Goal: Transaction & Acquisition: Book appointment/travel/reservation

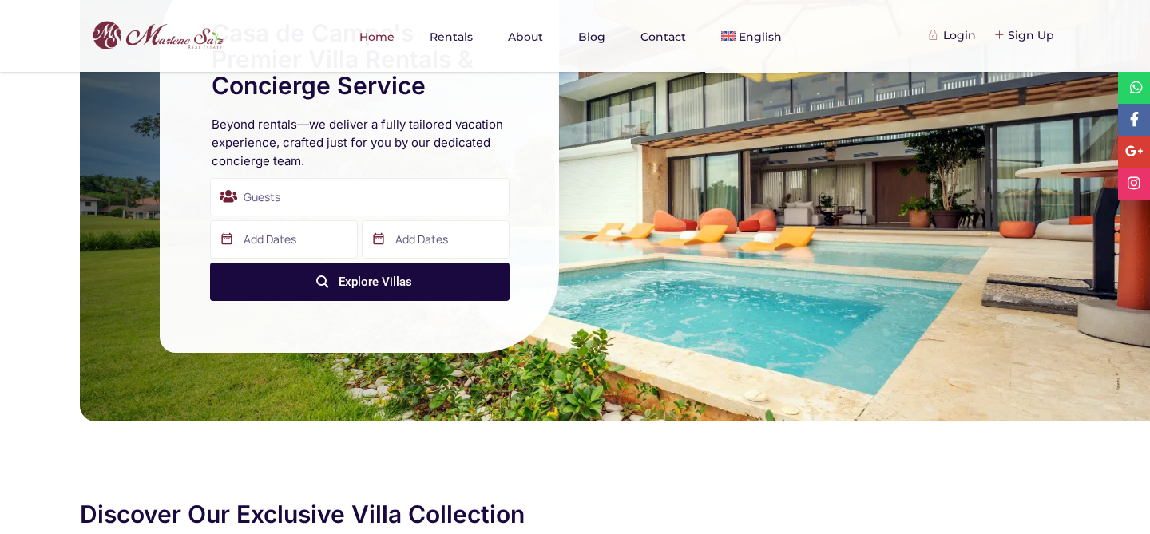
scroll to position [109, 0]
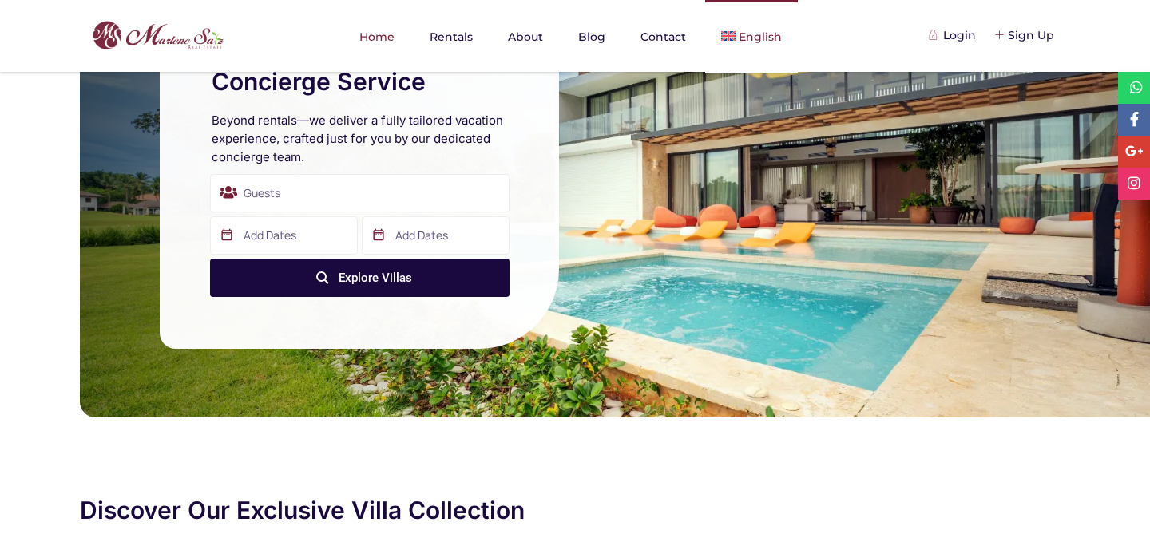
click at [751, 30] on span "English" at bounding box center [760, 37] width 43 height 14
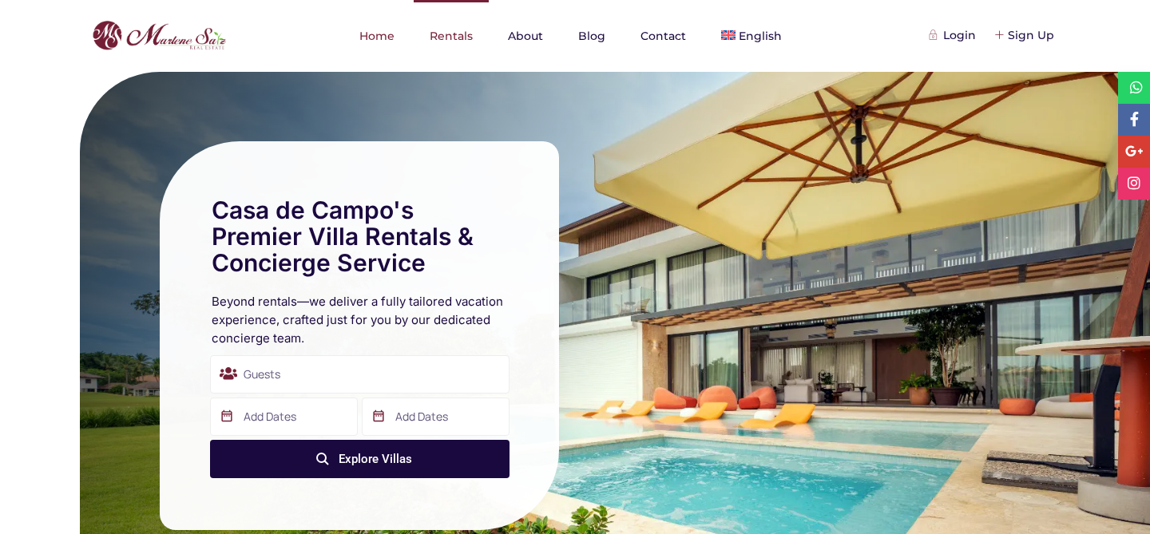
click at [429, 42] on link "Rentals" at bounding box center [451, 36] width 75 height 72
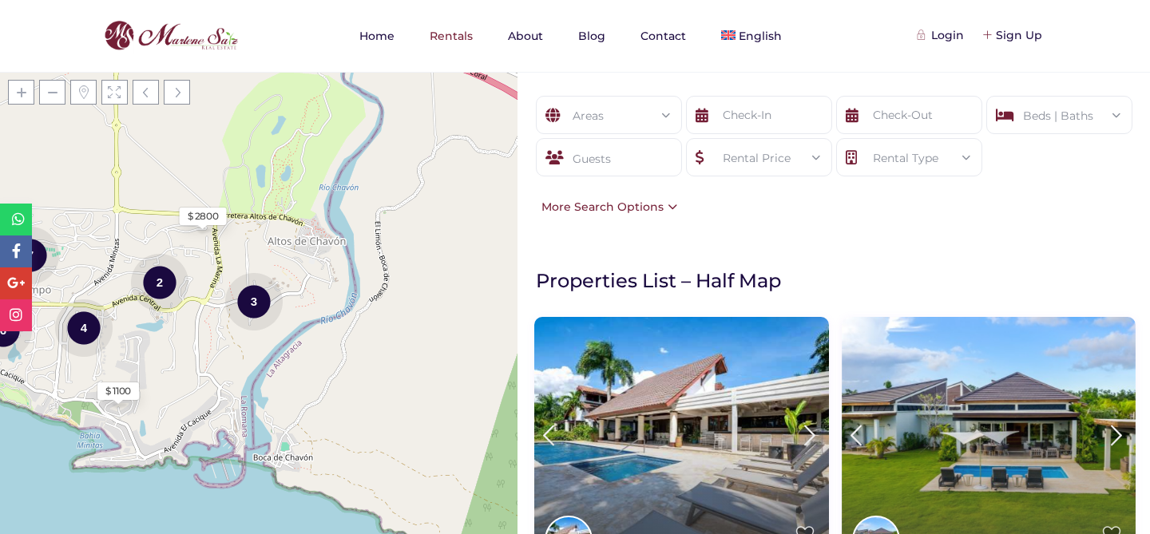
click at [661, 213] on div "More Search Options" at bounding box center [606, 207] width 144 height 18
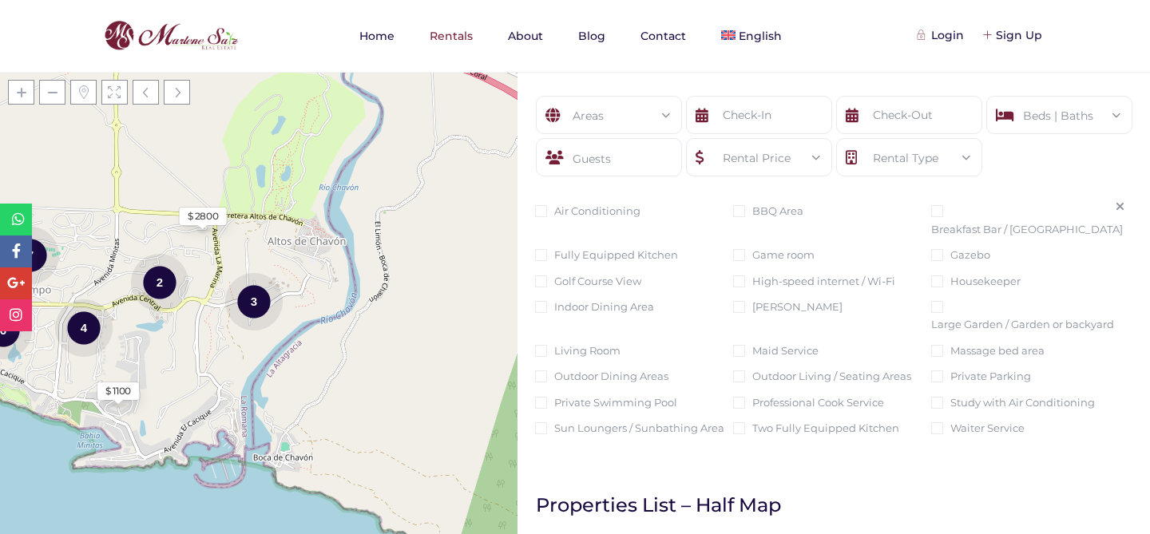
click at [1122, 209] on icon at bounding box center [1120, 206] width 9 height 11
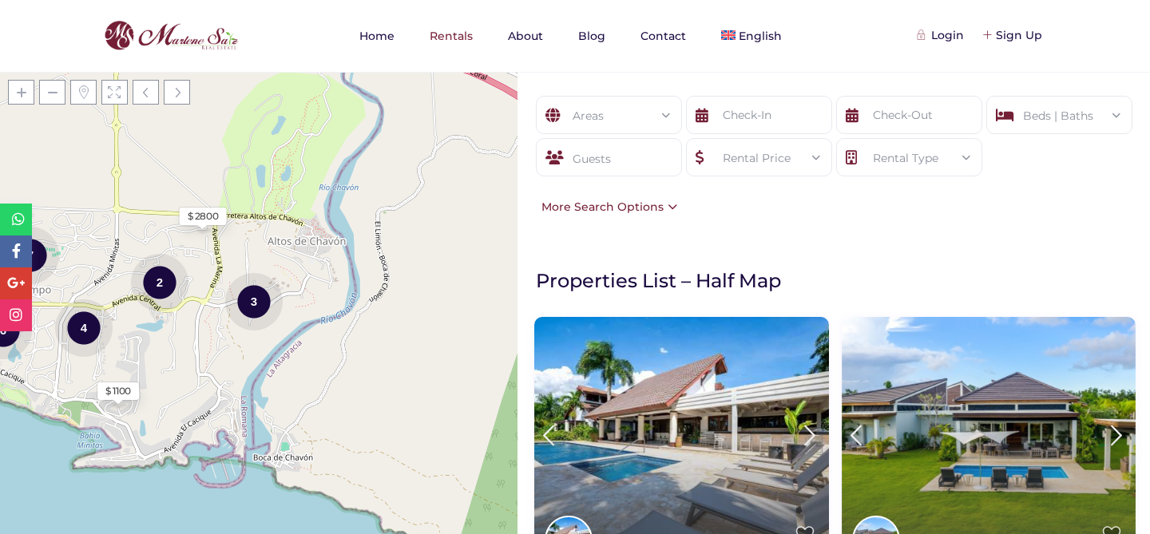
click at [628, 209] on div "More Search Options" at bounding box center [606, 207] width 144 height 18
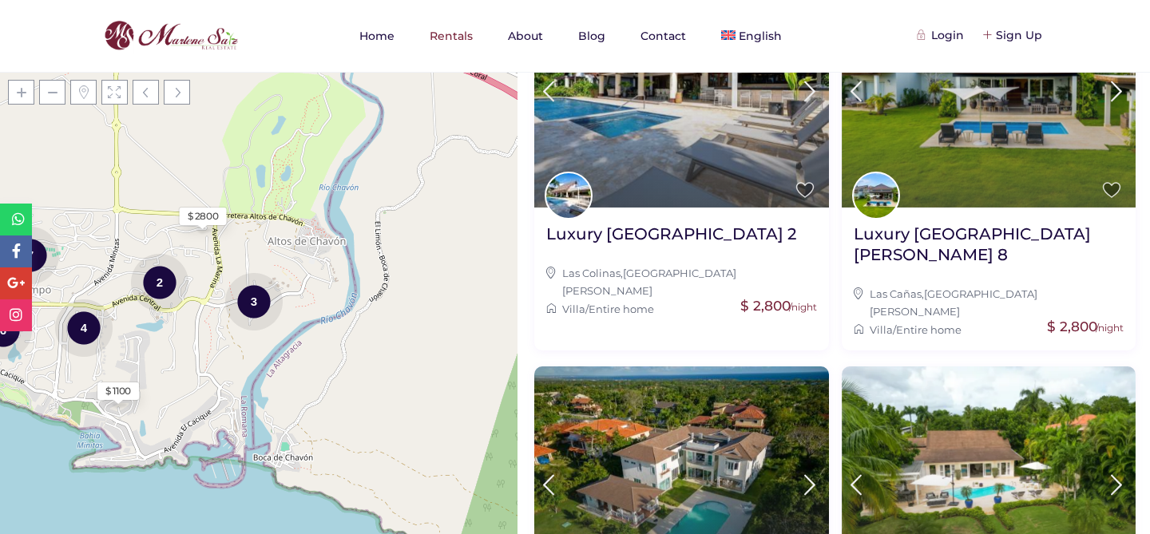
scroll to position [571, 0]
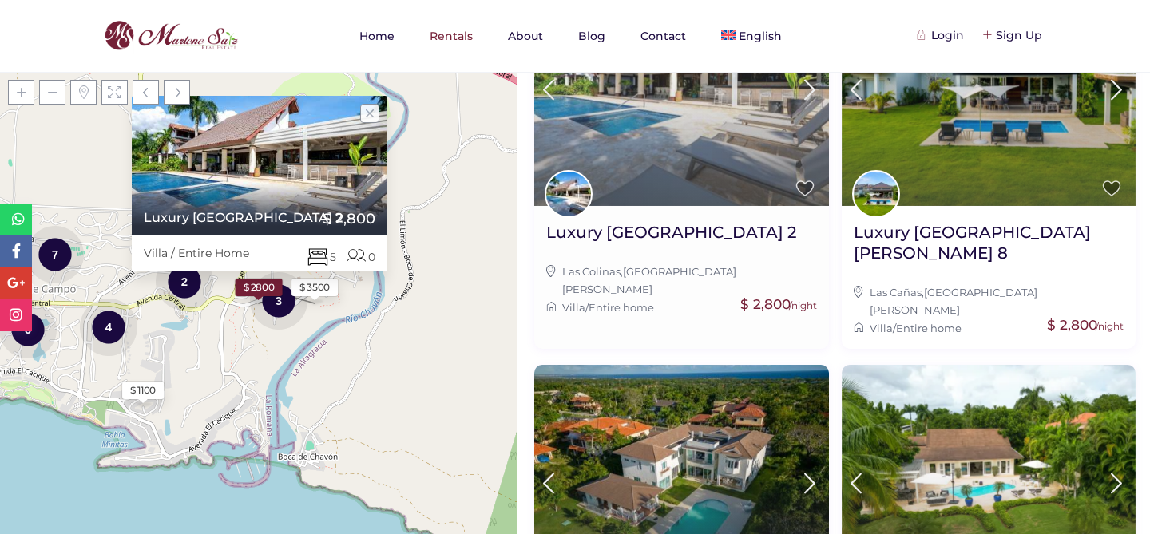
click at [659, 176] on img at bounding box center [681, 88] width 295 height 235
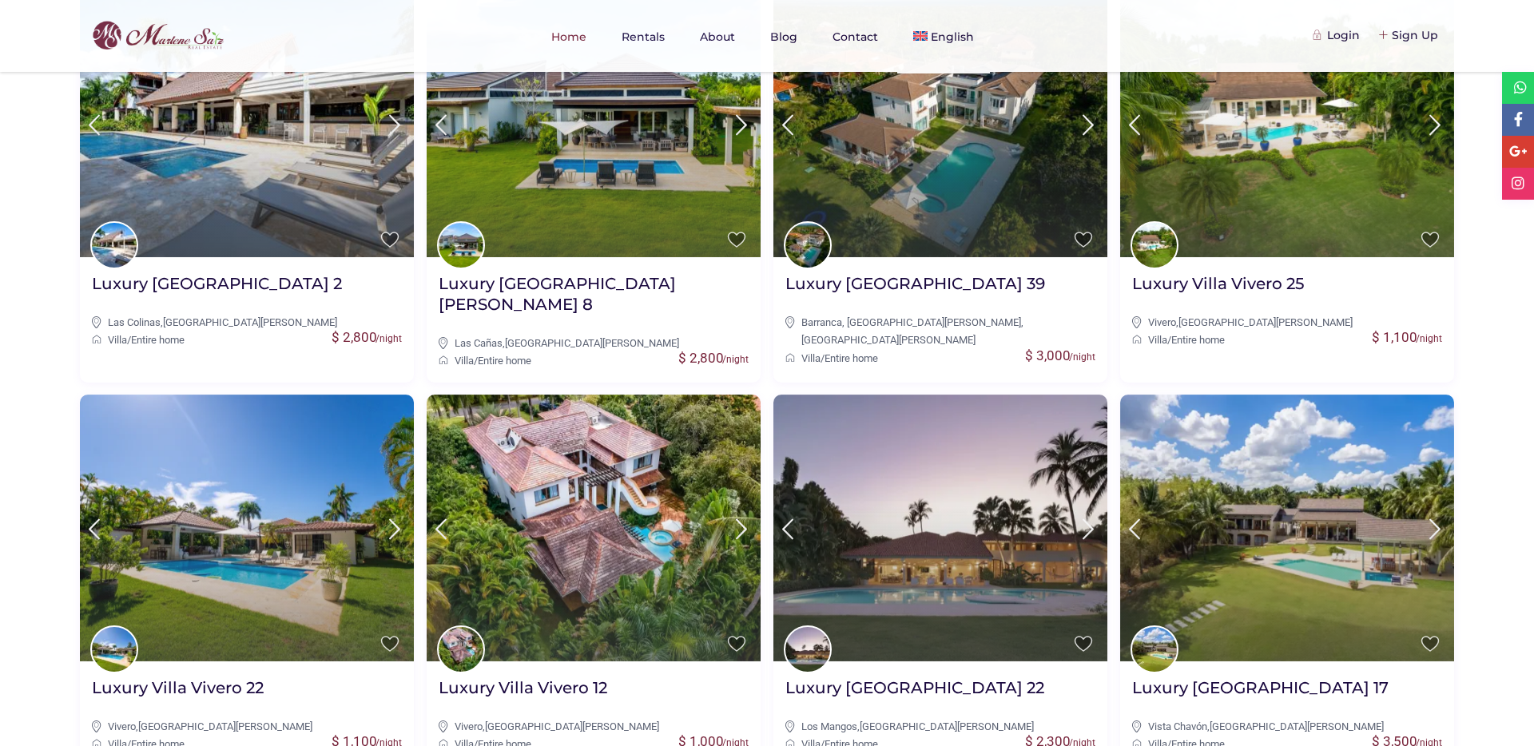
scroll to position [757, 0]
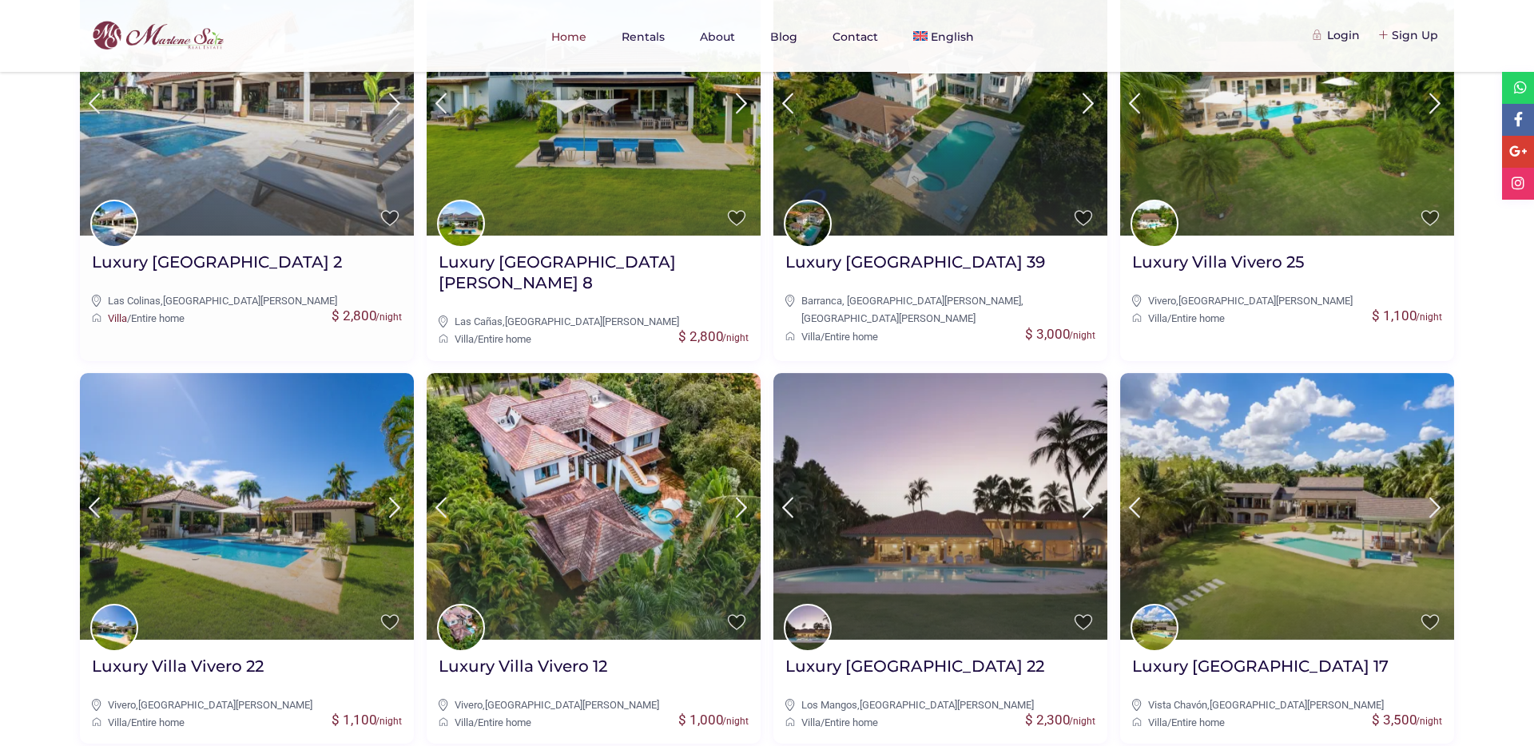
click at [117, 318] on link "Villa" at bounding box center [117, 318] width 19 height 12
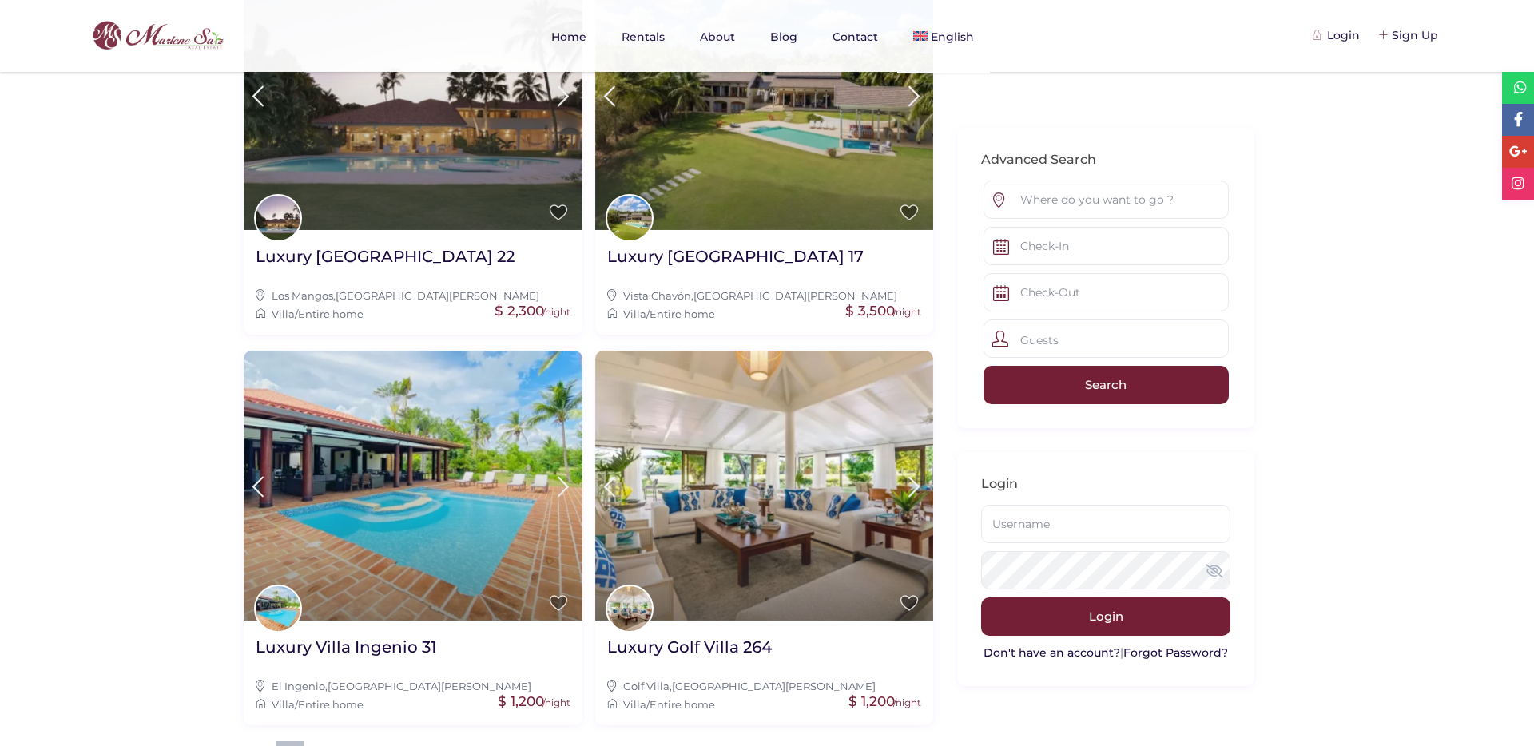
scroll to position [1616, 0]
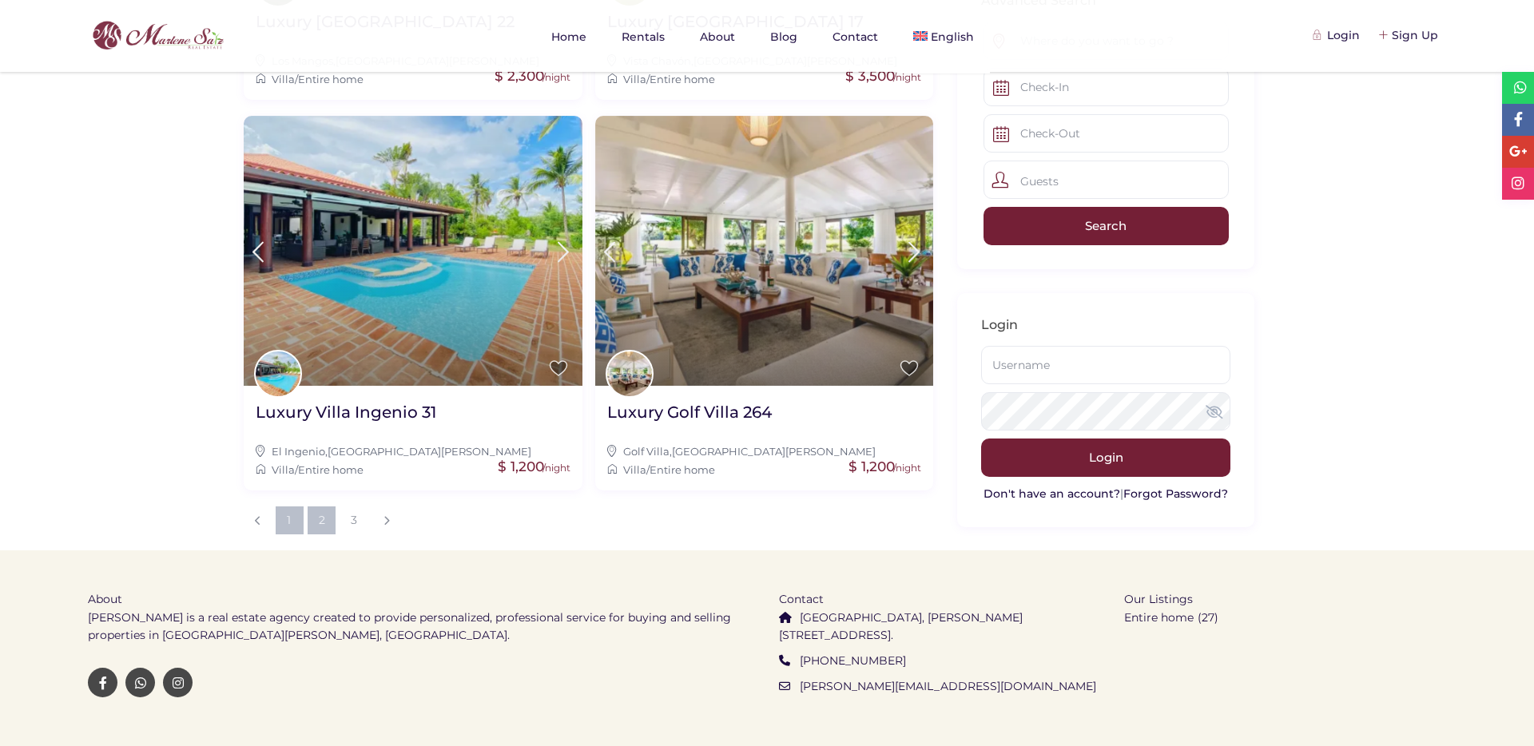
click at [308, 506] on link "2" at bounding box center [322, 520] width 28 height 28
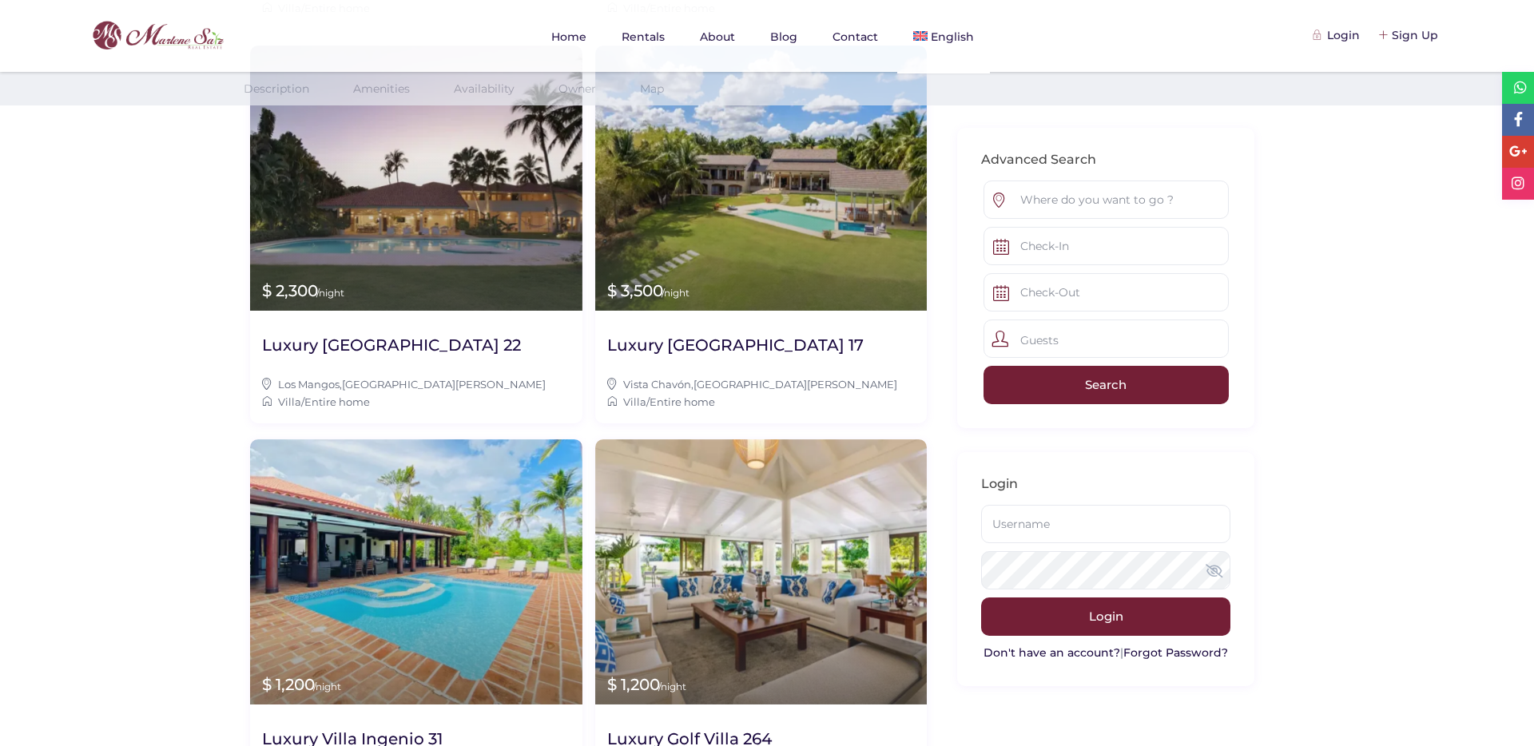
scroll to position [1555, 0]
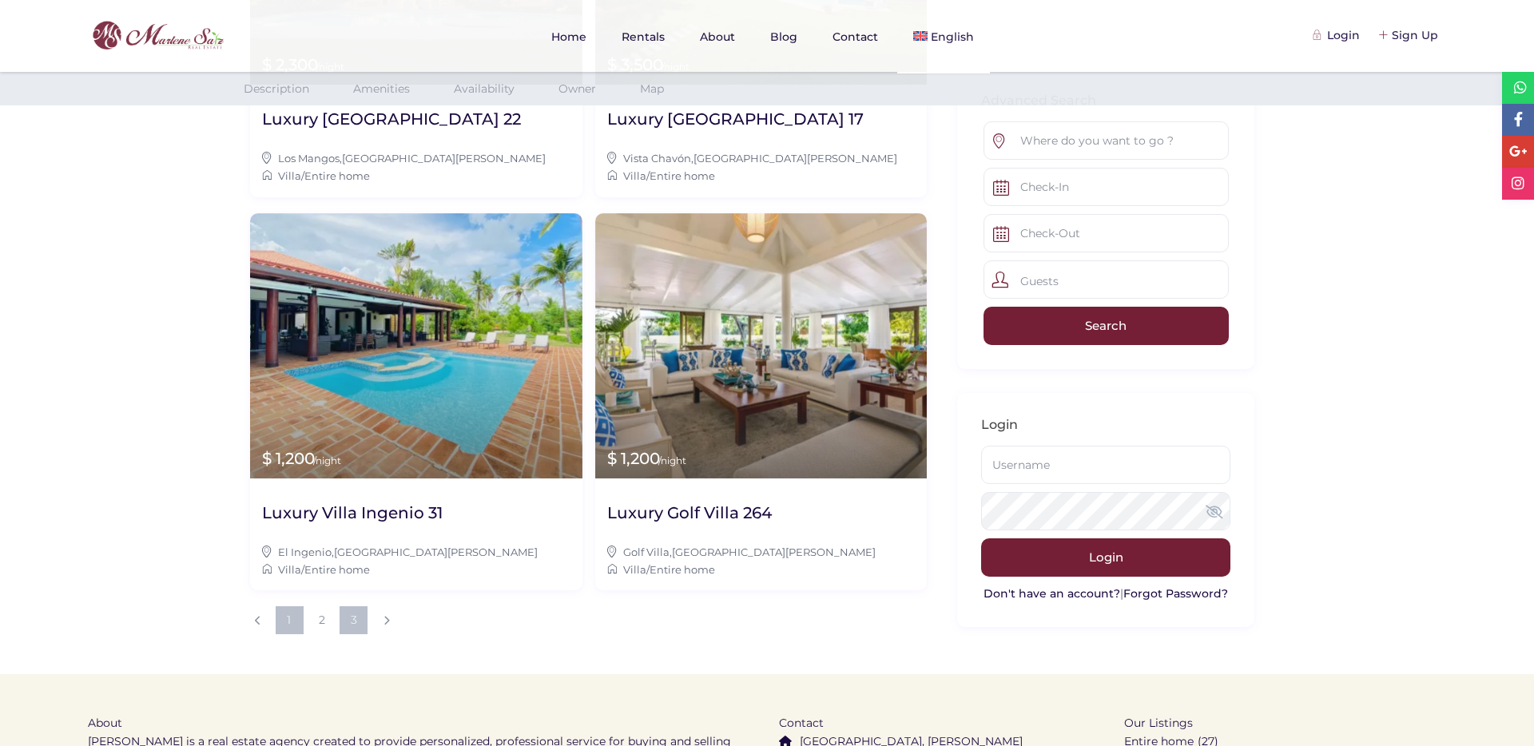
click at [358, 606] on link "3" at bounding box center [353, 620] width 28 height 28
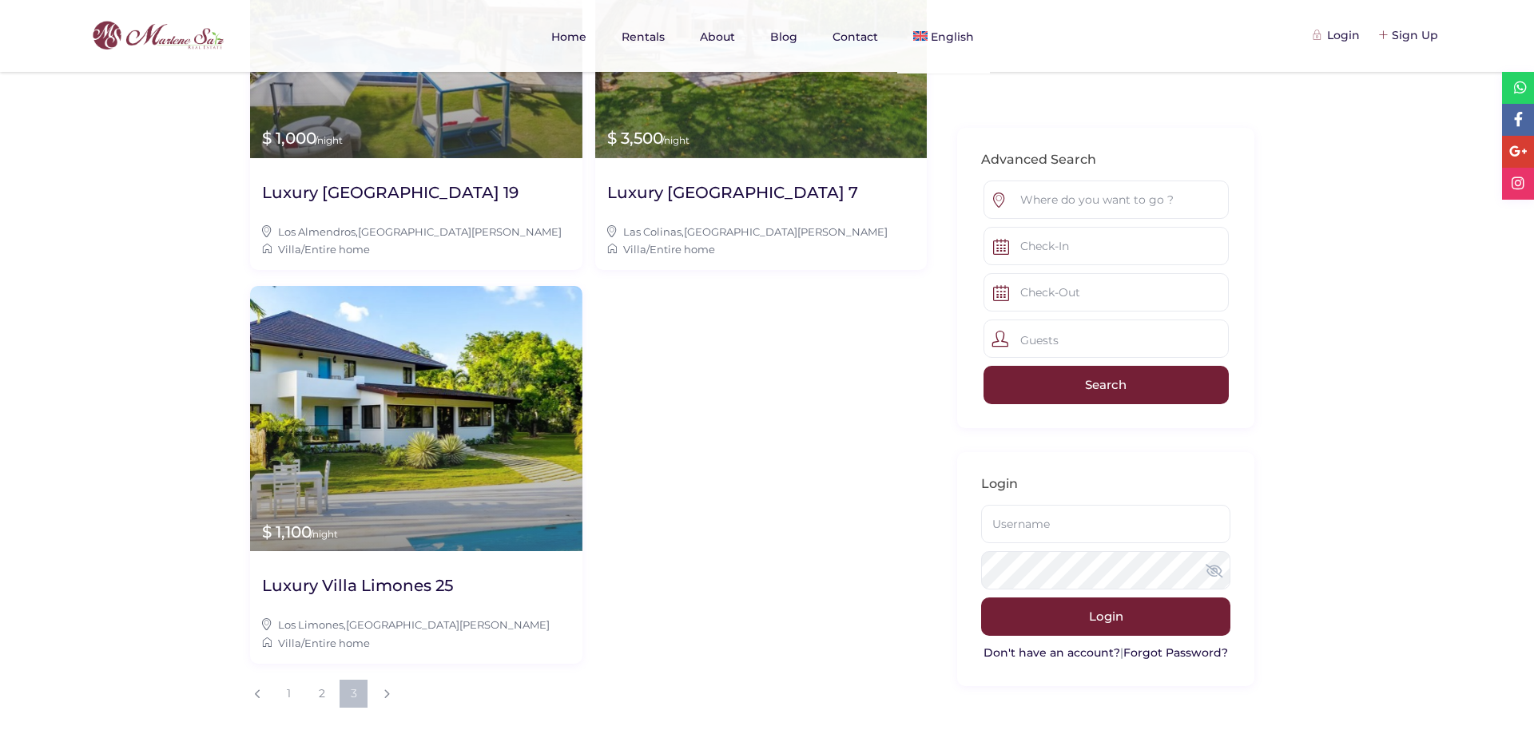
scroll to position [1260, 0]
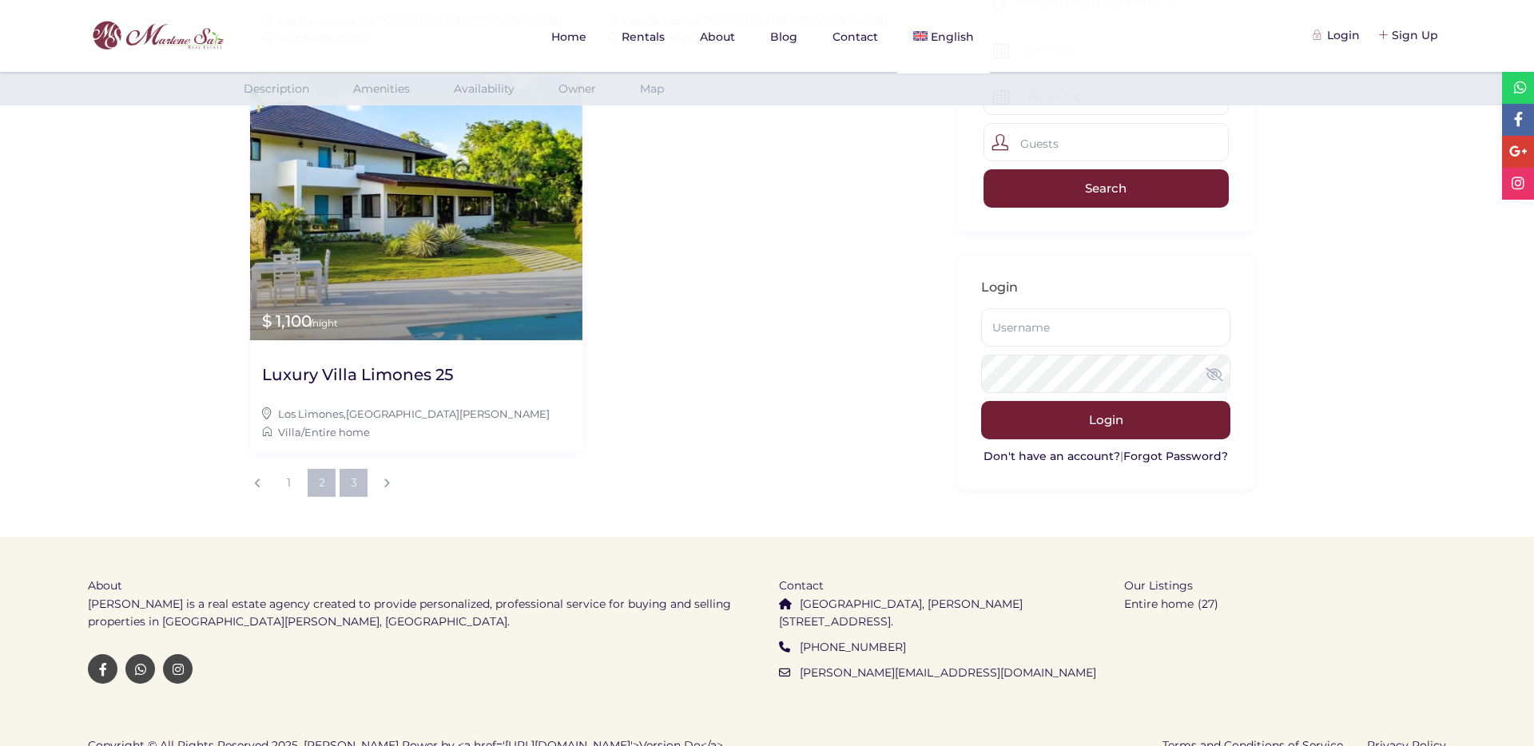
click at [314, 469] on link "2" at bounding box center [322, 483] width 28 height 28
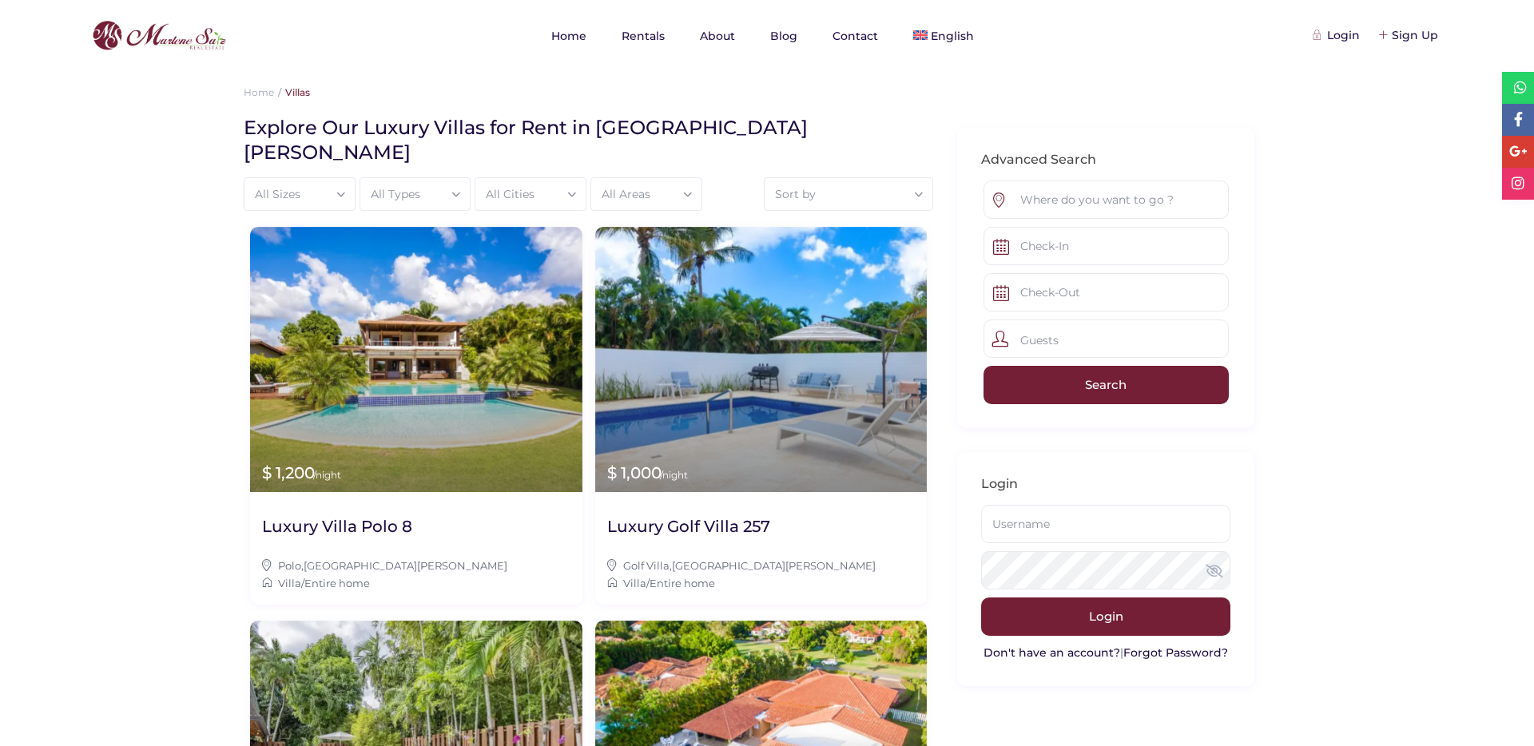
click at [605, 27] on ul "Home Rentals About Blog Contact English" at bounding box center [762, 36] width 454 height 34
click at [631, 30] on link "Rentals" at bounding box center [642, 36] width 75 height 72
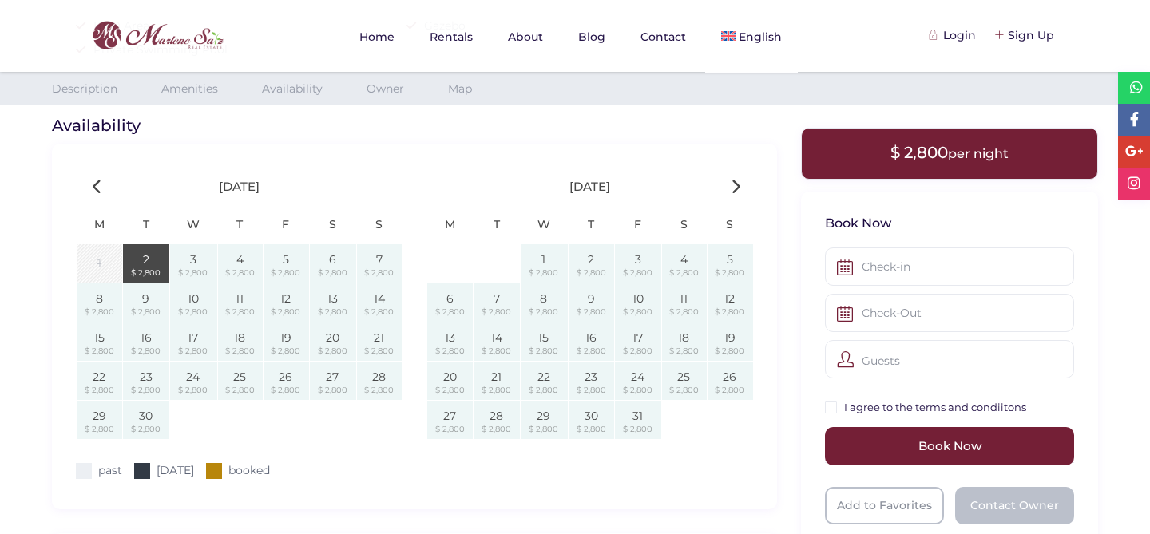
scroll to position [1014, 0]
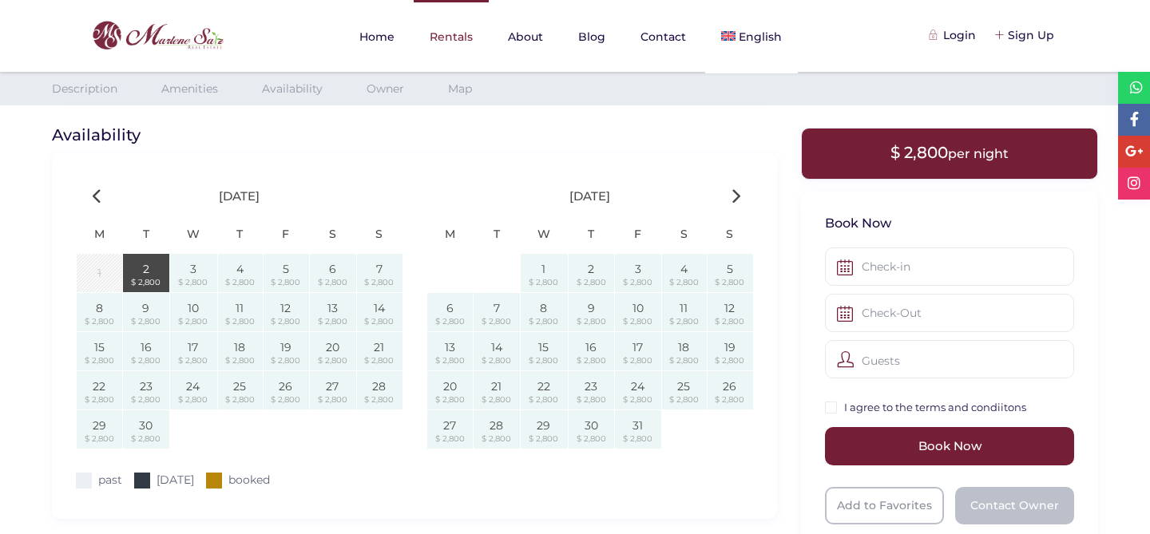
click at [442, 39] on link "Rentals" at bounding box center [451, 36] width 75 height 73
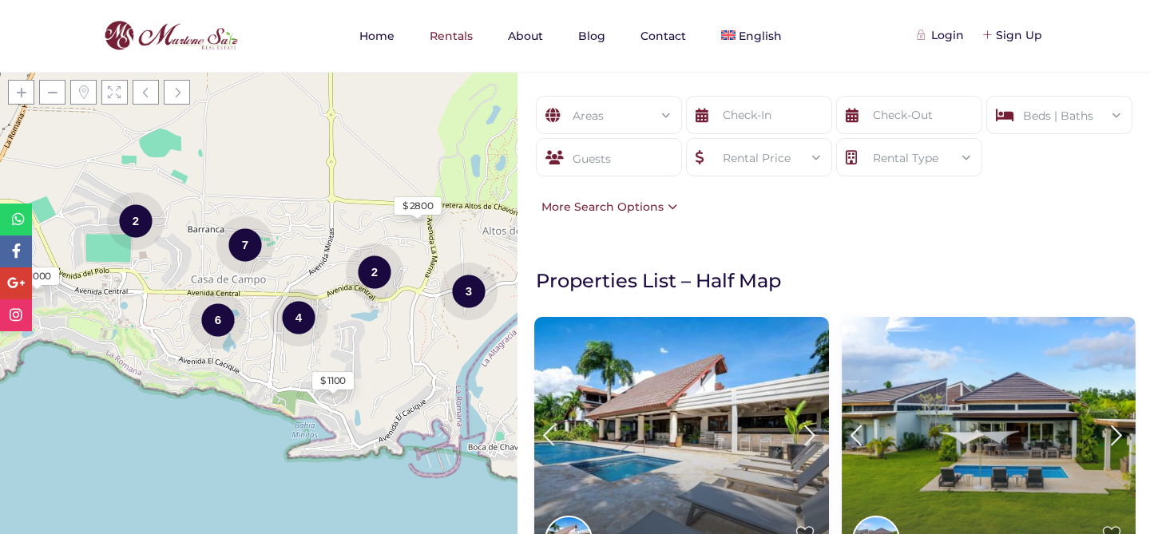
click at [650, 198] on div "More Search Options" at bounding box center [606, 207] width 144 height 18
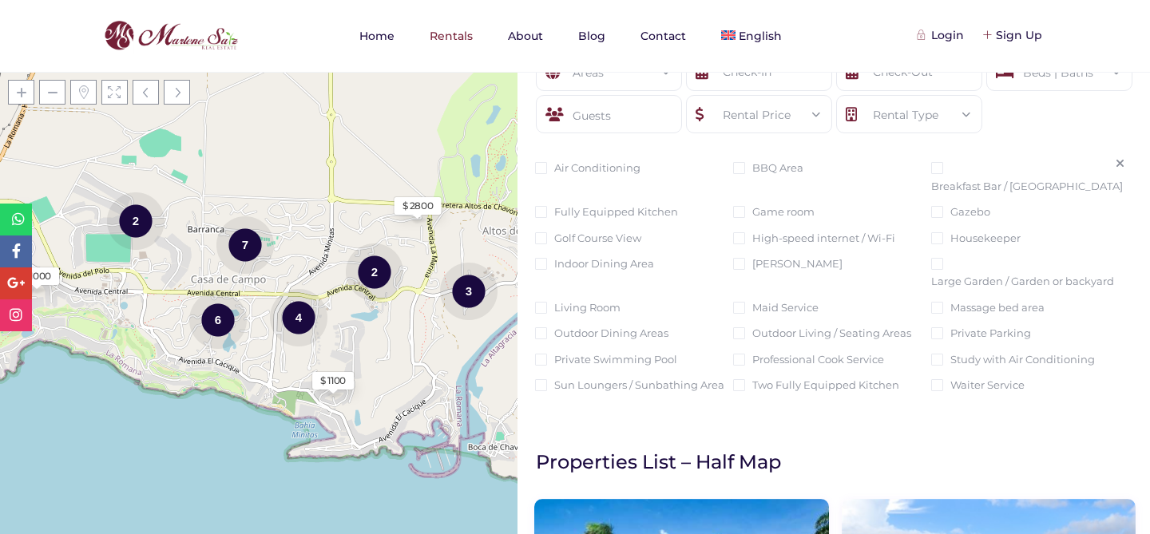
scroll to position [42, 0]
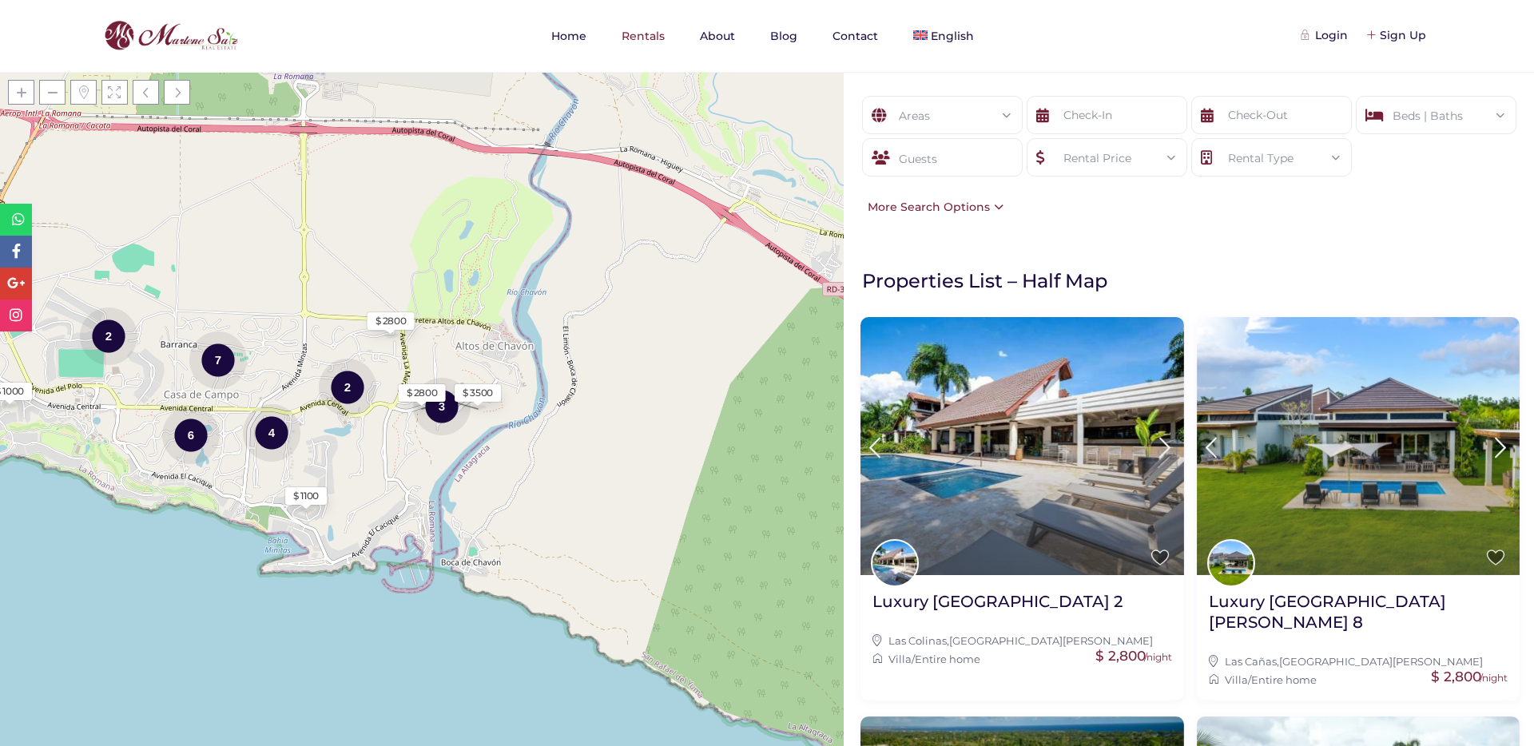
drag, startPoint x: 859, startPoint y: 281, endPoint x: 1108, endPoint y: 280, distance: 248.4
copy h1 "Properties List – Half Map"
click at [1200, 213] on div "Areas All Areas Barranca, Casa De Campo (1) Casa De Campo (24) - Barranca (0) -…" at bounding box center [1188, 156] width 690 height 169
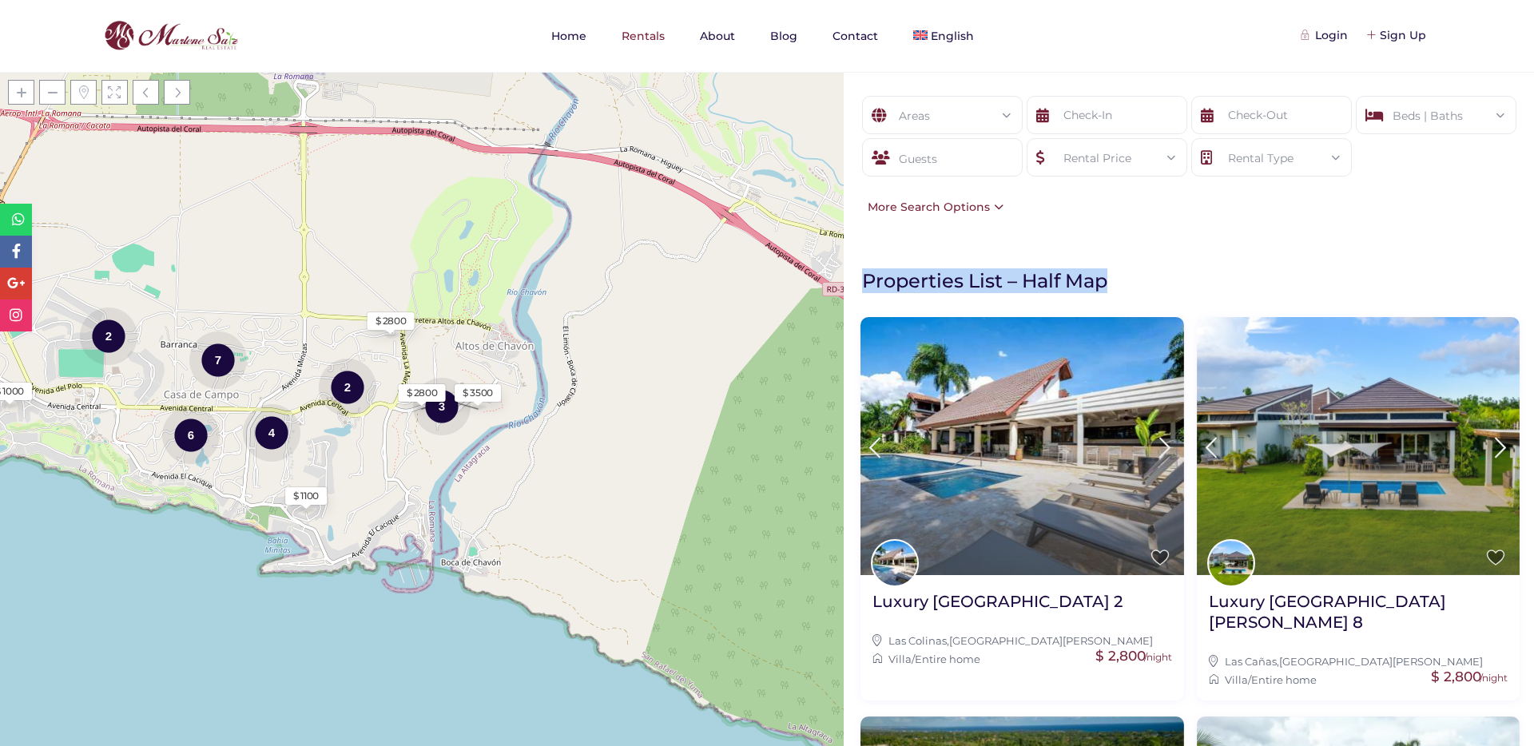
click at [1200, 213] on div "Areas All Areas Barranca, Casa De Campo (1) Casa De Campo (24) - Barranca (0) -…" at bounding box center [1188, 156] width 690 height 169
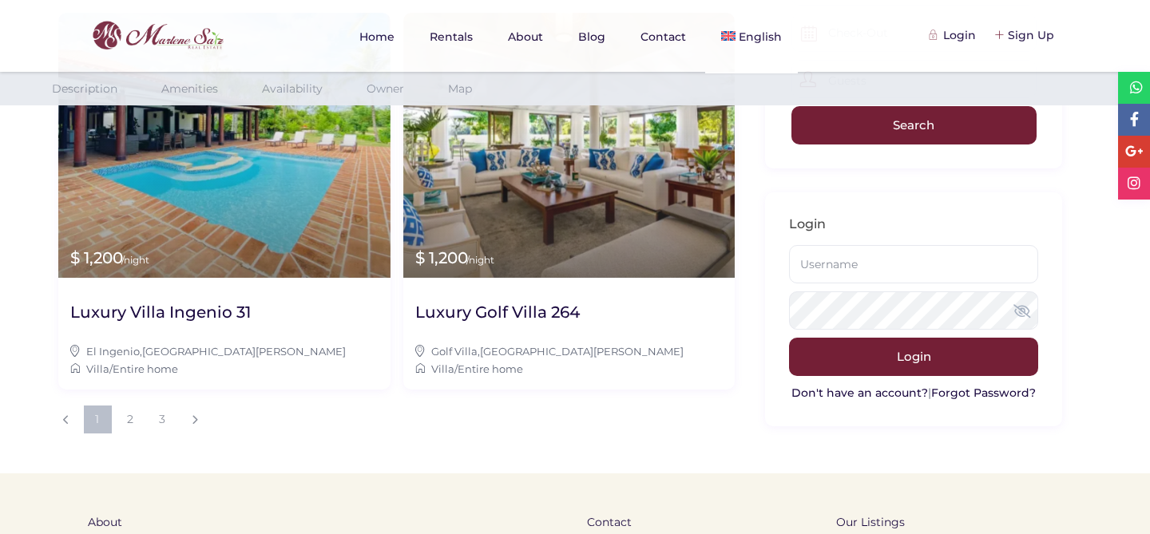
scroll to position [1866, 0]
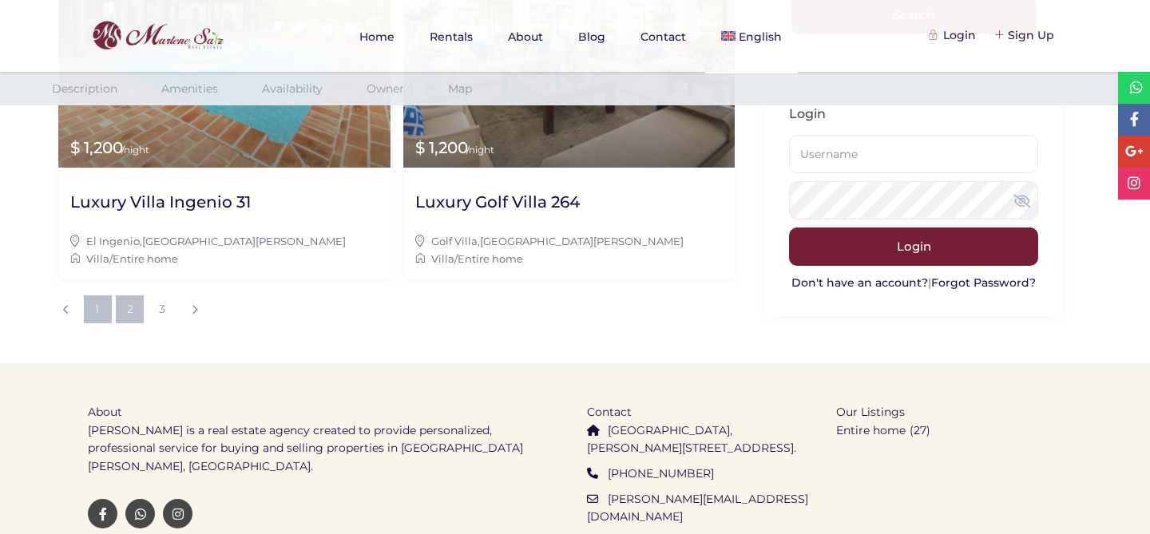
click at [141, 296] on link "2" at bounding box center [130, 310] width 28 height 28
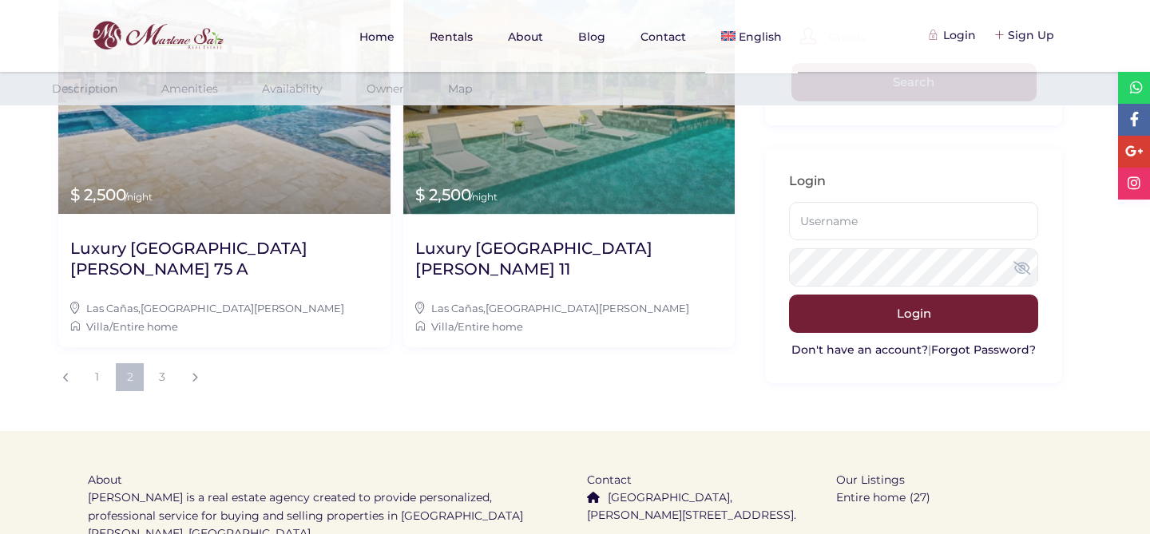
scroll to position [1866, 0]
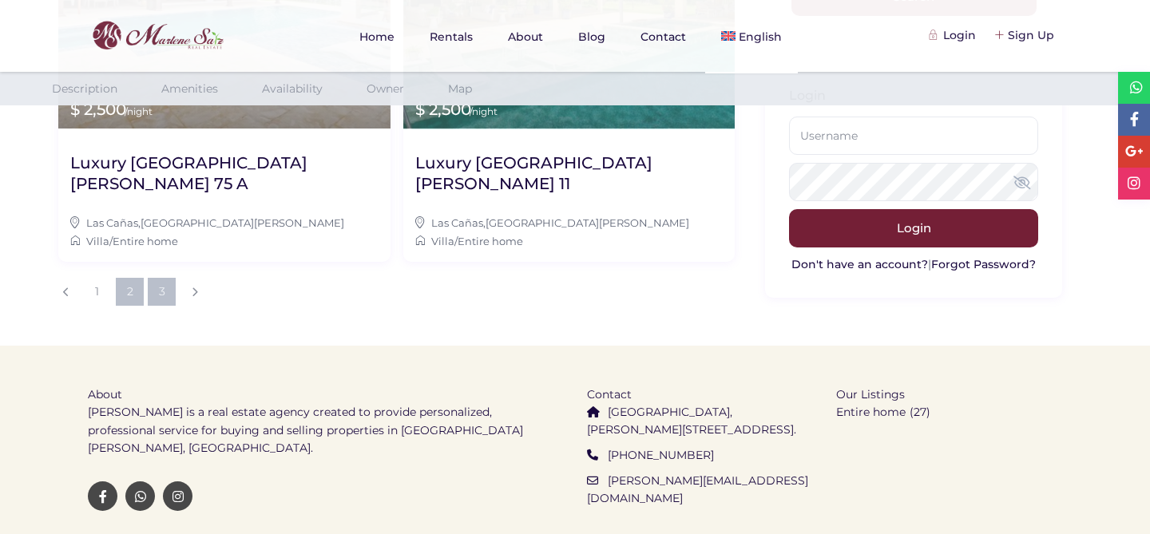
click at [164, 278] on link "3" at bounding box center [162, 292] width 28 height 28
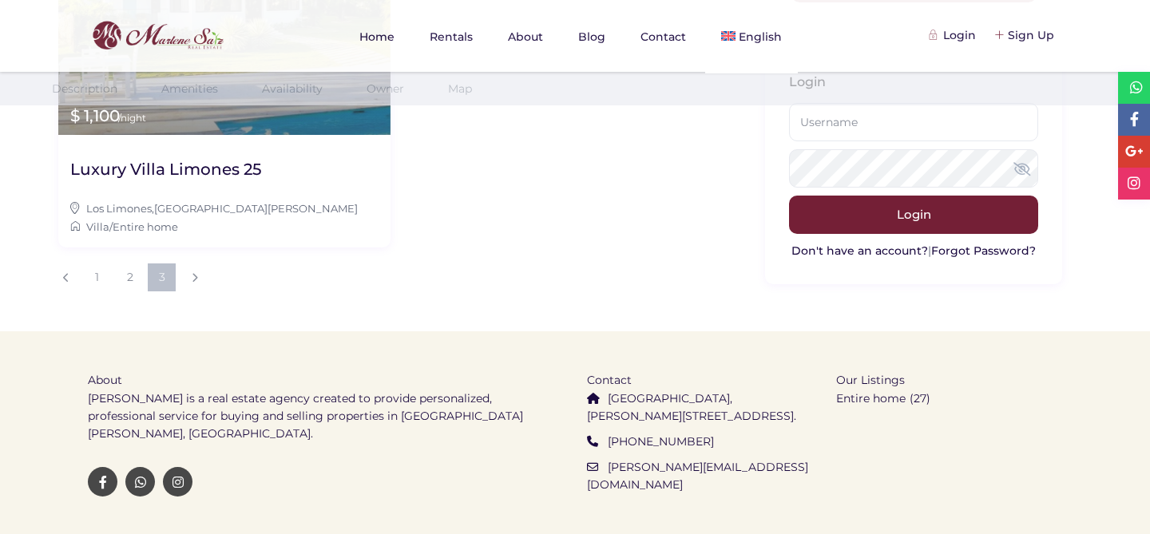
scroll to position [1472, 0]
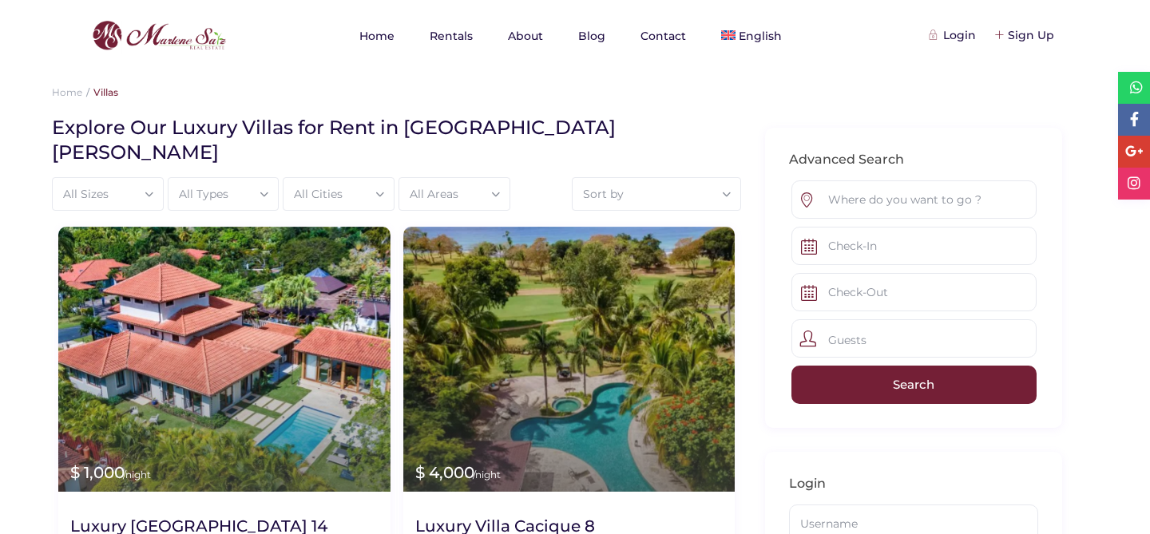
click at [161, 83] on div "Home Villas" at bounding box center [575, 93] width 1070 height 43
click at [169, 39] on img at bounding box center [159, 36] width 142 height 38
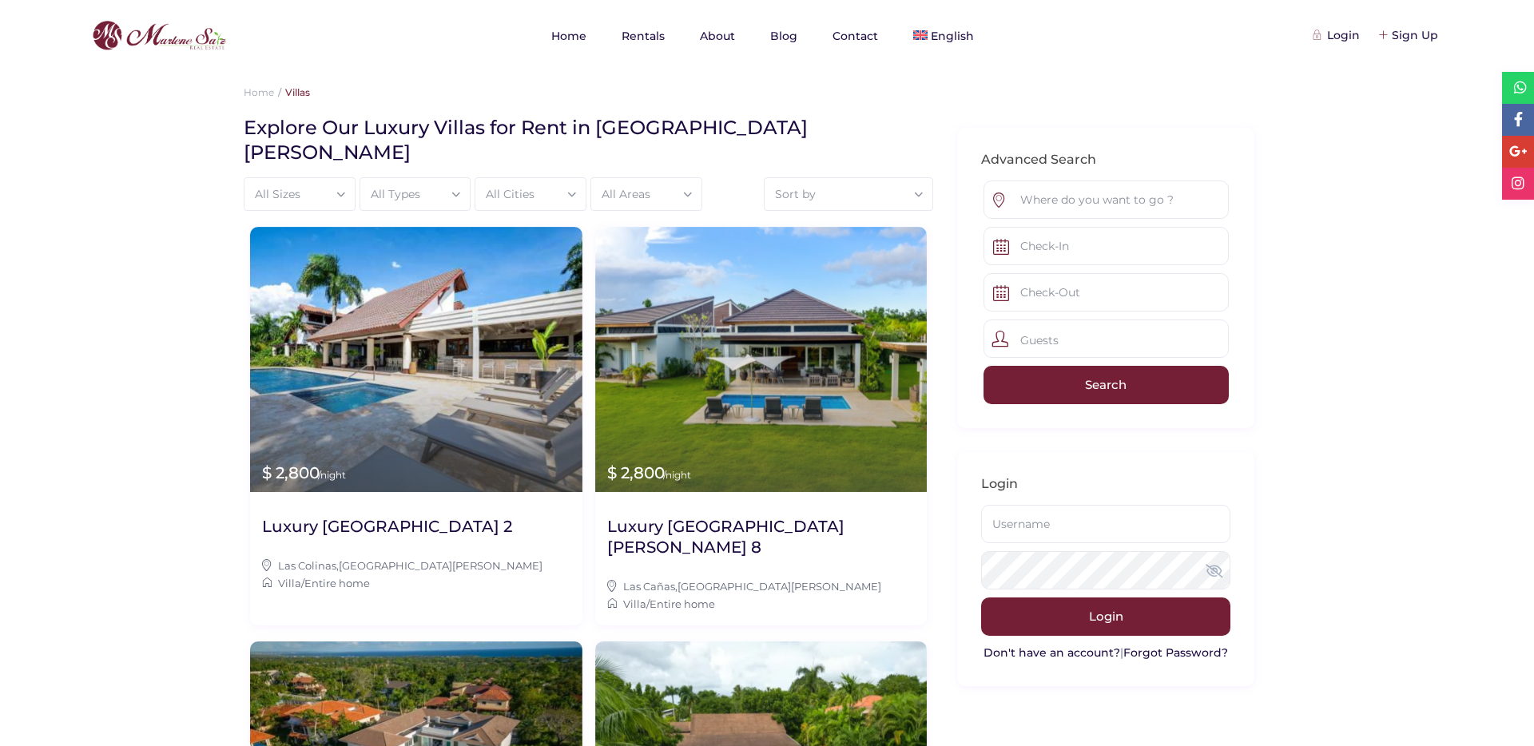
click at [510, 77] on div "Home Villas" at bounding box center [767, 93] width 1070 height 43
click at [828, 179] on div "Sort by" at bounding box center [848, 194] width 152 height 32
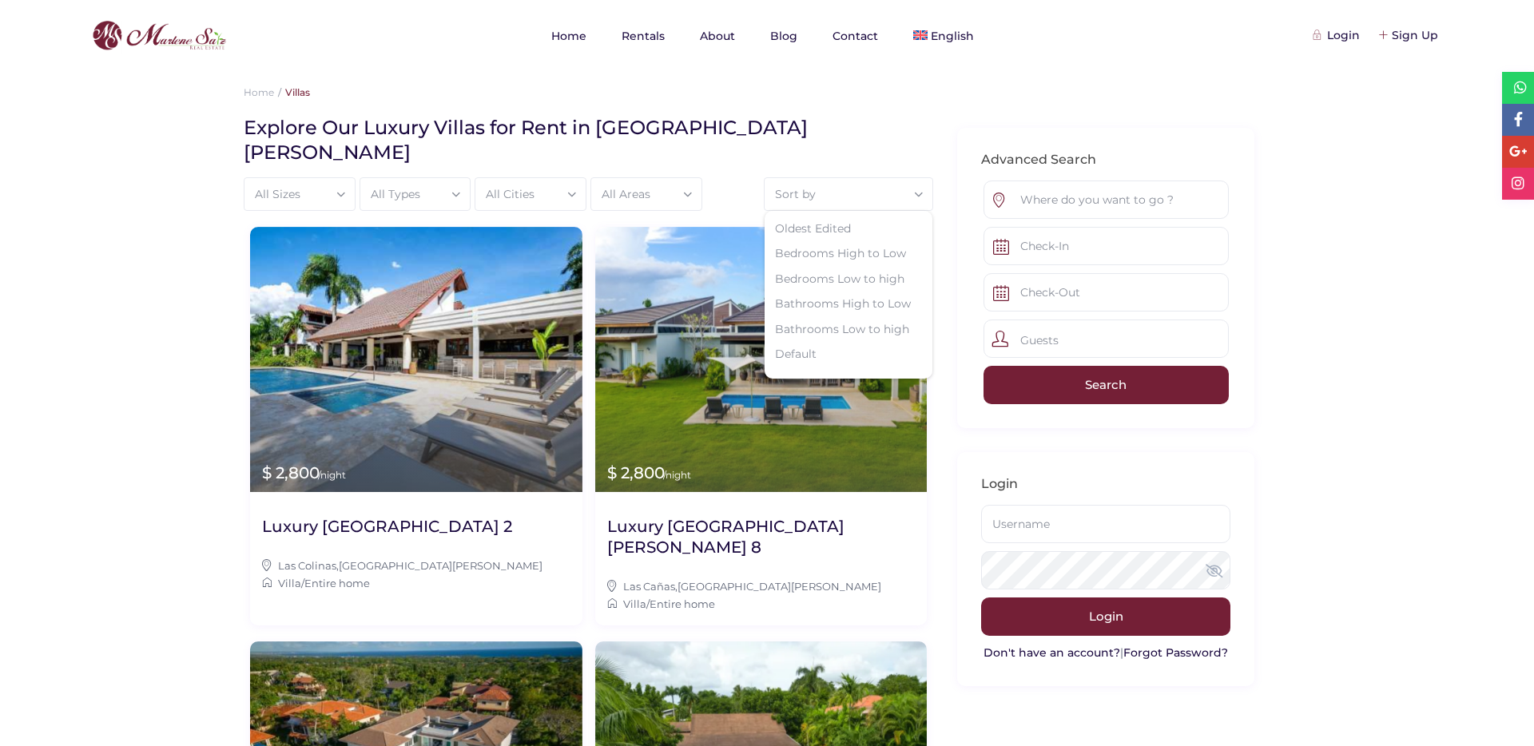
scroll to position [181, 0]
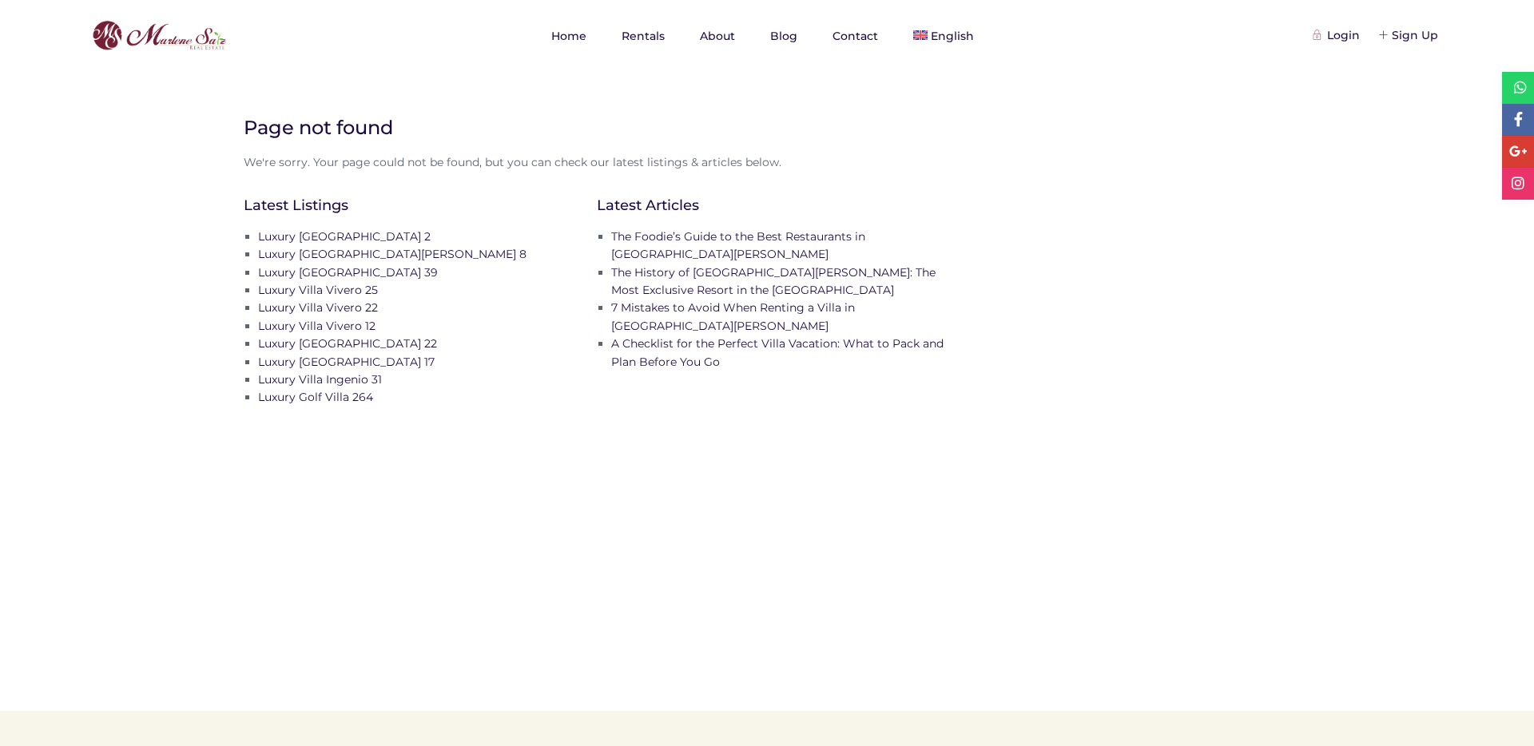
click at [169, 38] on img at bounding box center [159, 36] width 142 height 38
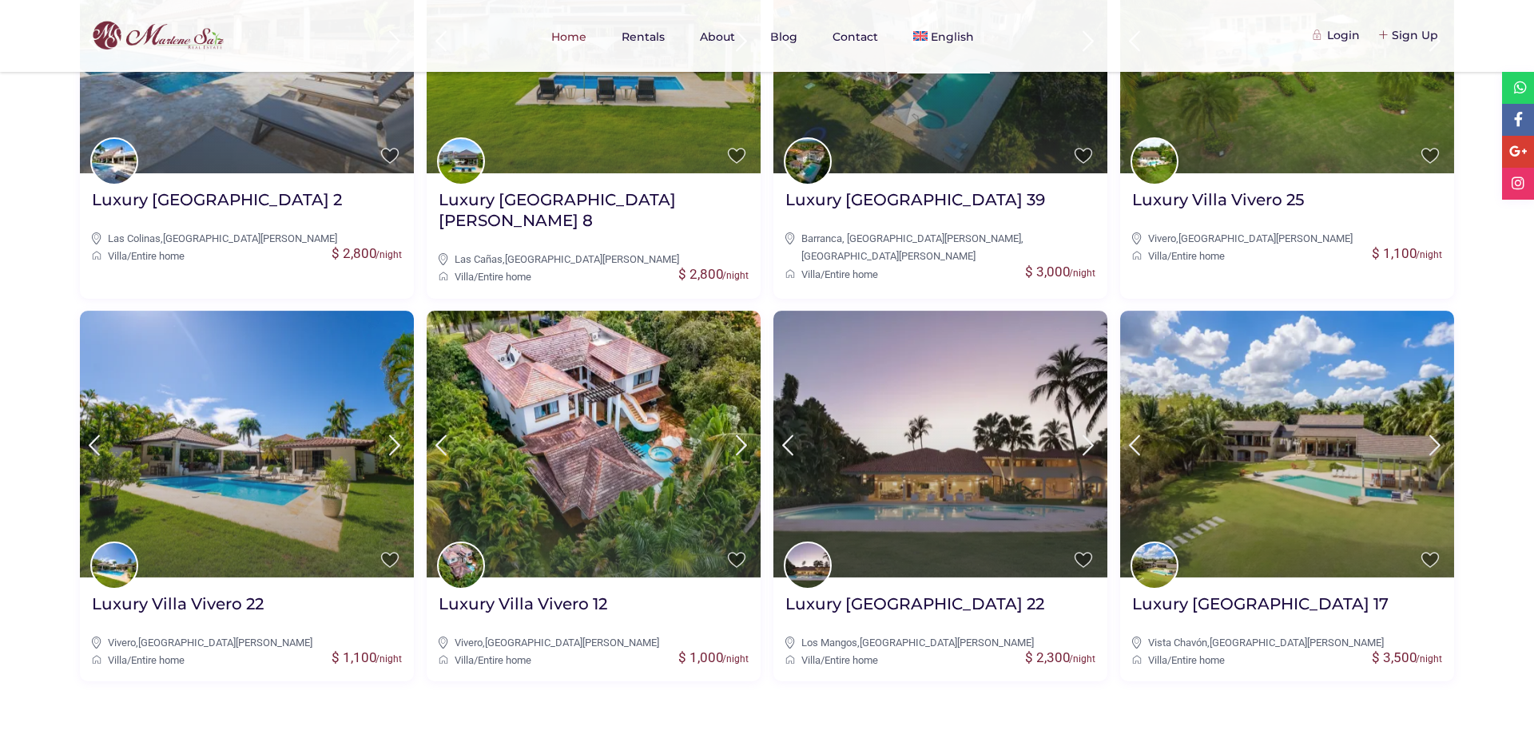
scroll to position [858, 0]
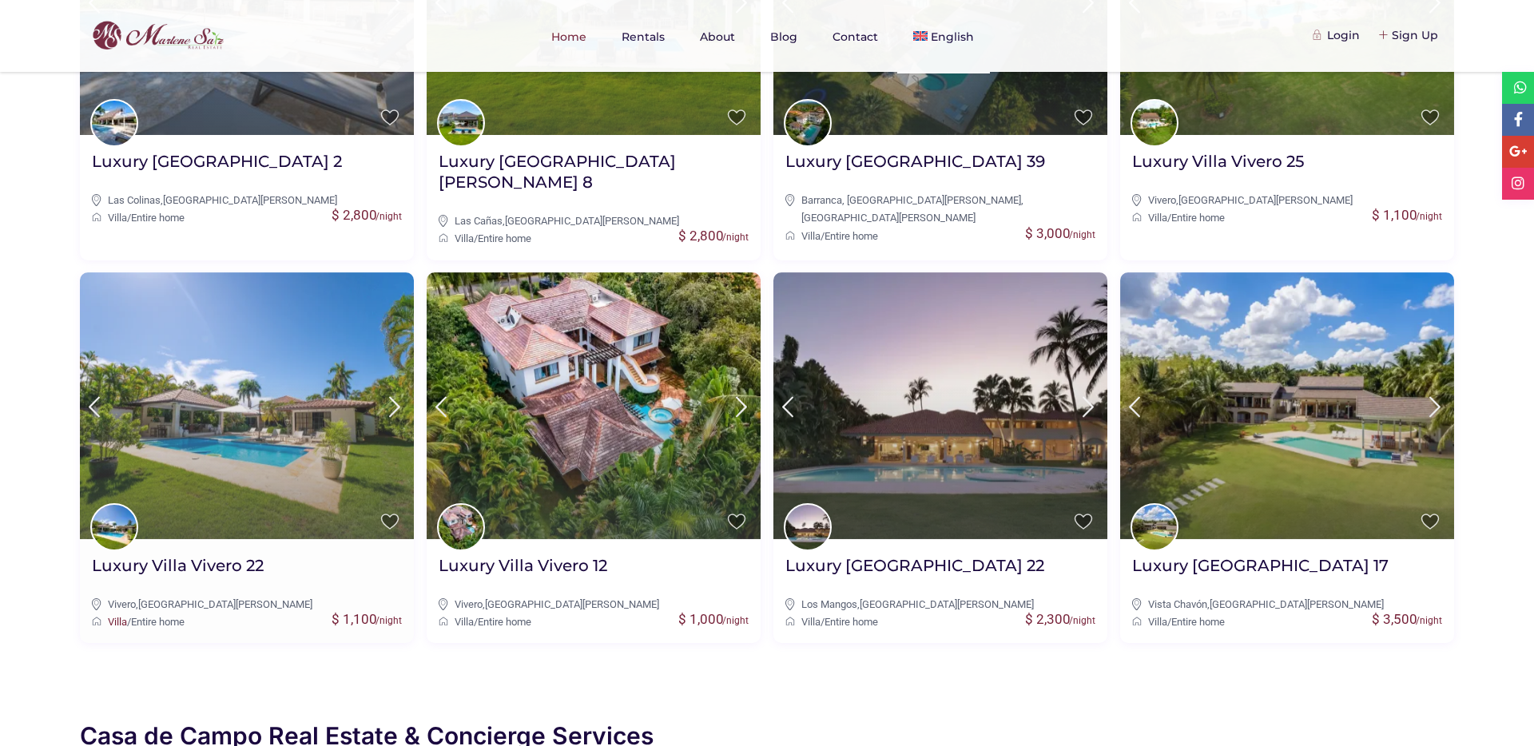
click at [112, 616] on link "Villa" at bounding box center [117, 622] width 19 height 12
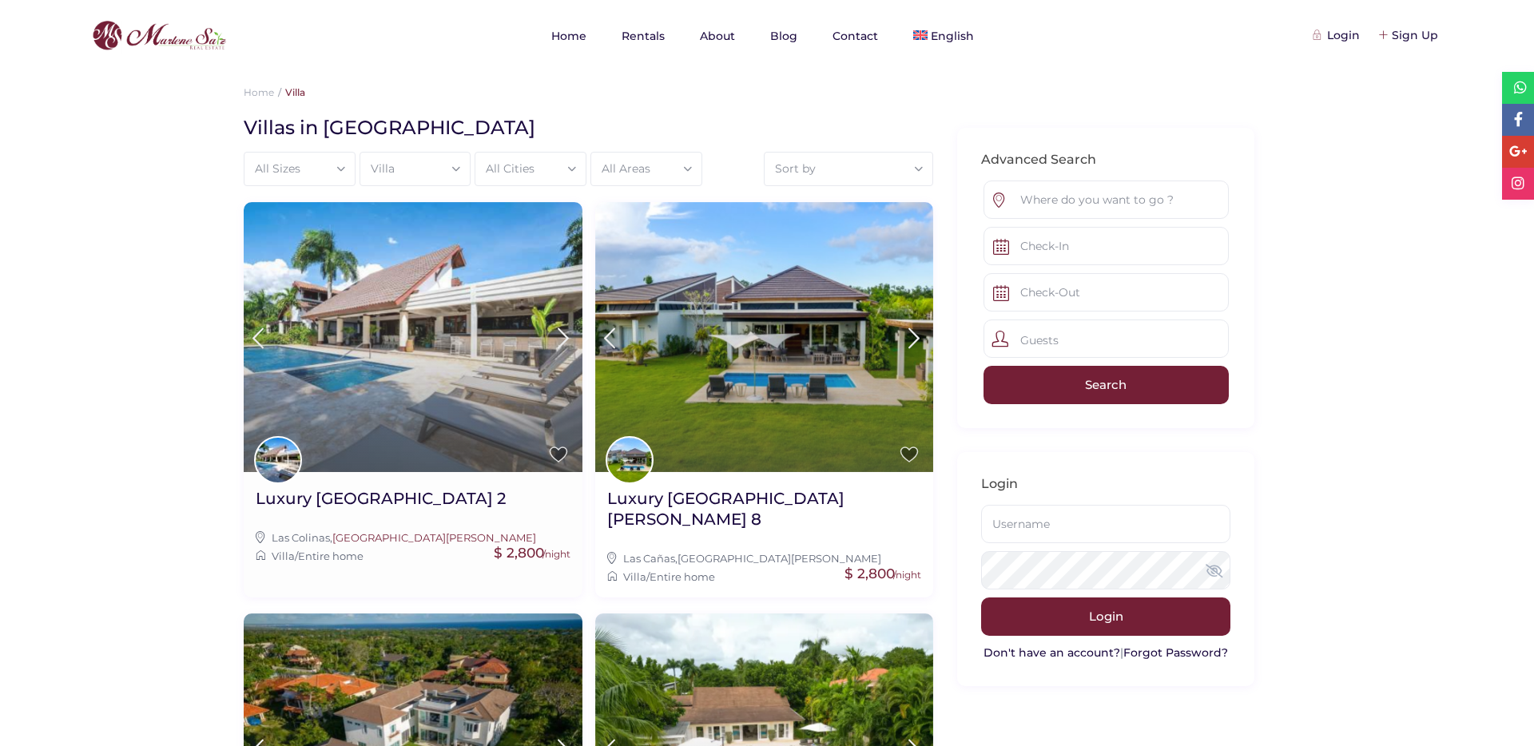
click at [365, 535] on link "Casa de Campo" at bounding box center [434, 537] width 204 height 13
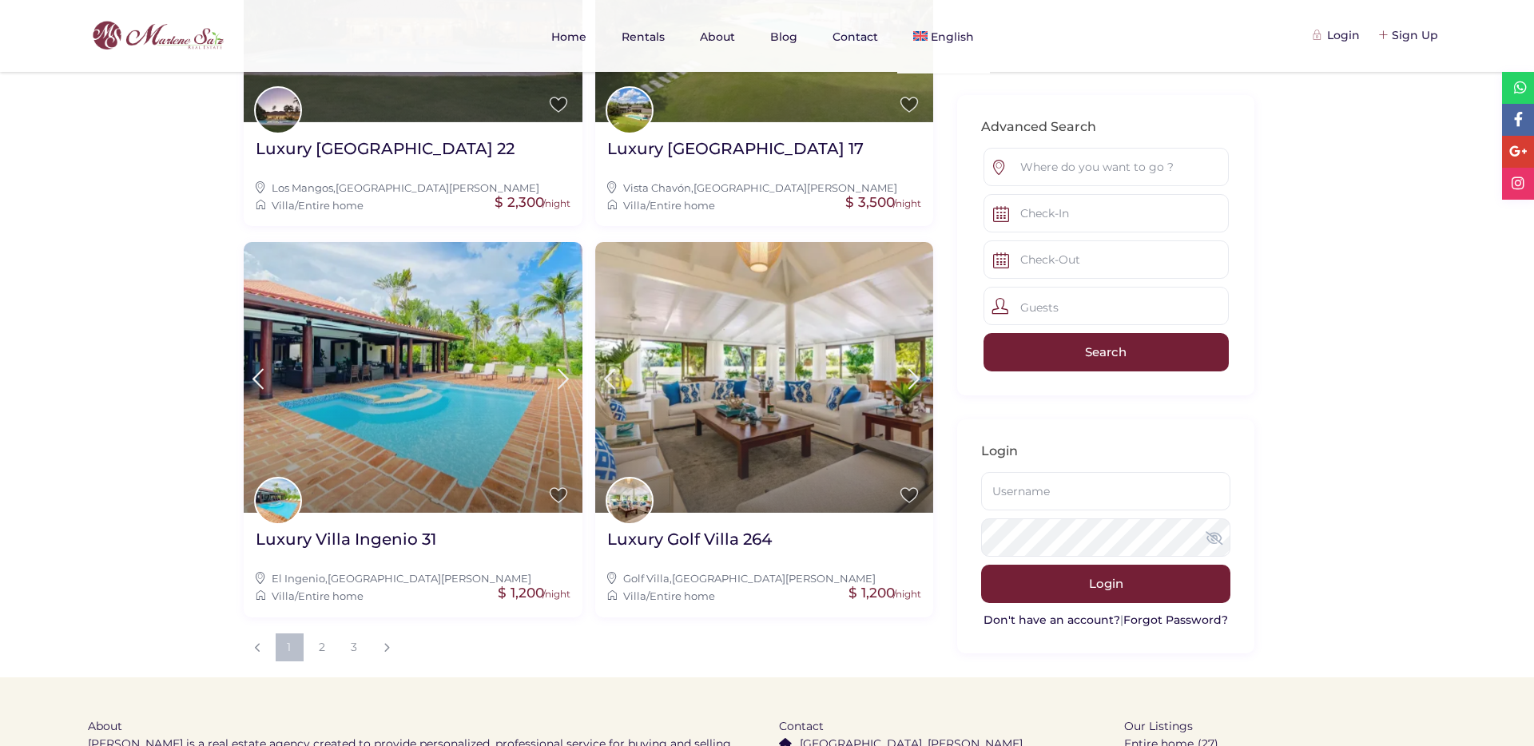
scroll to position [1439, 0]
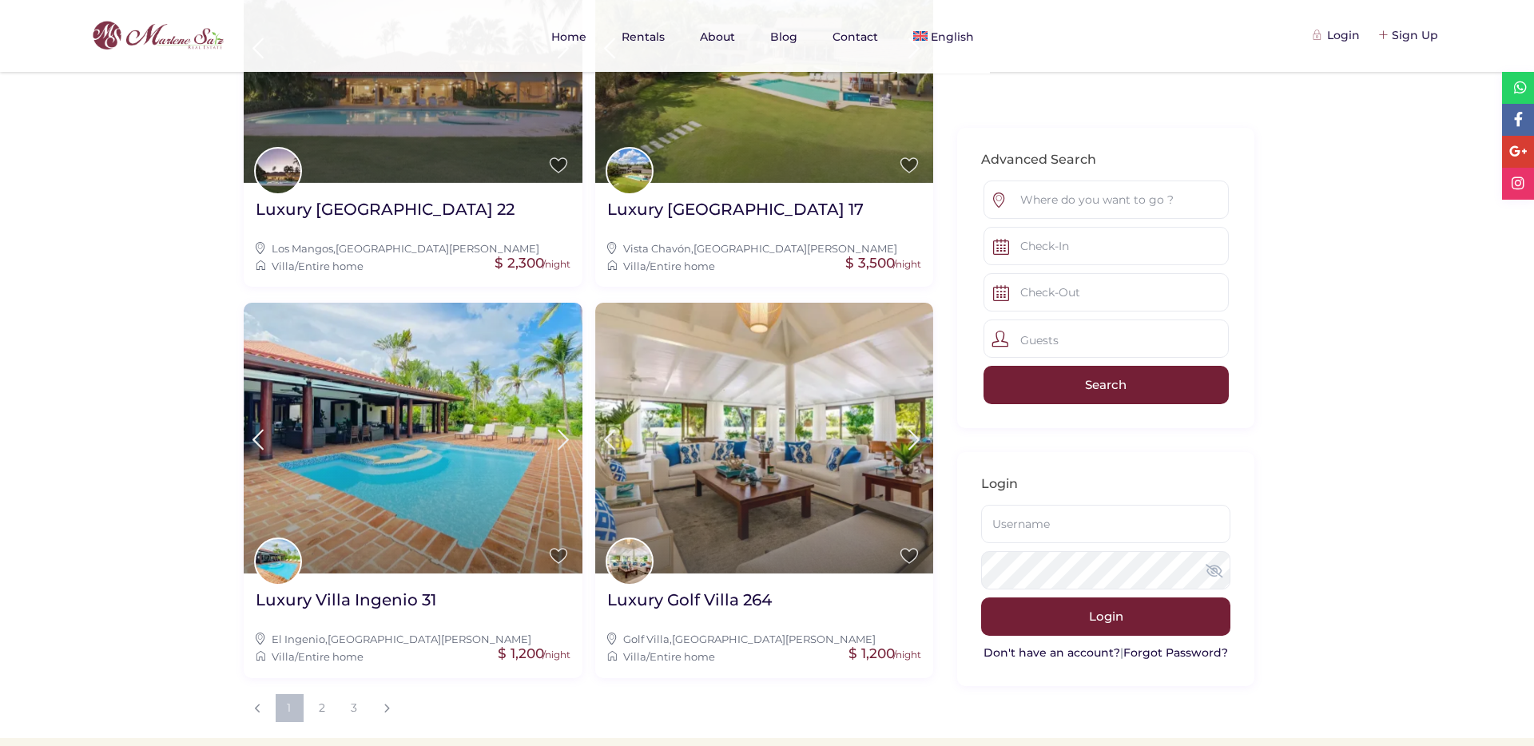
scroll to position [1633, 0]
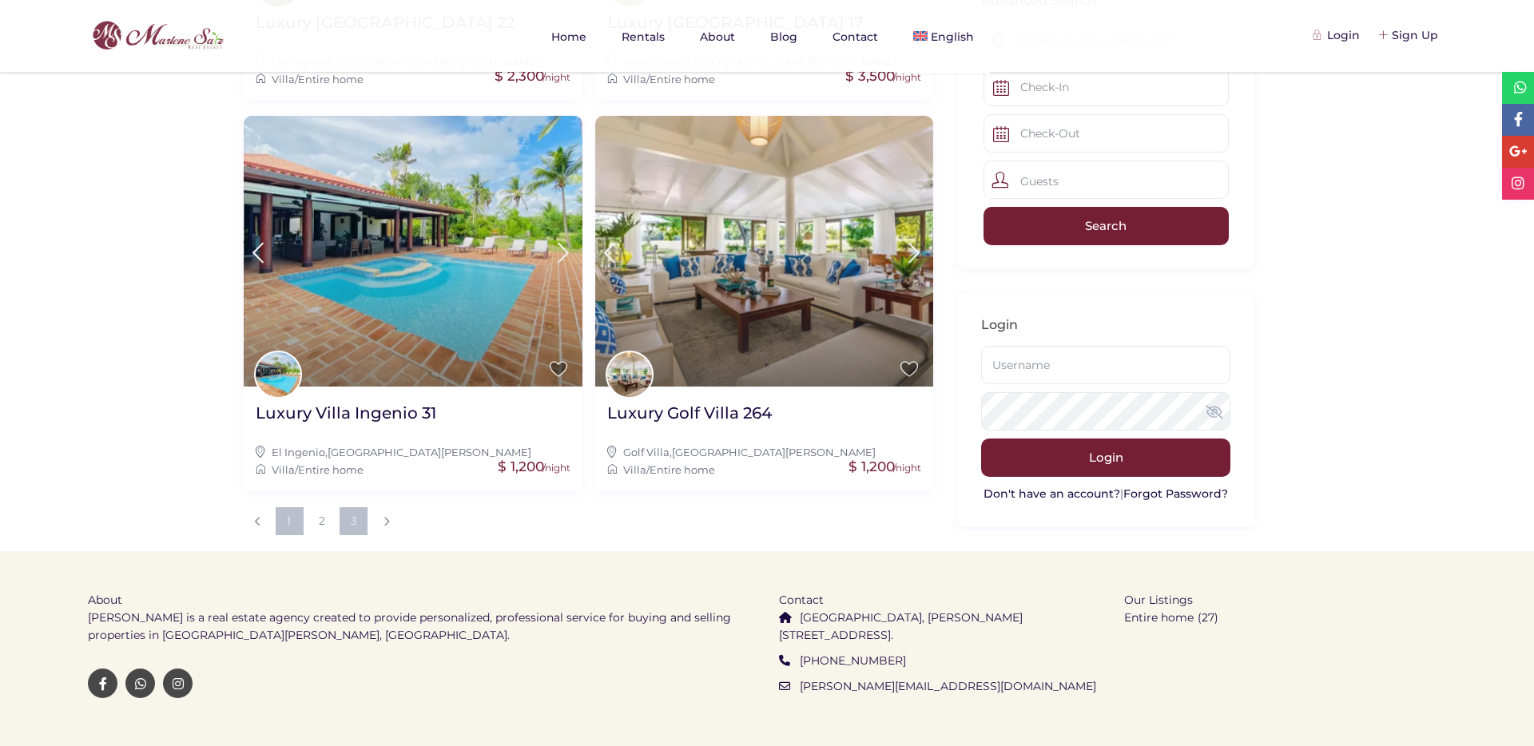
click at [353, 507] on link "3" at bounding box center [353, 521] width 28 height 28
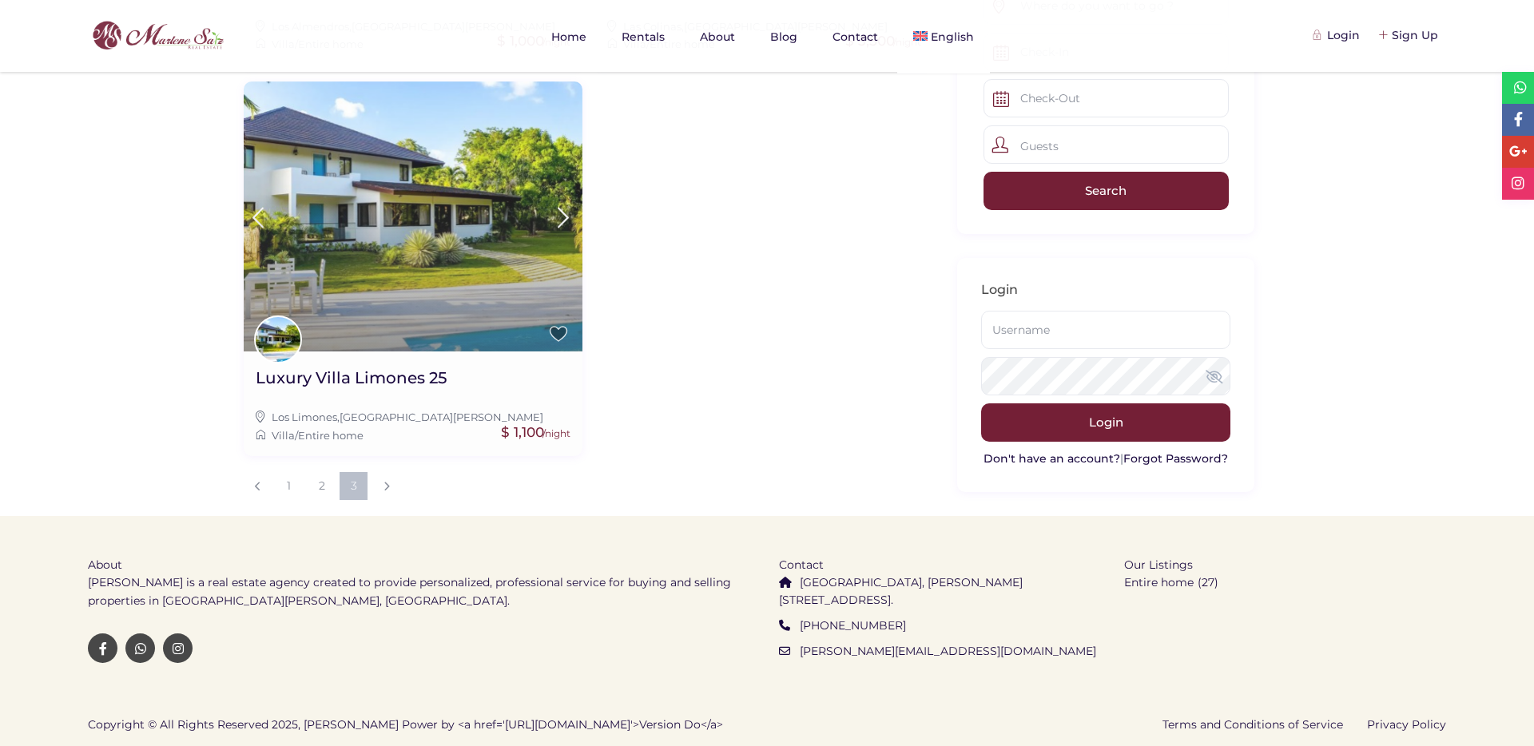
scroll to position [1243, 0]
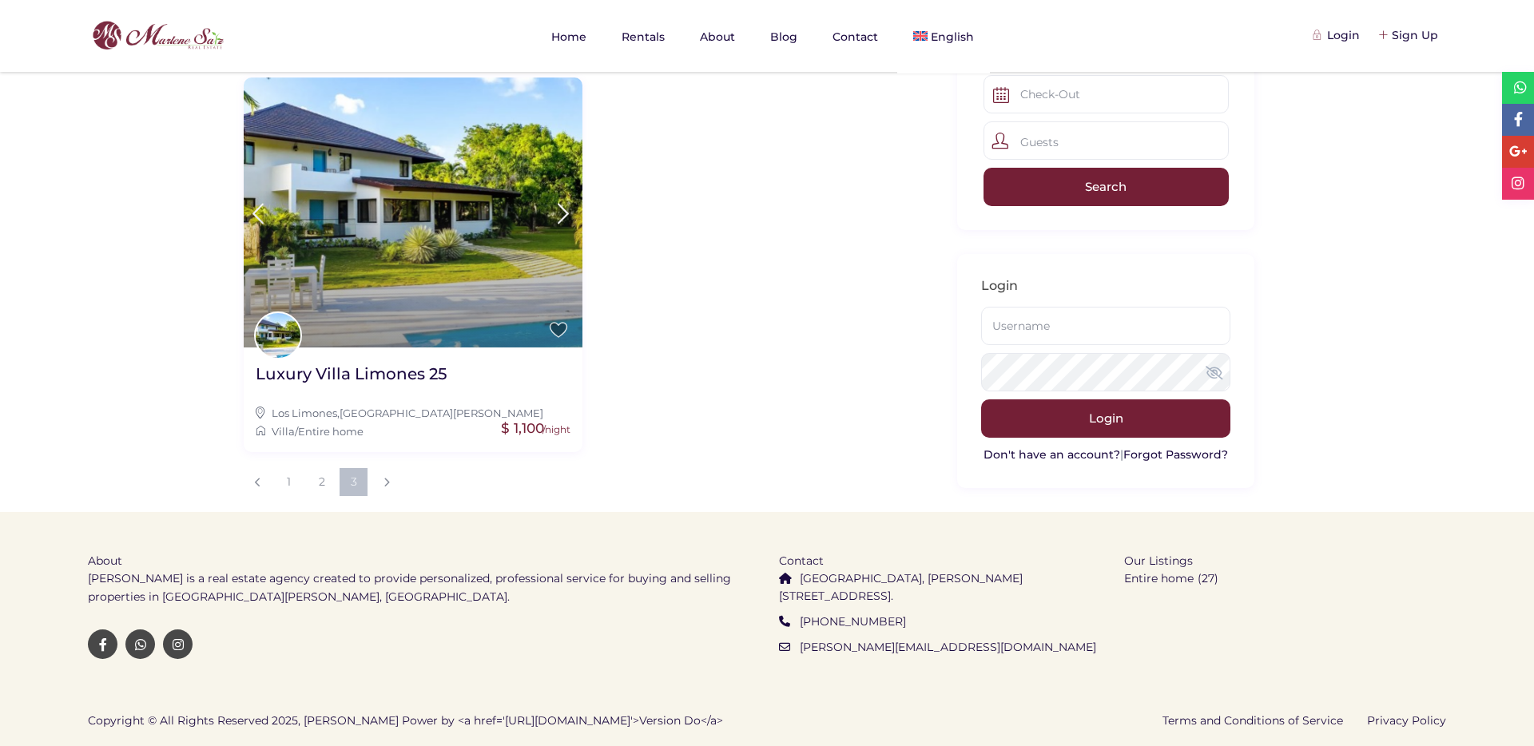
click at [185, 50] on img at bounding box center [148, 36] width 160 height 38
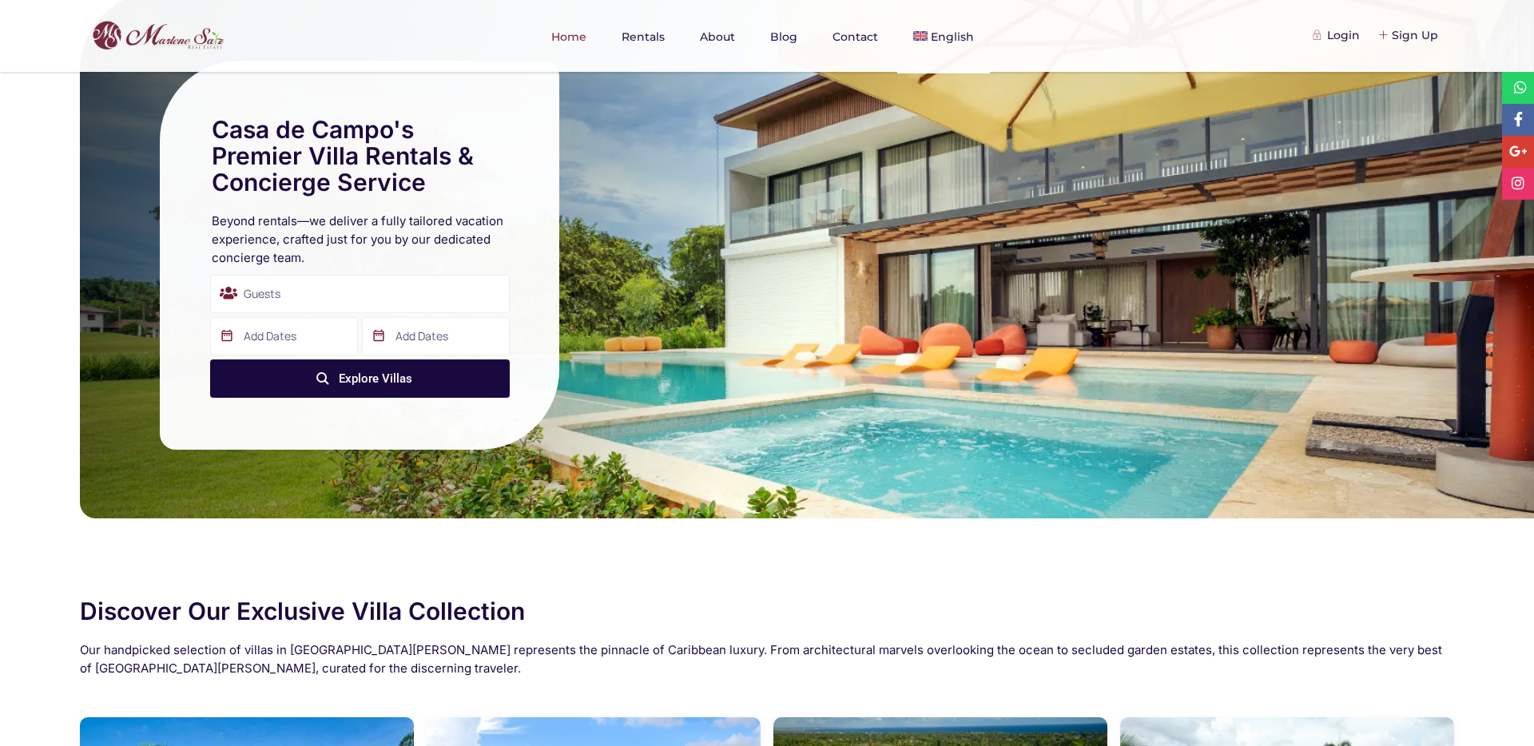
scroll to position [14, 0]
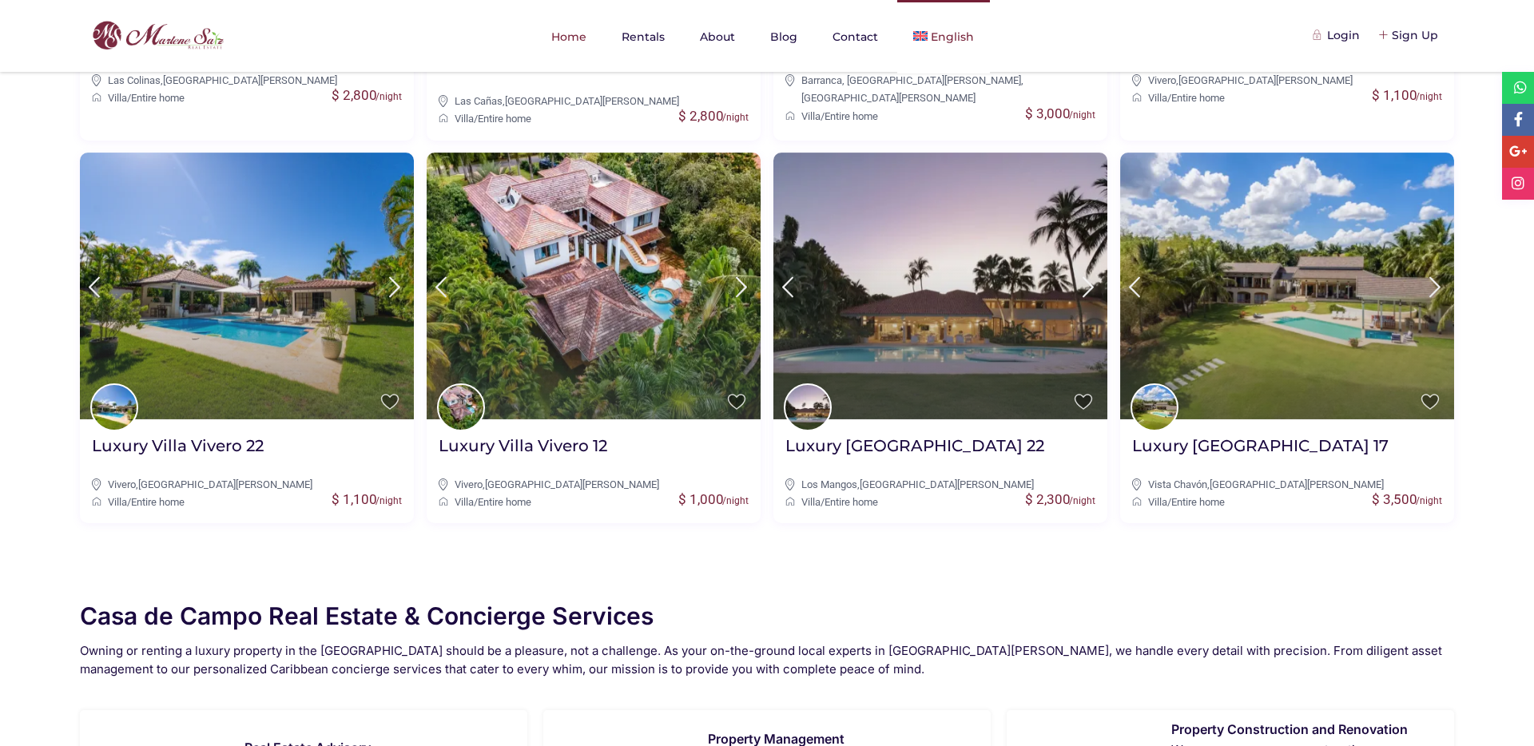
scroll to position [2044, 0]
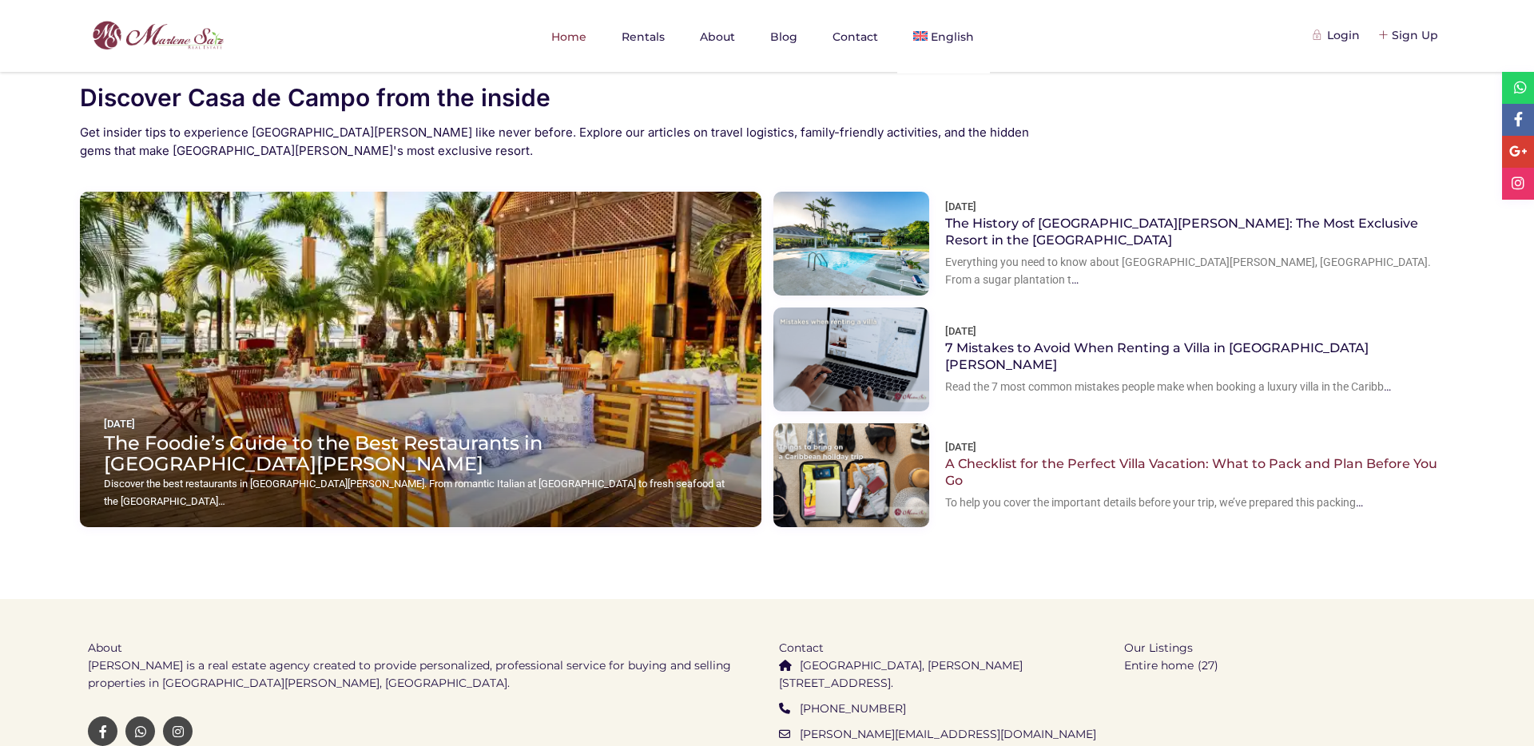
click at [983, 456] on link "A Checklist for the Perfect Villa Vacation: What to Pack and Plan Before You Go" at bounding box center [1191, 472] width 492 height 32
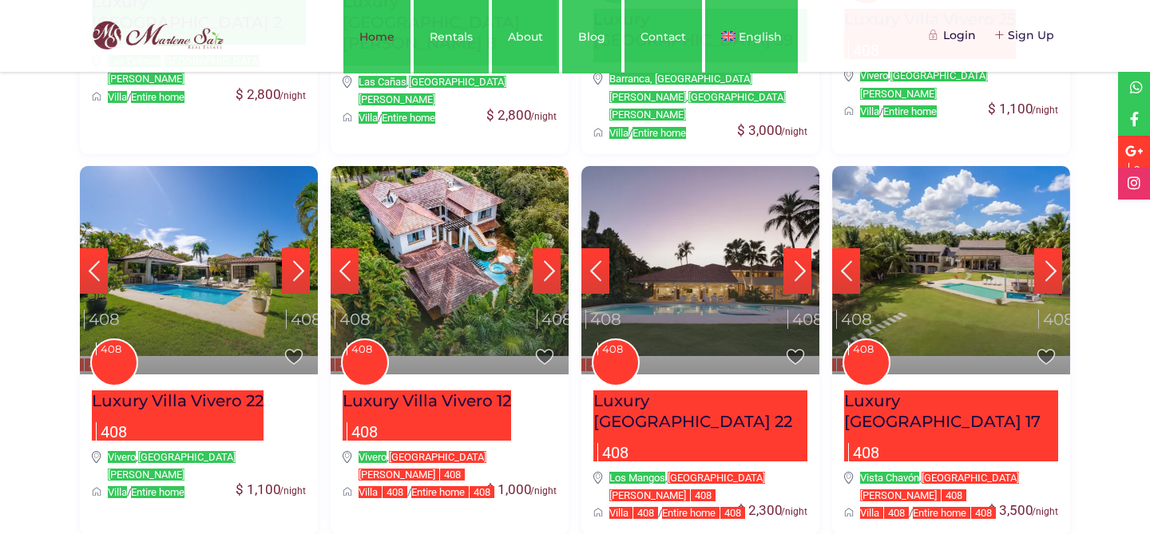
scroll to position [936, 0]
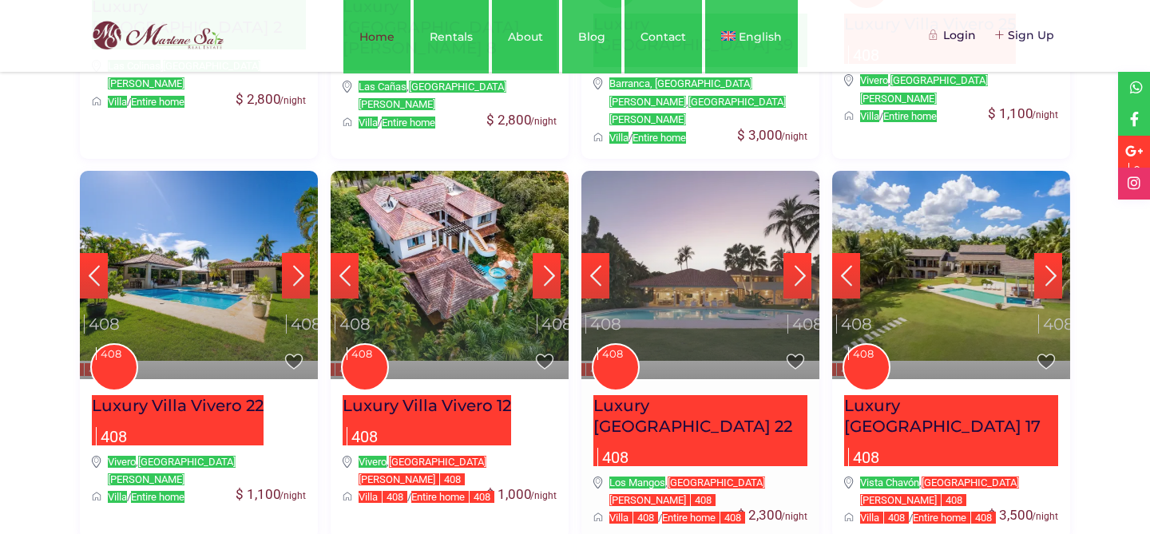
click at [674, 395] on h2 "Luxury [GEOGRAPHIC_DATA] 22" at bounding box center [700, 416] width 214 height 42
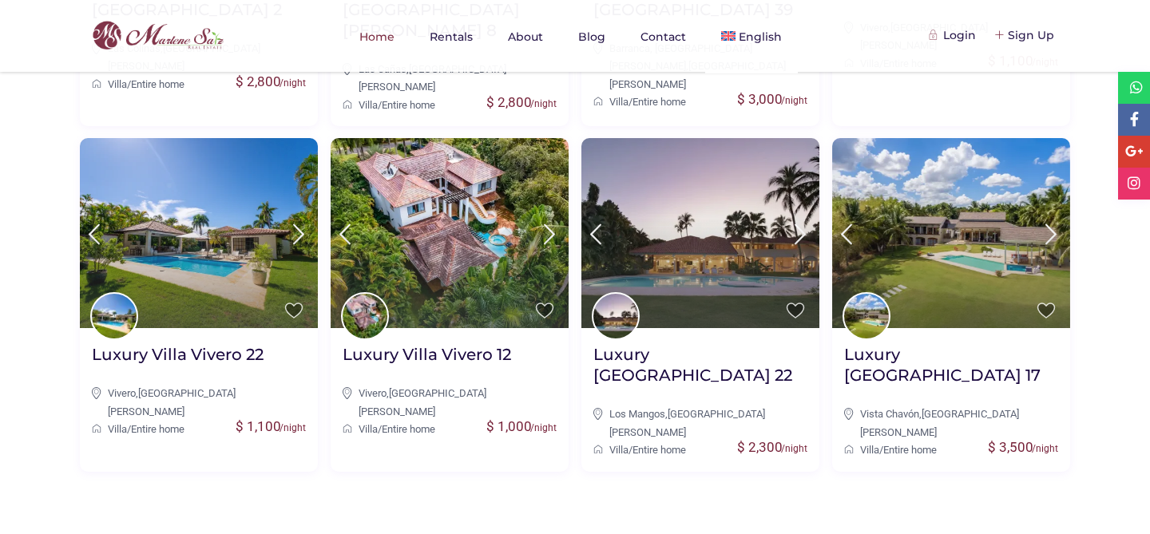
scroll to position [955, 0]
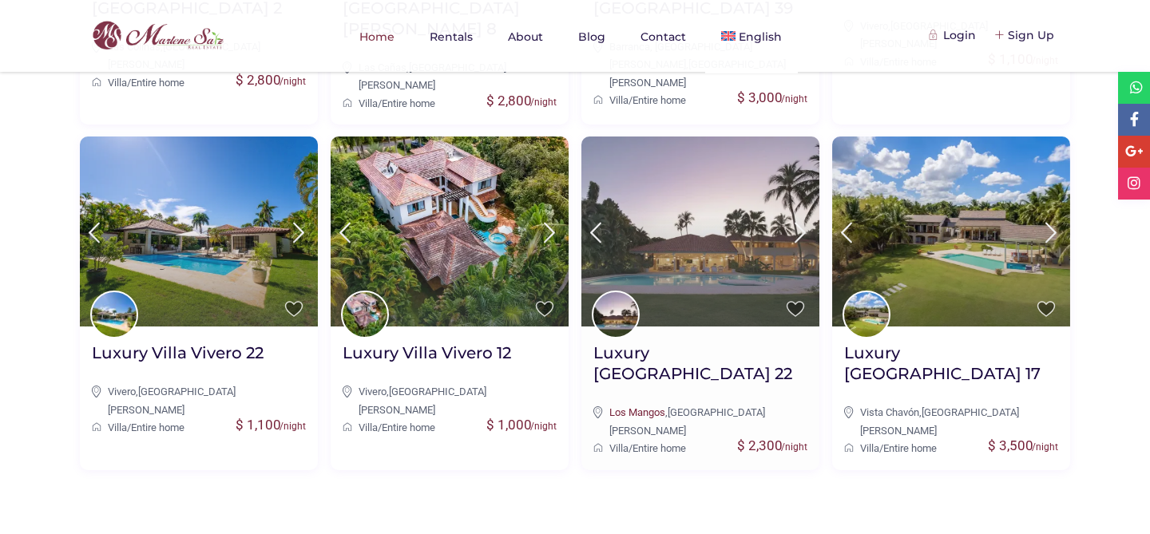
click at [642, 407] on link "Los Mangos" at bounding box center [637, 413] width 56 height 12
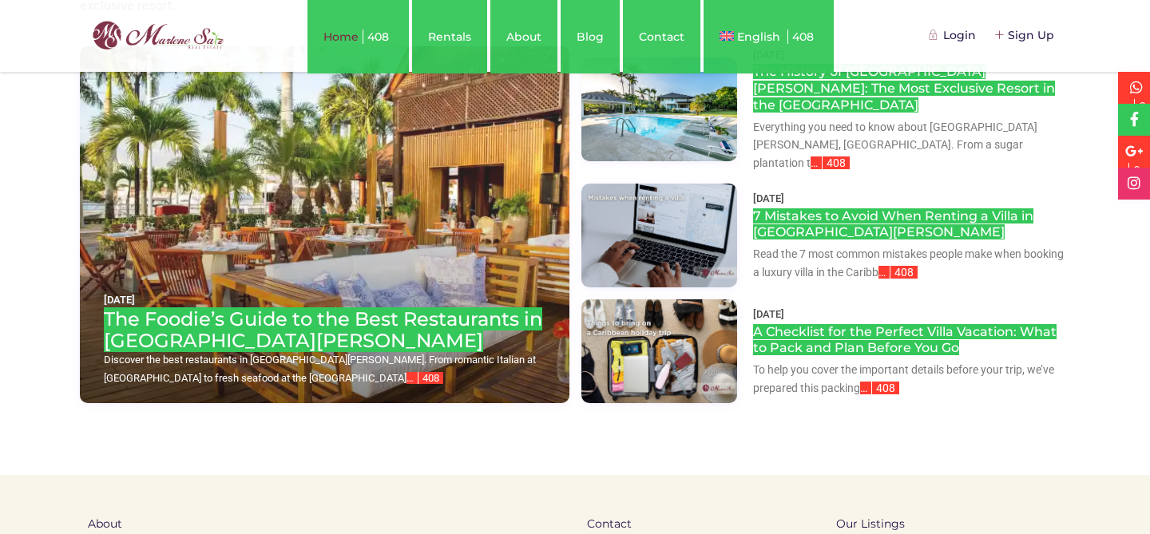
scroll to position [2308, 0]
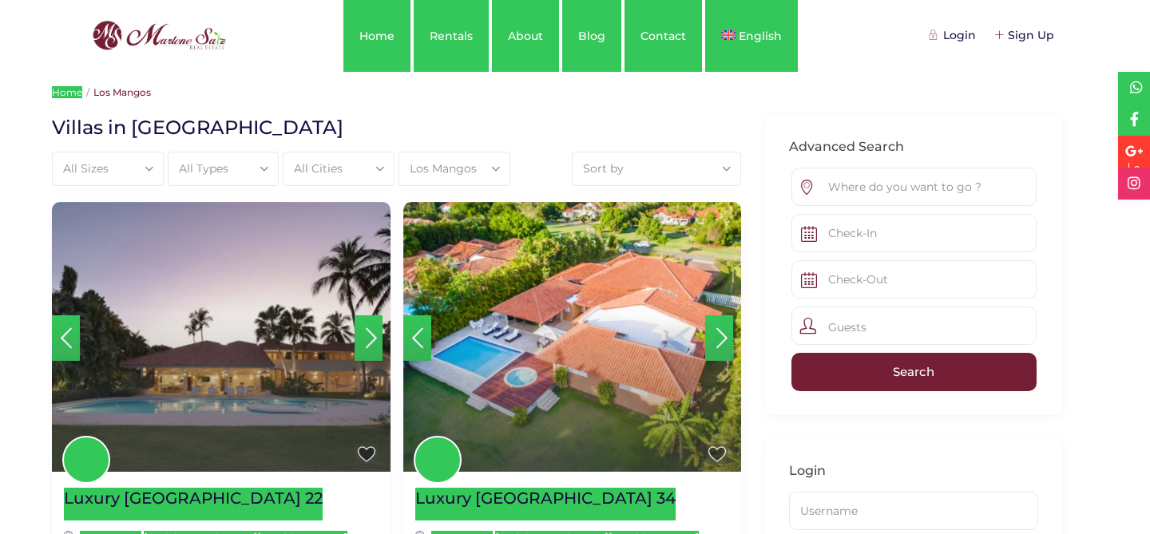
click at [159, 30] on img at bounding box center [159, 36] width 142 height 38
click at [159, 31] on img at bounding box center [159, 36] width 142 height 38
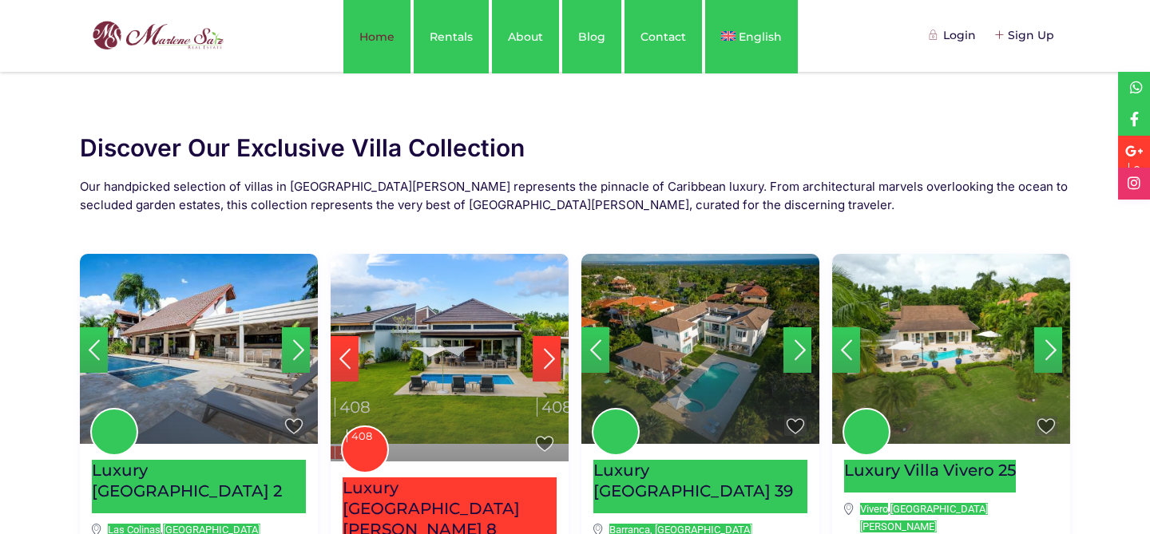
scroll to position [460, 0]
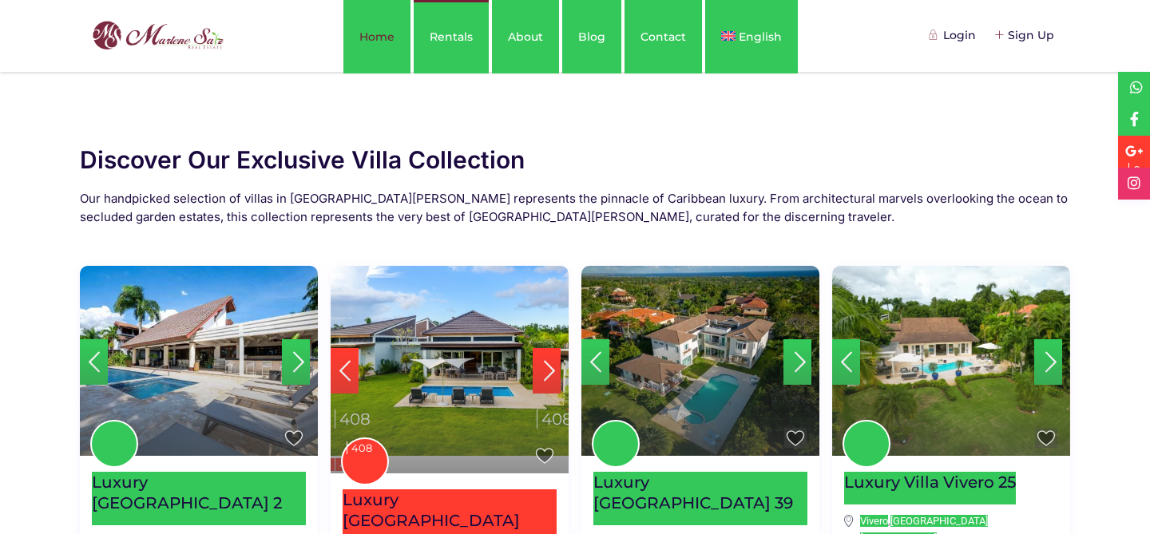
click at [440, 34] on link "Rentals" at bounding box center [451, 36] width 75 height 73
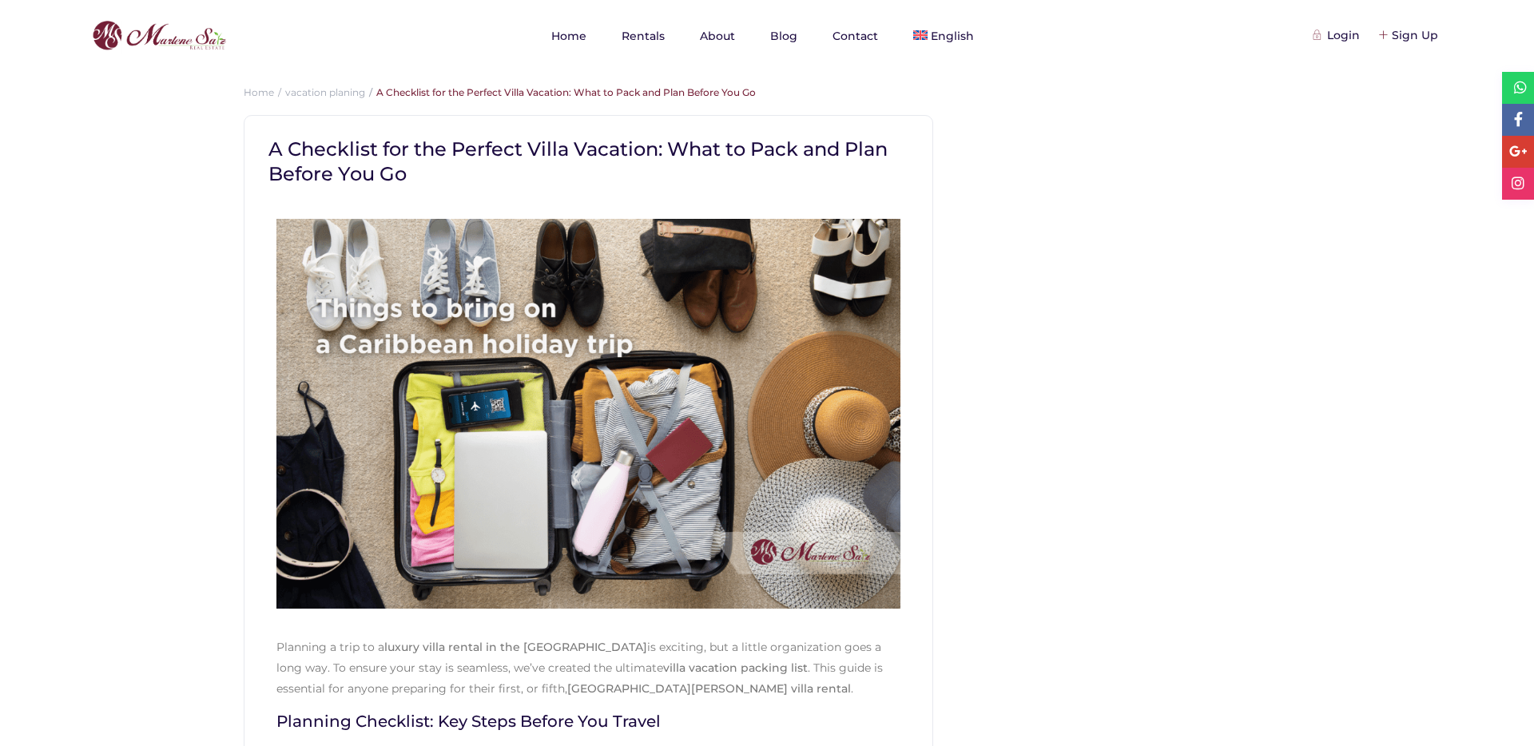
click at [171, 52] on img at bounding box center [159, 36] width 142 height 38
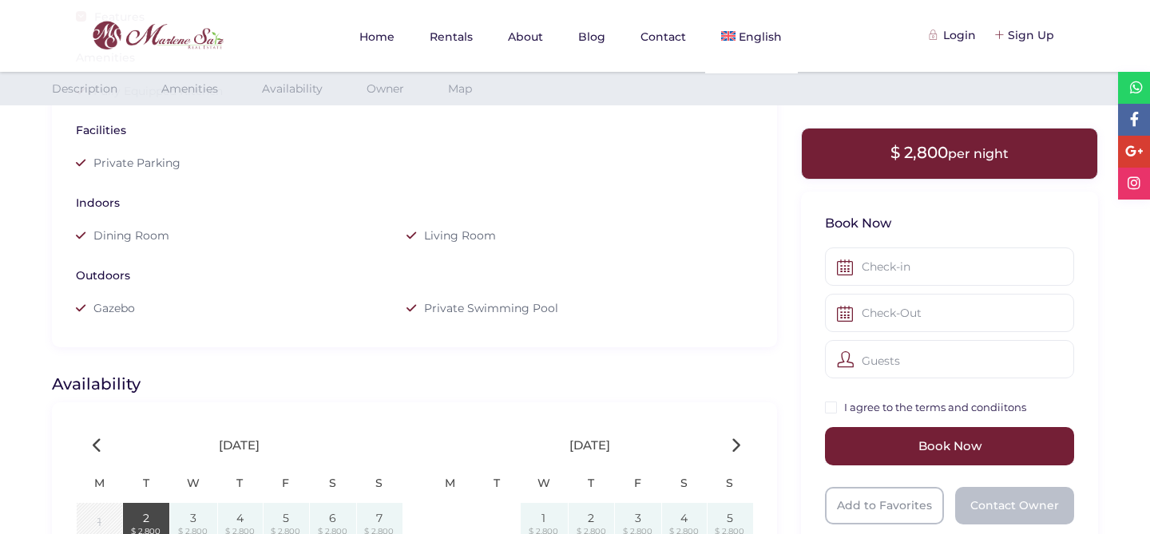
scroll to position [794, 0]
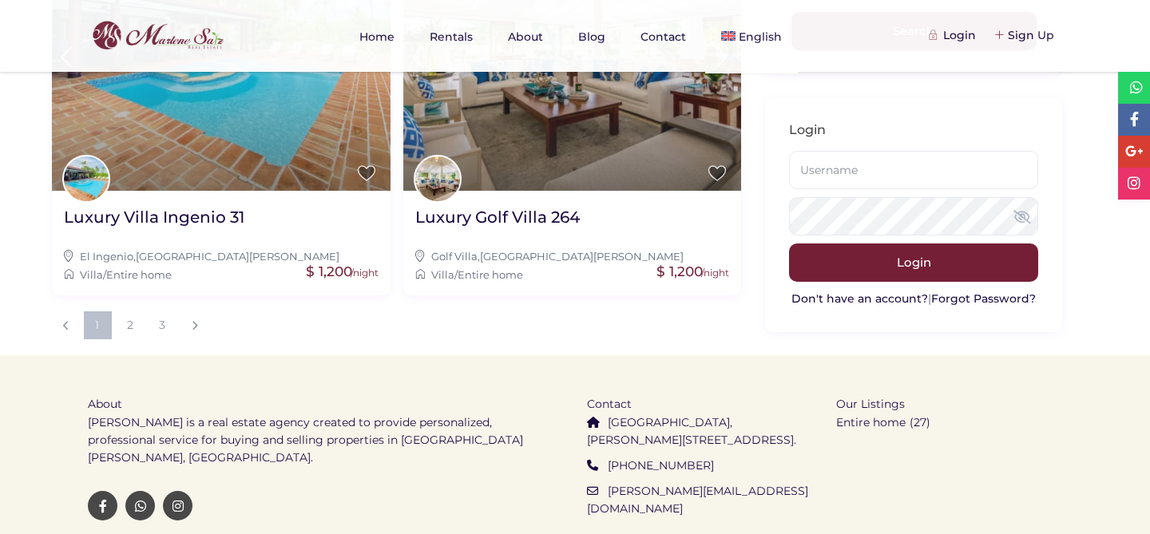
scroll to position [1827, 0]
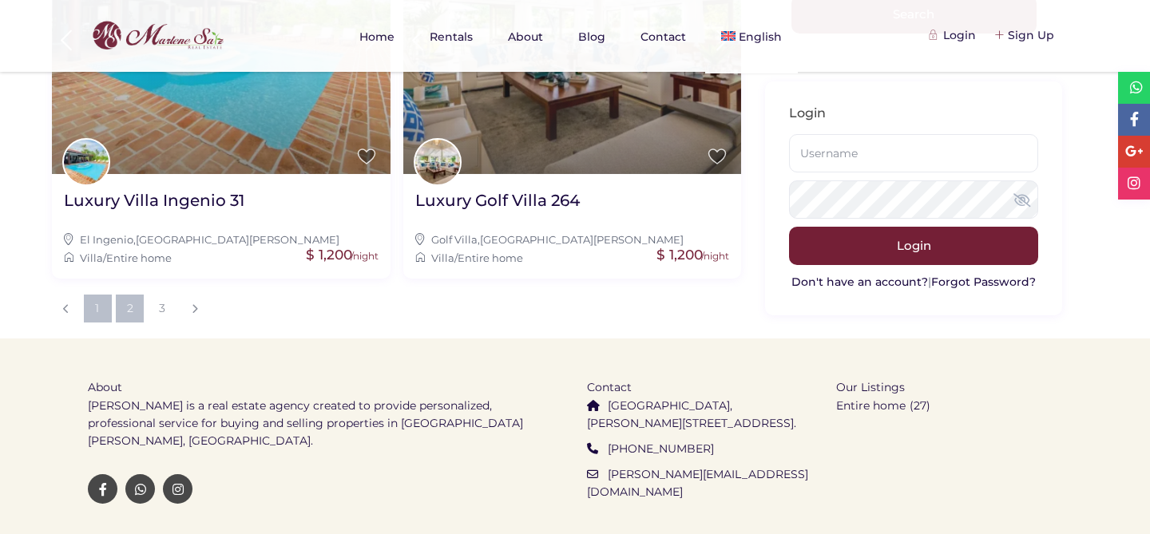
click at [125, 295] on link "2" at bounding box center [130, 309] width 28 height 28
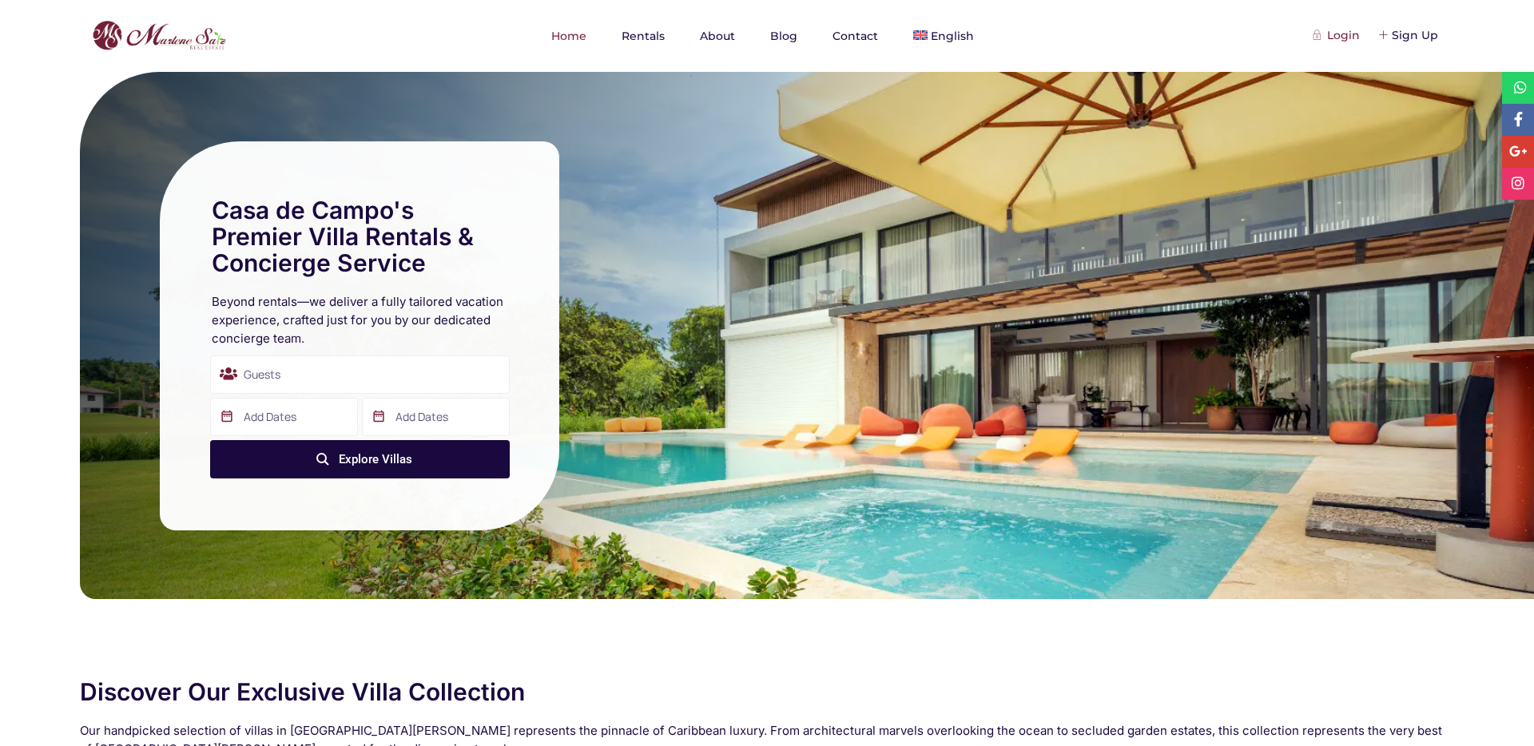
click at [1342, 36] on div "Login" at bounding box center [1337, 35] width 45 height 18
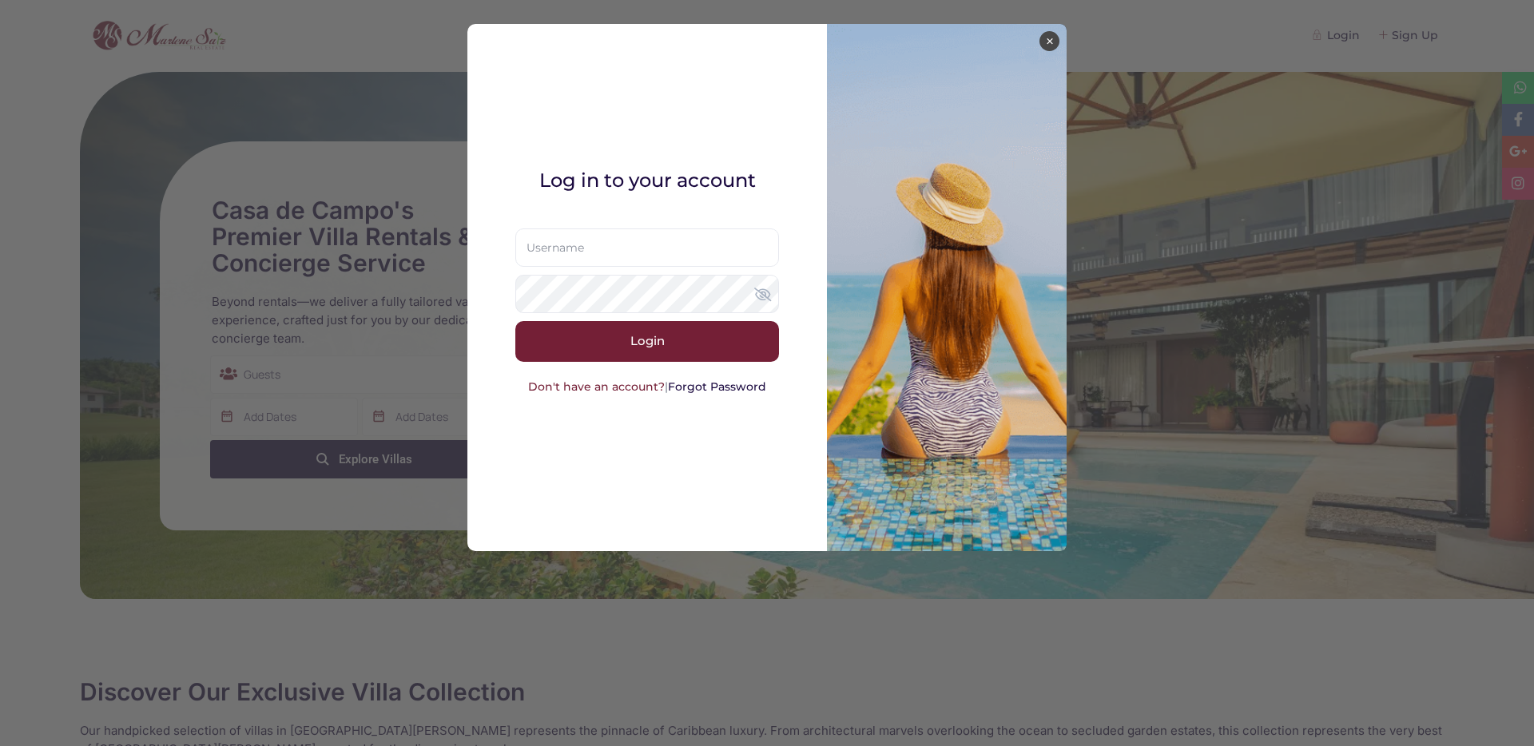
click at [617, 389] on link "Don't have an account?" at bounding box center [596, 386] width 137 height 14
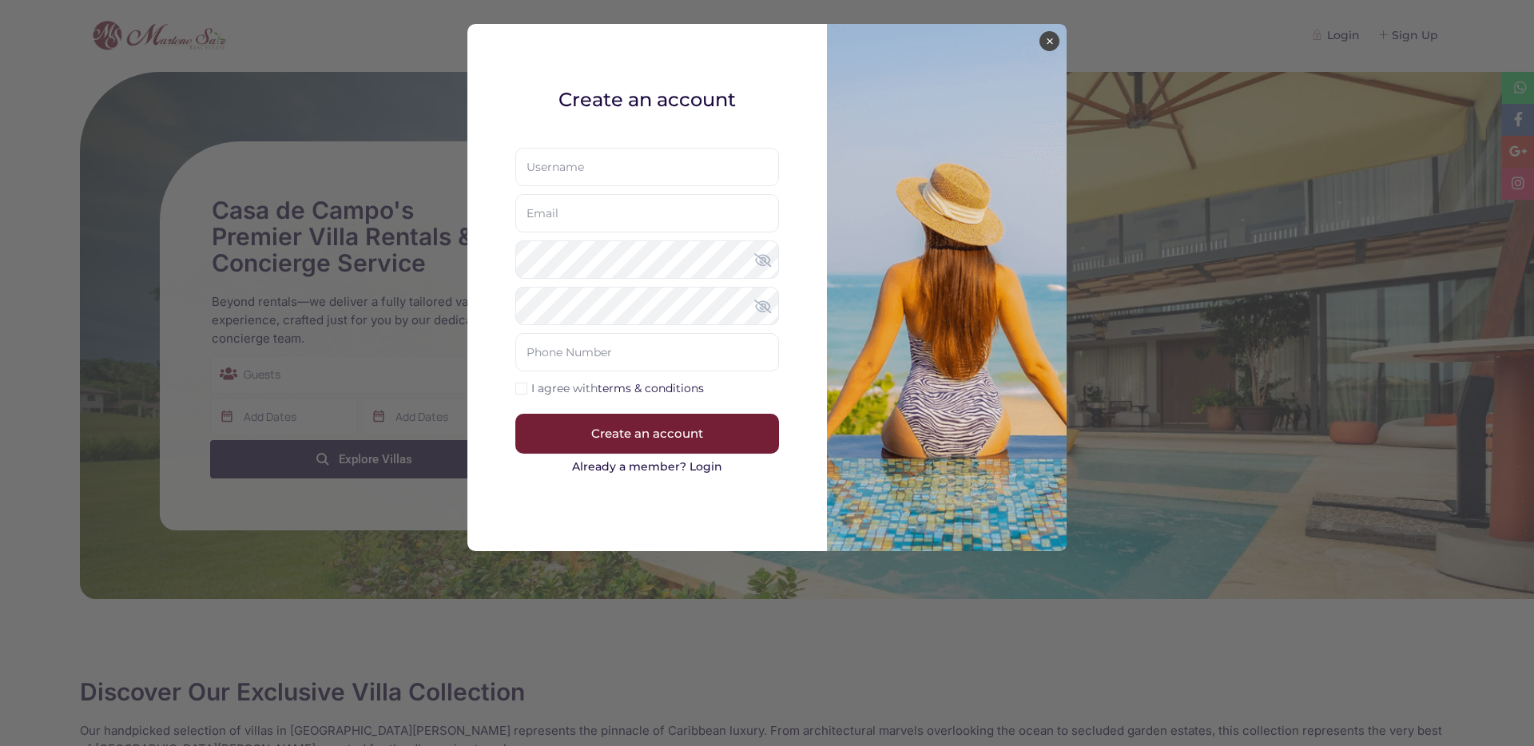
click at [1046, 36] on button "×" at bounding box center [1049, 41] width 20 height 20
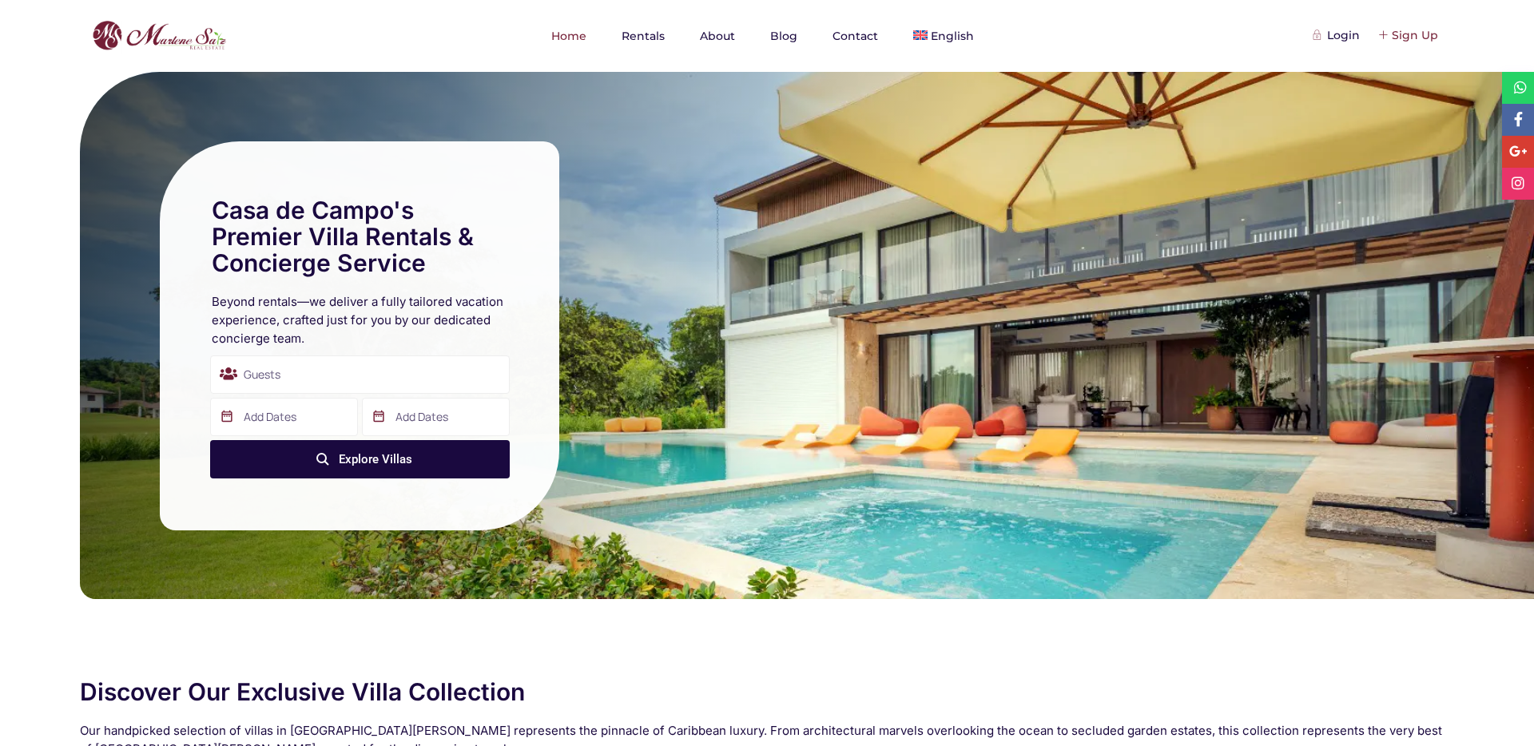
click at [1411, 42] on div "Sign Up" at bounding box center [1408, 35] width 58 height 18
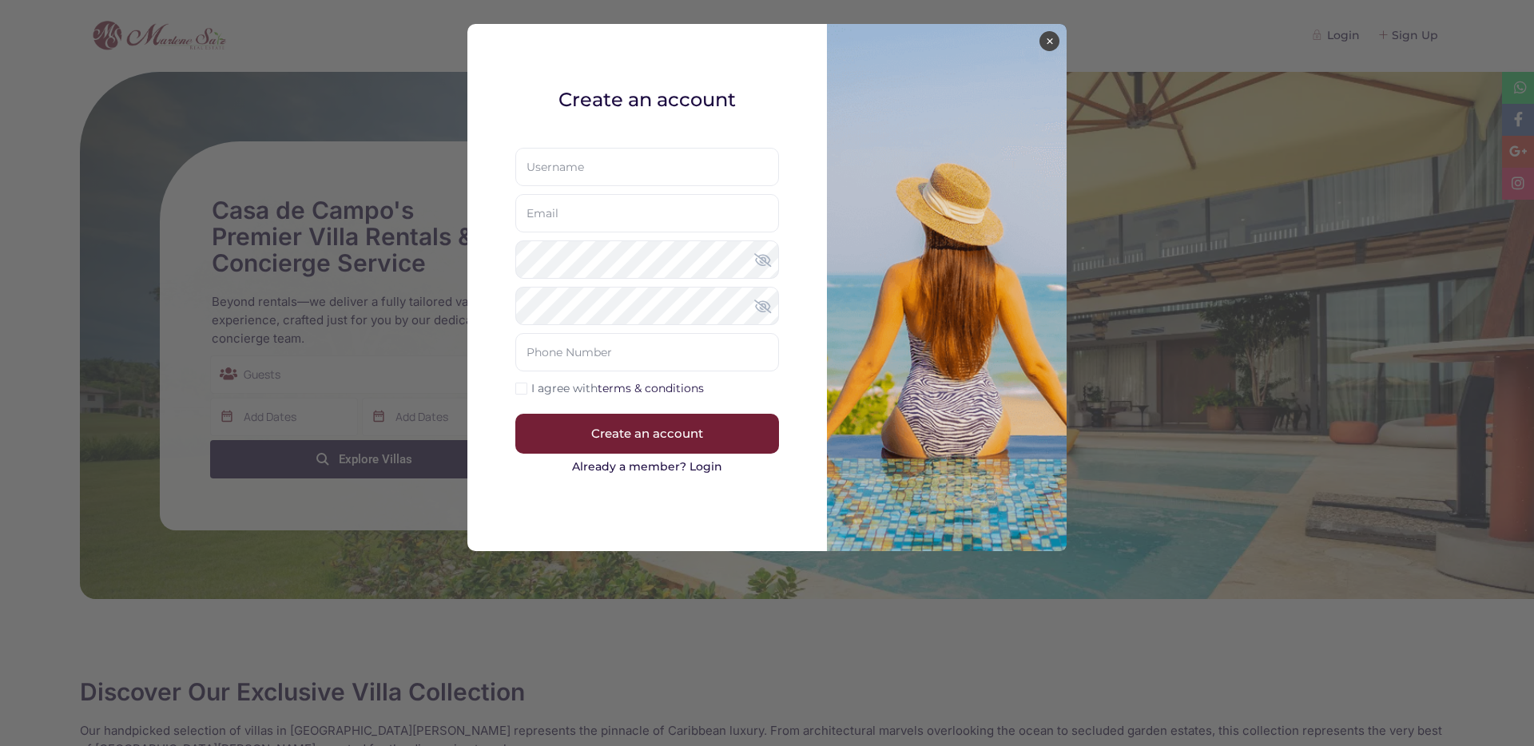
click at [1042, 40] on button "×" at bounding box center [1049, 41] width 20 height 20
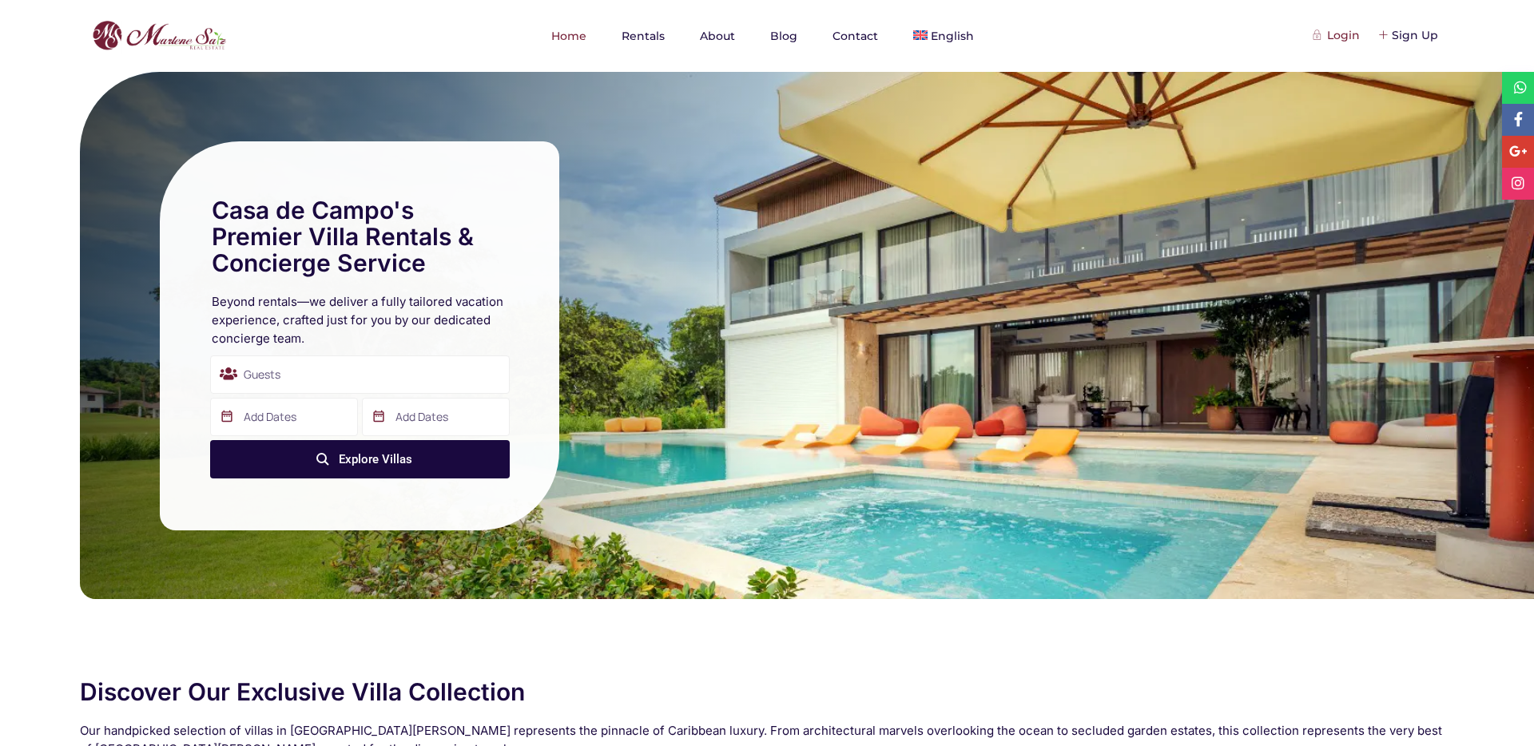
click at [1328, 36] on div "Login" at bounding box center [1337, 35] width 45 height 18
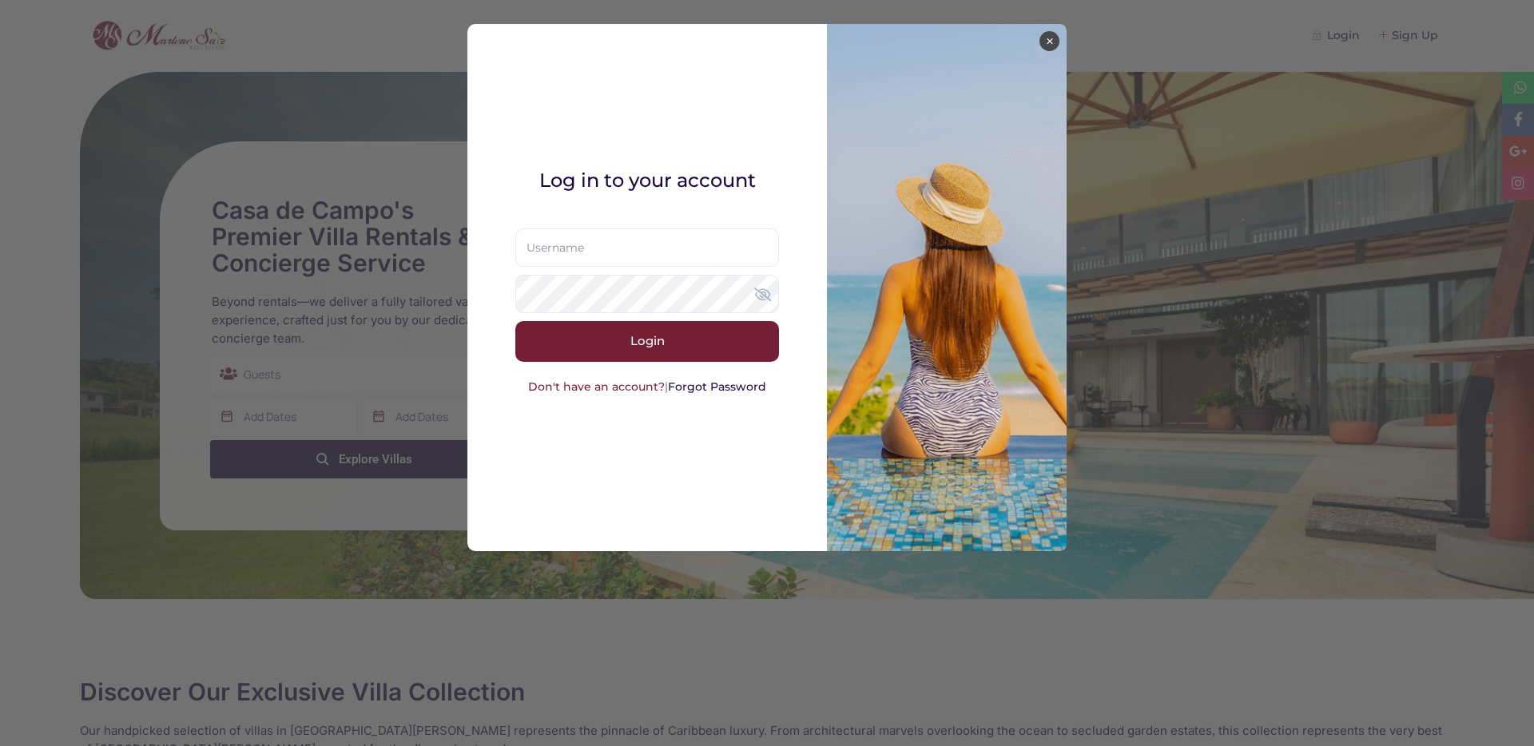
click at [588, 385] on link "Don't have an account?" at bounding box center [596, 386] width 137 height 14
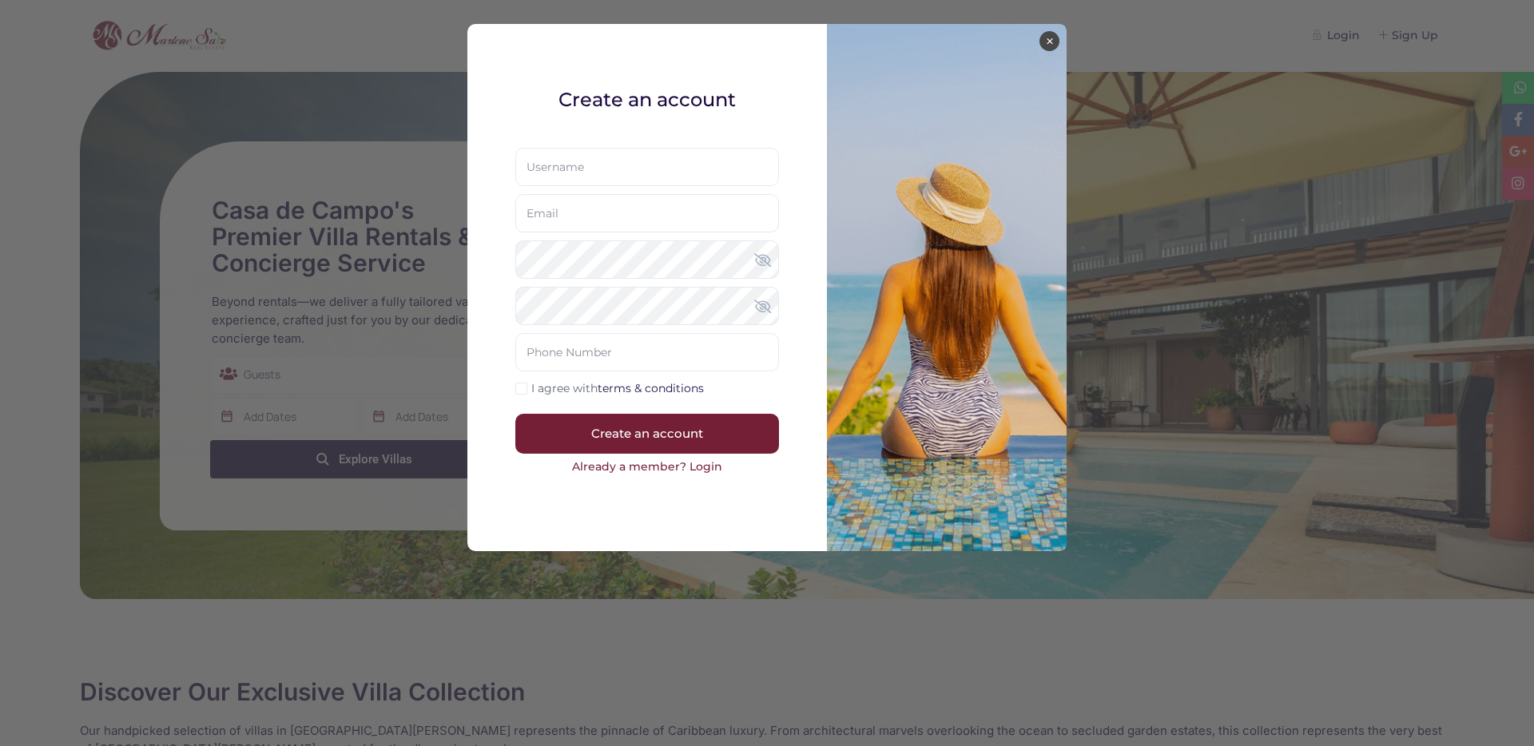
click at [653, 462] on link "Already a member? Login" at bounding box center [647, 467] width 264 height 18
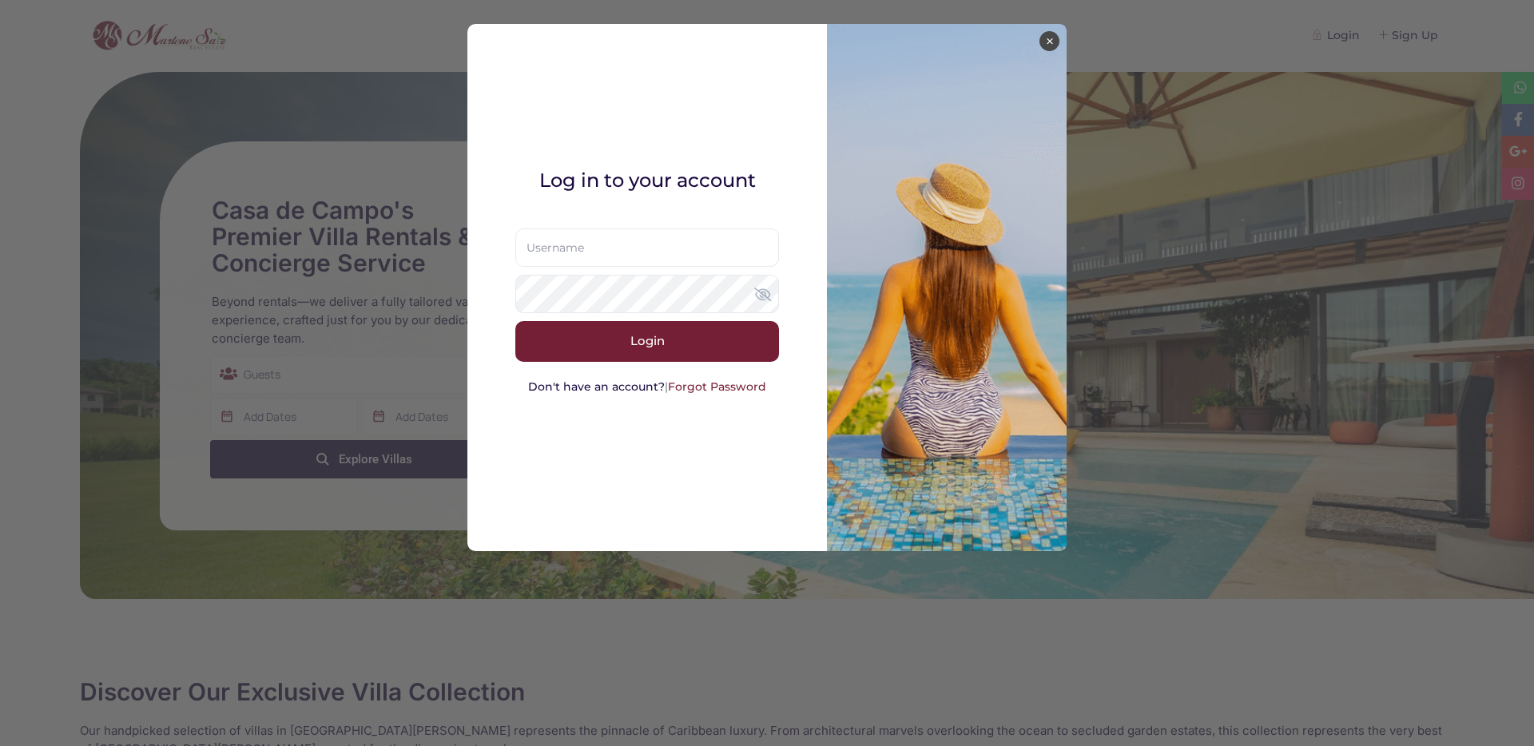
click at [717, 388] on link "Forgot Password" at bounding box center [717, 386] width 98 height 14
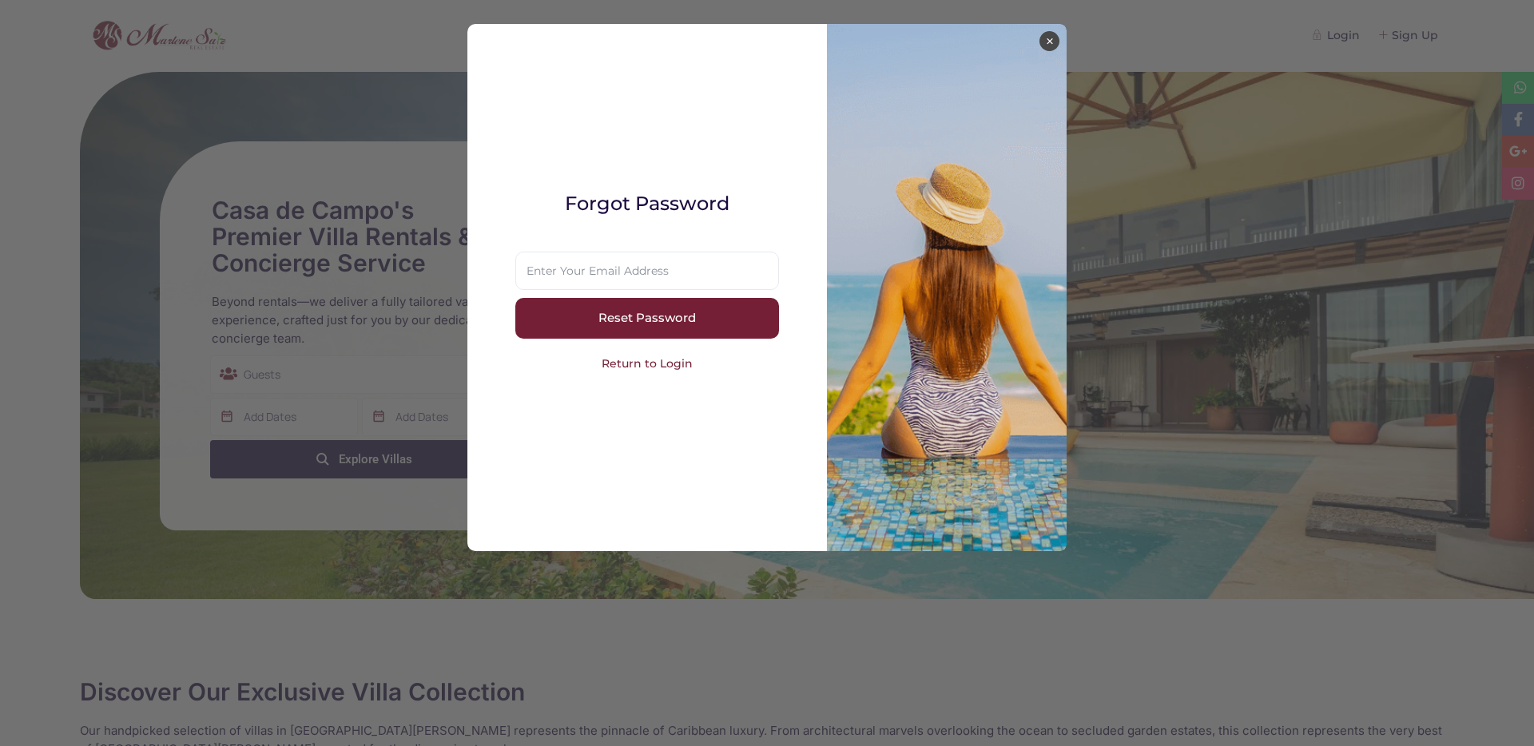
click at [657, 368] on link "Return to Login" at bounding box center [647, 364] width 264 height 18
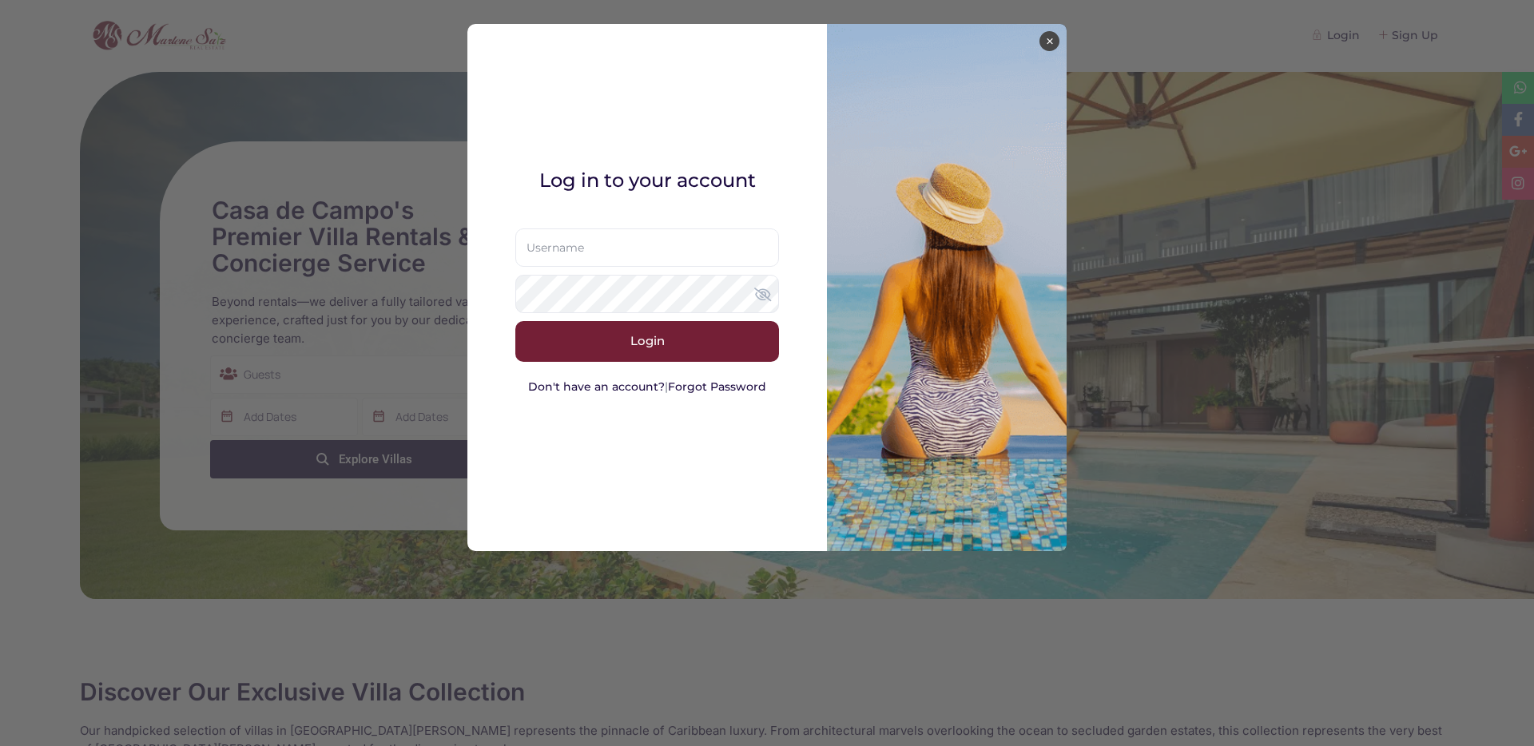
click at [1054, 42] on button "×" at bounding box center [1049, 41] width 20 height 20
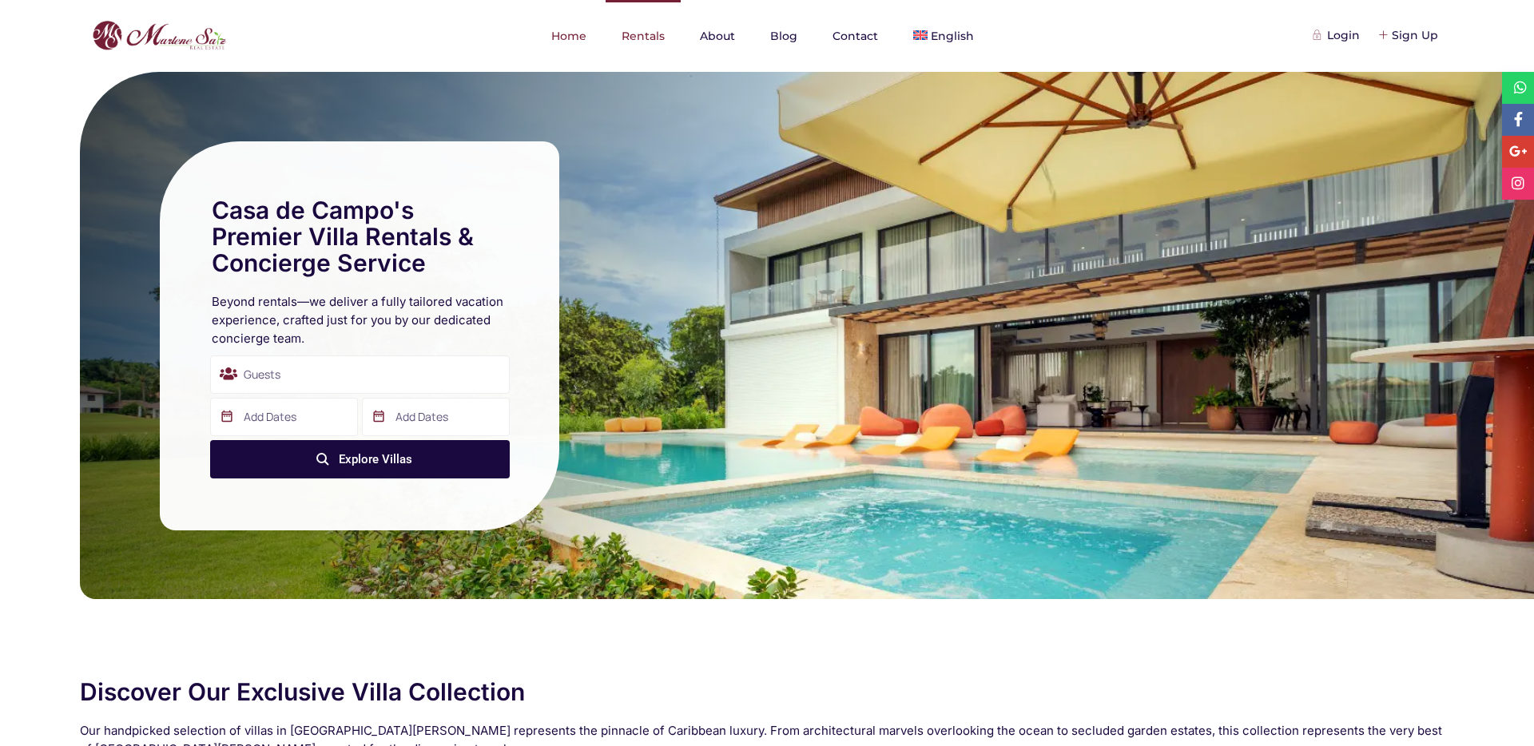
click at [658, 35] on link "Rentals" at bounding box center [642, 36] width 75 height 72
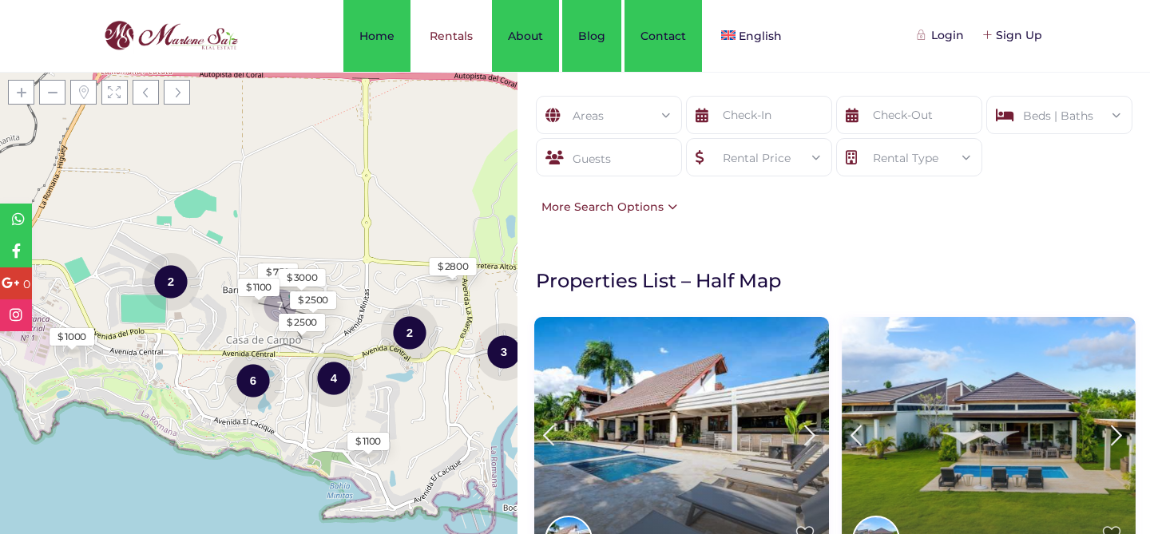
scroll to position [139, 0]
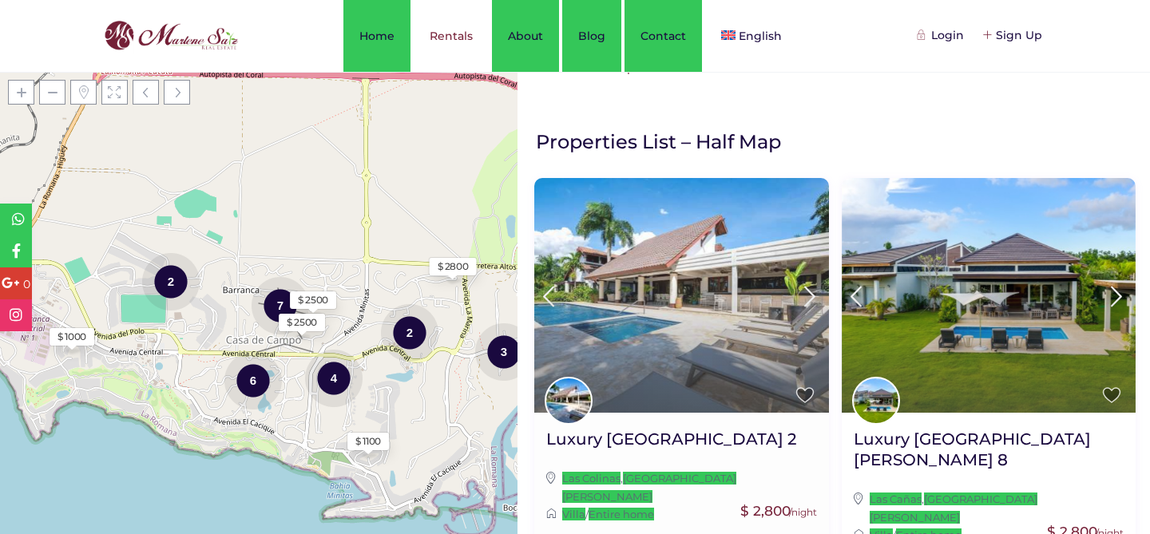
click at [634, 304] on img at bounding box center [681, 295] width 295 height 235
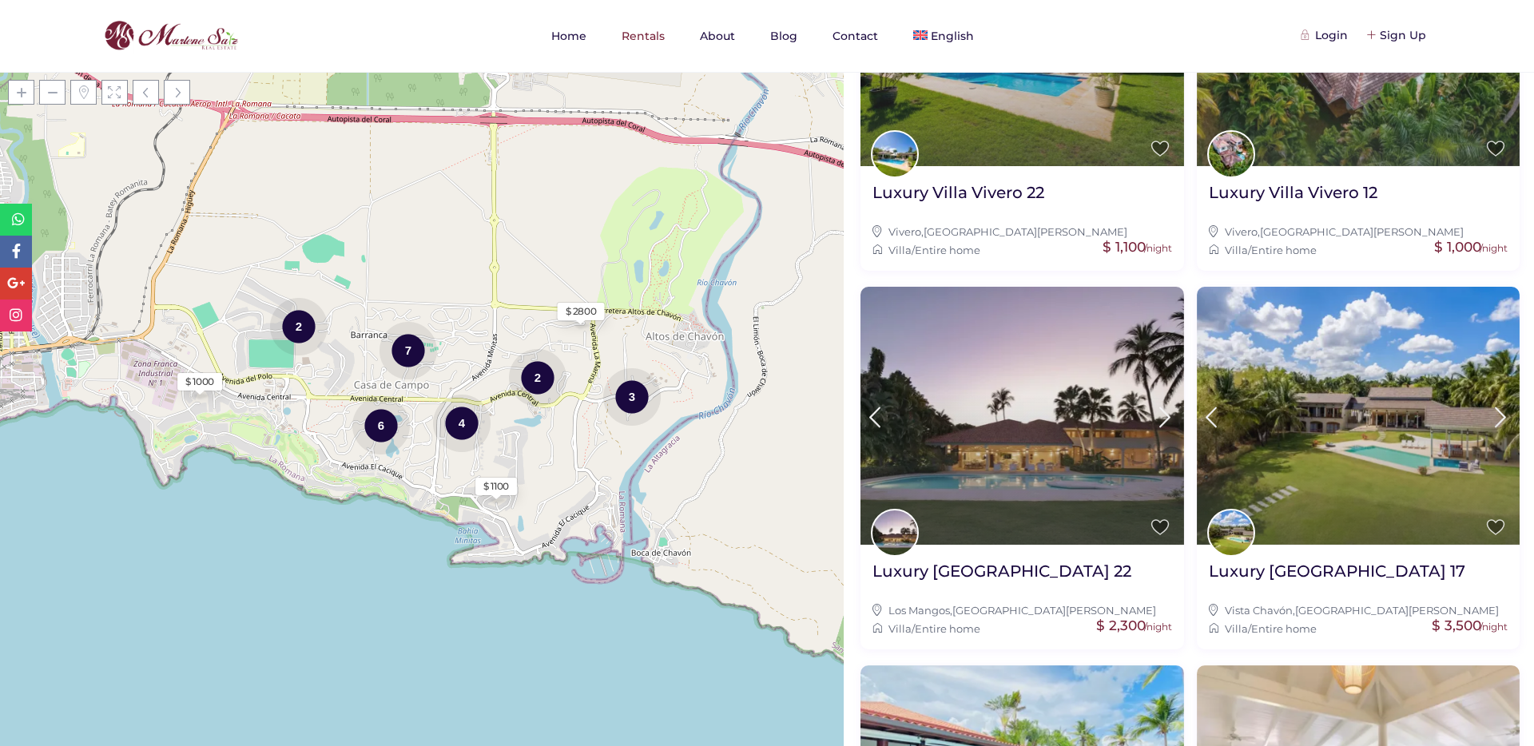
scroll to position [1507, 0]
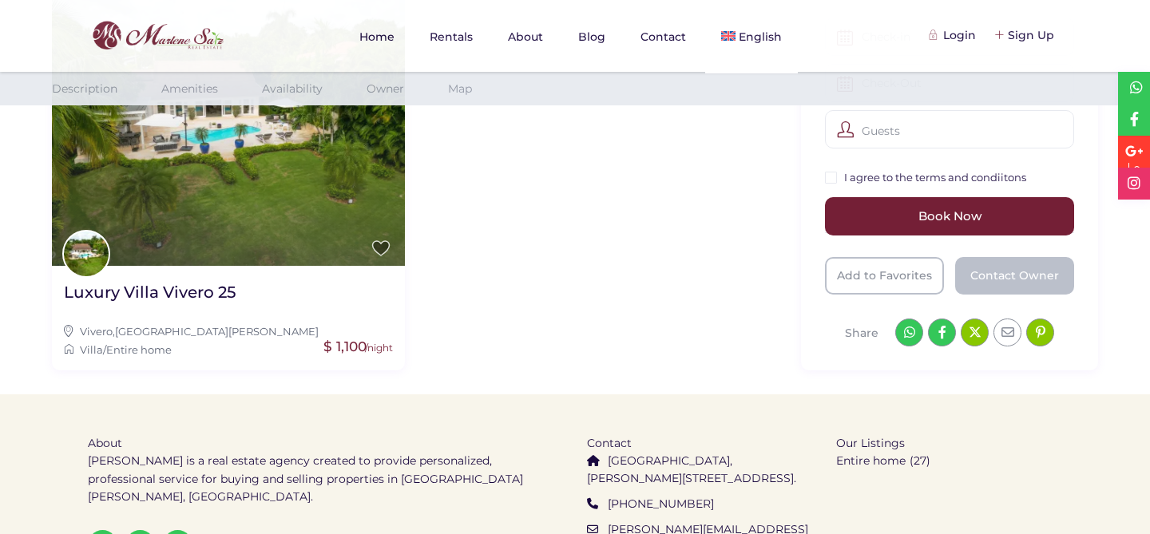
scroll to position [3341, 0]
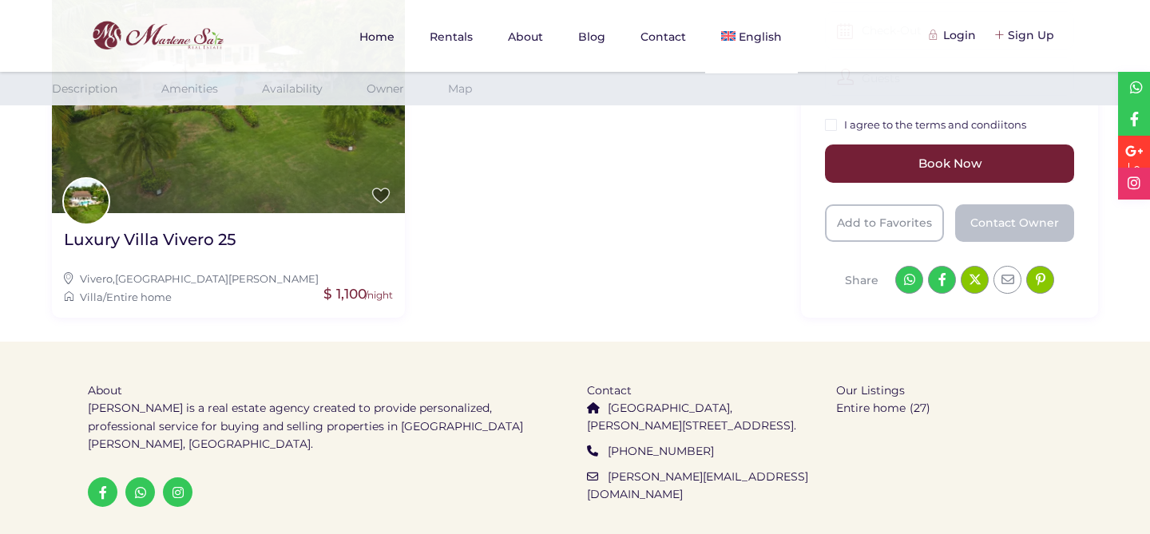
click at [675, 399] on p "[GEOGRAPHIC_DATA], [PERSON_NAME][STREET_ADDRESS]." at bounding box center [699, 416] width 225 height 35
click at [657, 444] on link "[PHONE_NUMBER]" at bounding box center [661, 451] width 106 height 14
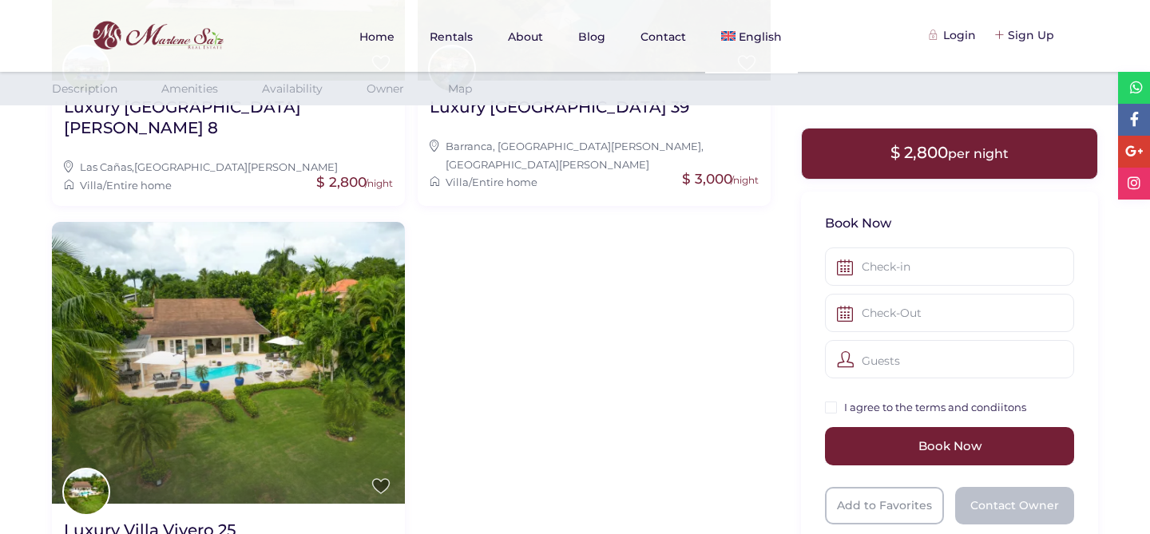
scroll to position [3341, 0]
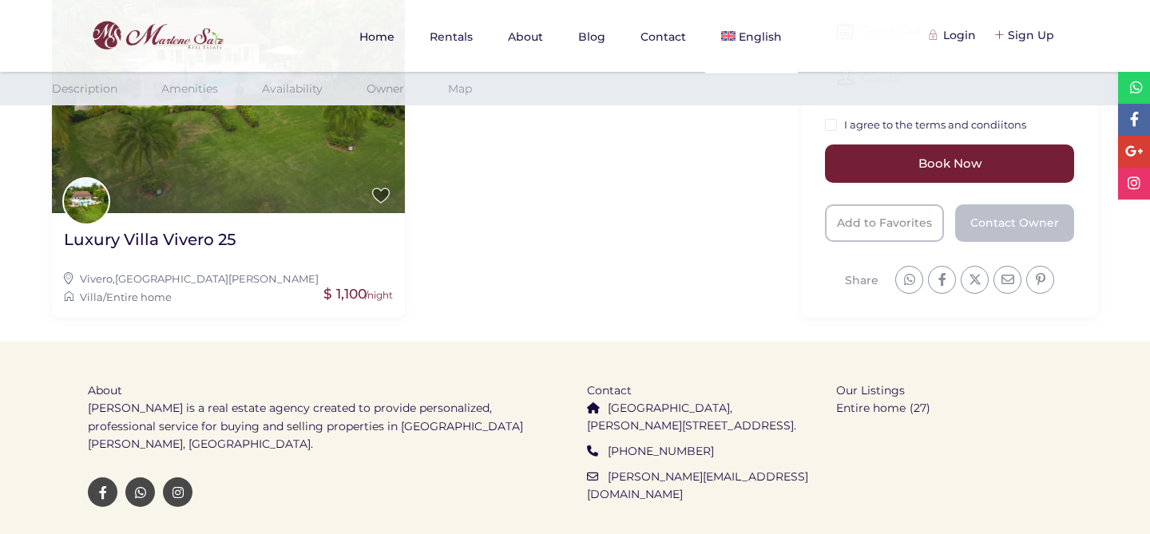
click at [869, 401] on link "Entire home" at bounding box center [870, 408] width 69 height 14
click at [862, 383] on span "Our Listings" at bounding box center [870, 390] width 69 height 14
click at [171, 478] on link at bounding box center [178, 493] width 30 height 30
drag, startPoint x: 675, startPoint y: 511, endPoint x: 438, endPoint y: 478, distance: 239.5
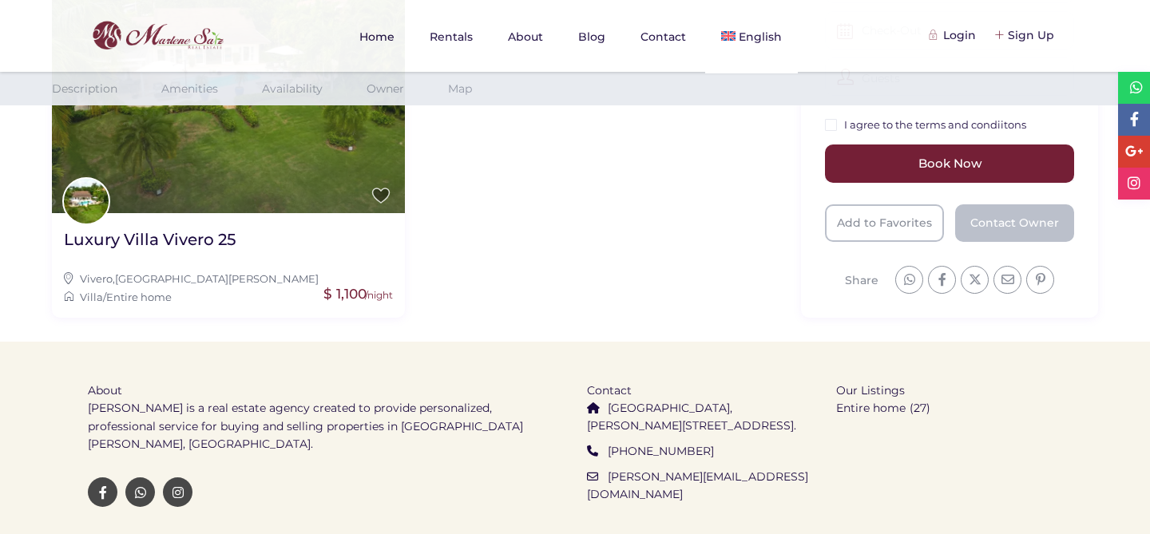
click at [475, 472] on ul "About Marlene Saiz is a real estate agency created to provide personalized, pro…" at bounding box center [325, 442] width 475 height 201
click at [734, 342] on ul "Contact City Center, Pedro A. Yubérez Street No. 96, Plaza de Loho, second floo…" at bounding box center [699, 440] width 225 height 197
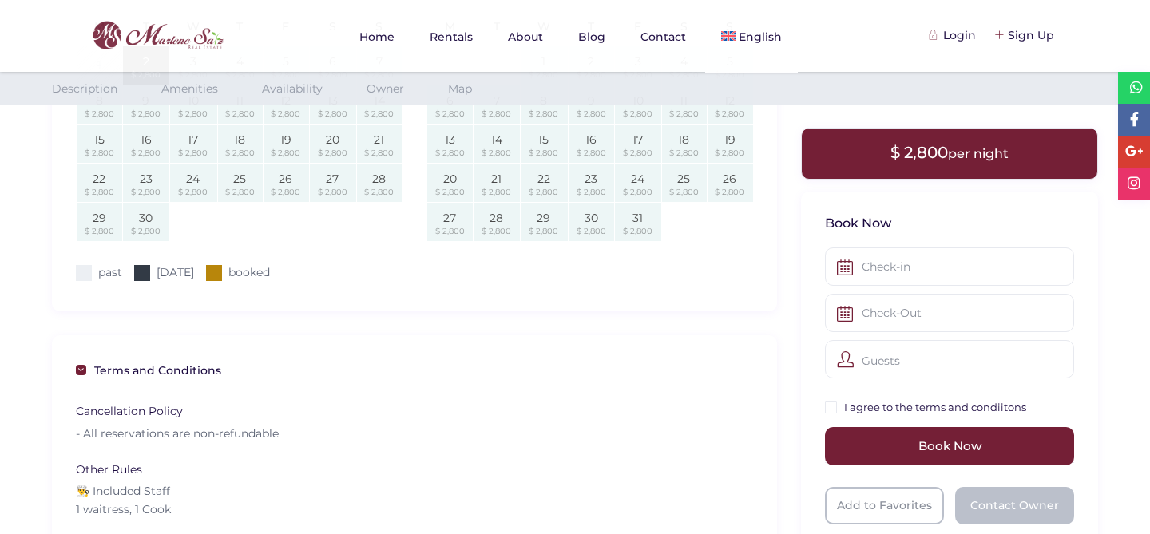
scroll to position [1199, 0]
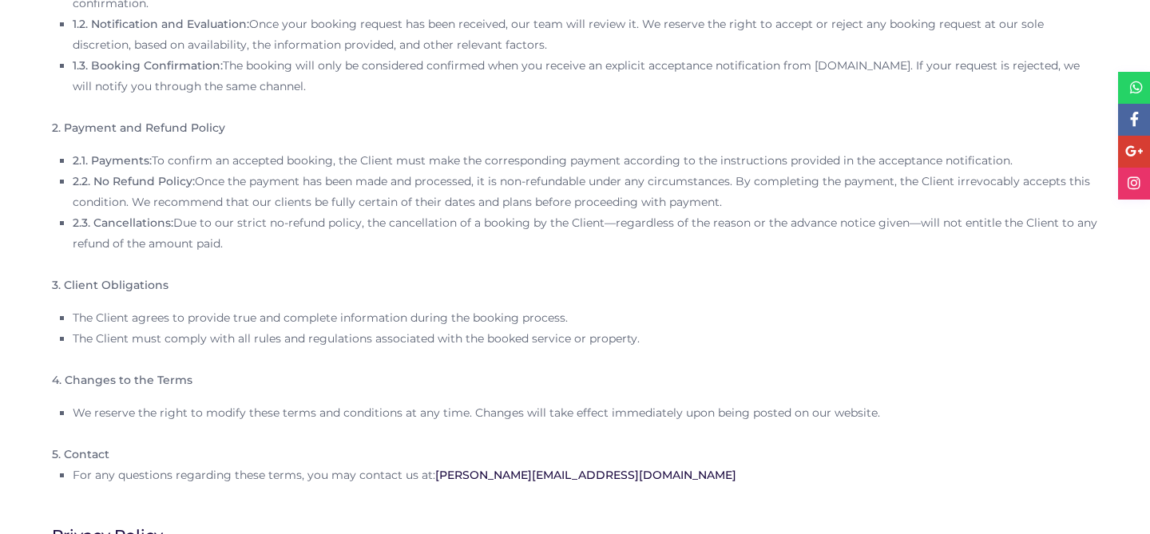
scroll to position [1190, 0]
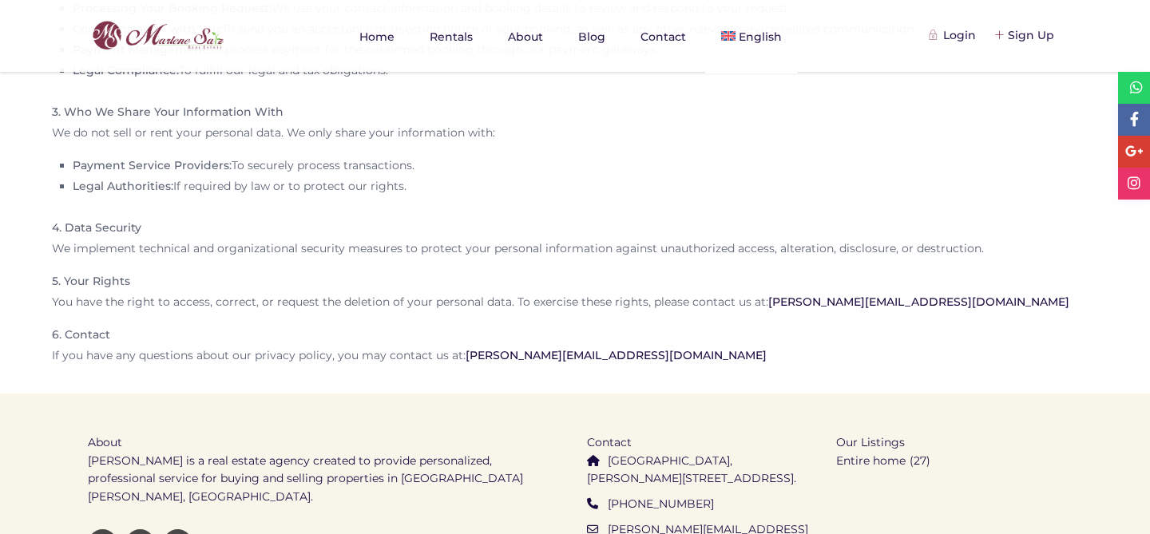
scroll to position [1190, 0]
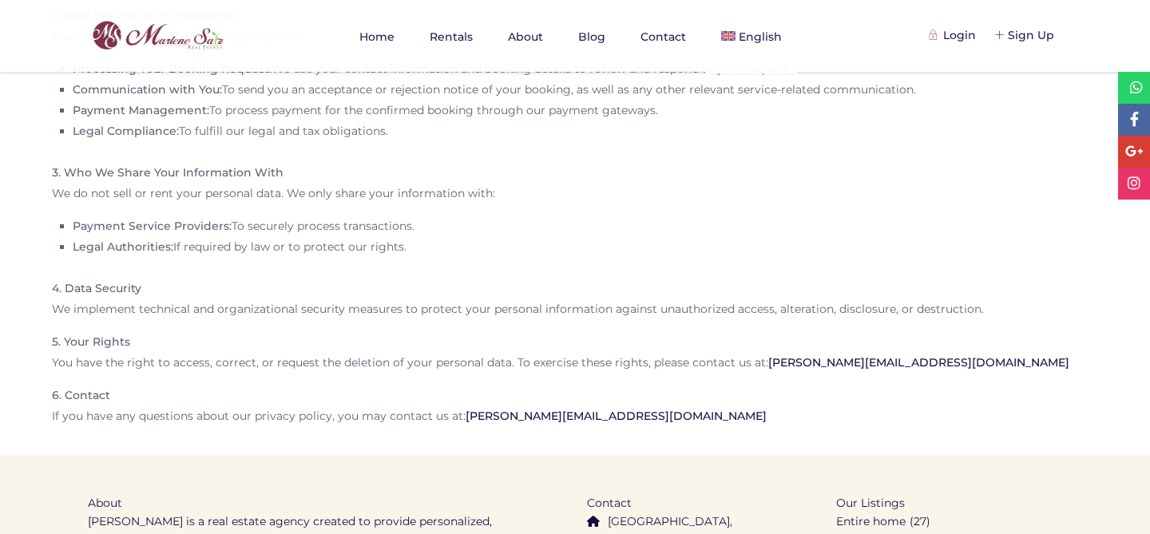
scroll to position [1190, 0]
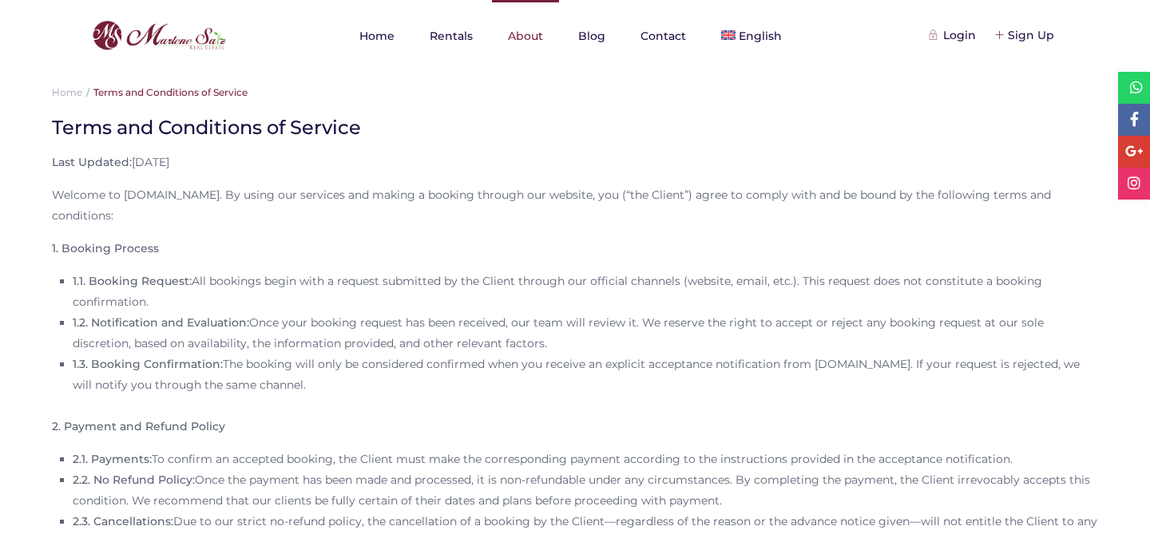
click at [510, 33] on link "About" at bounding box center [525, 36] width 67 height 72
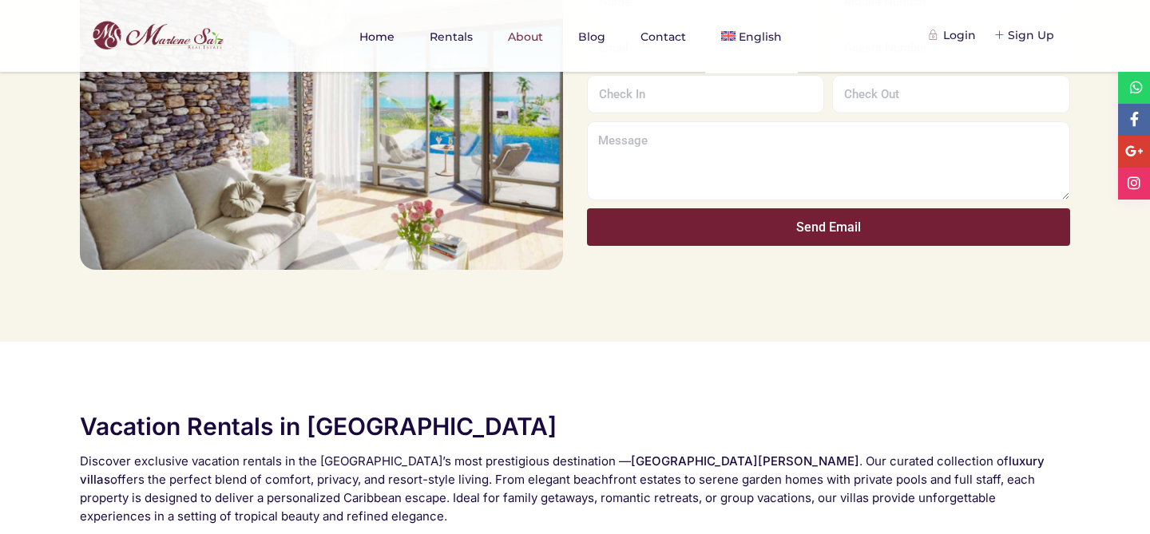
scroll to position [2109, 0]
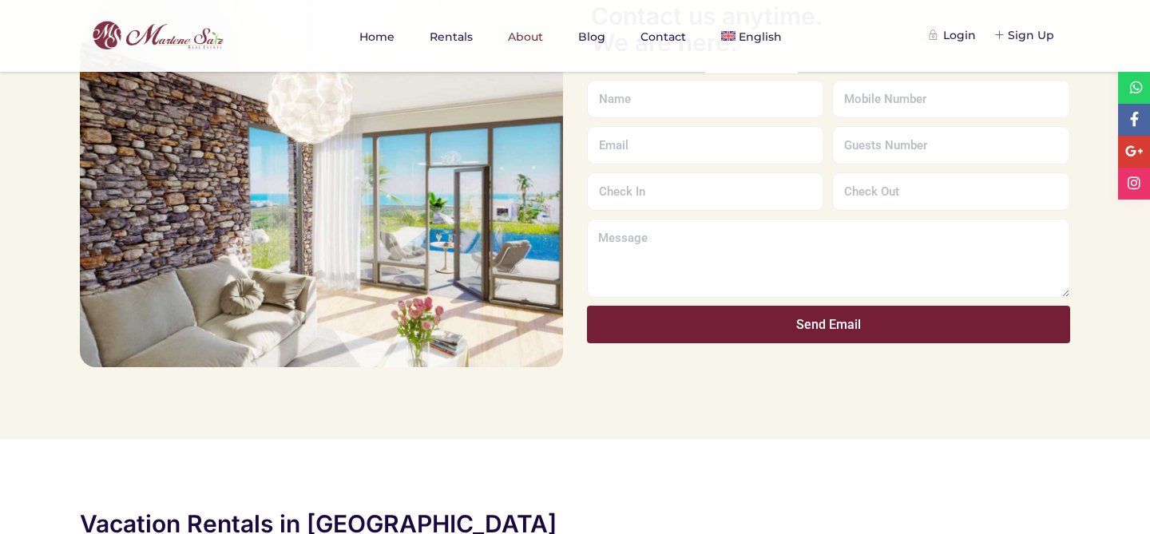
click at [608, 321] on button "Send Email" at bounding box center [828, 325] width 483 height 38
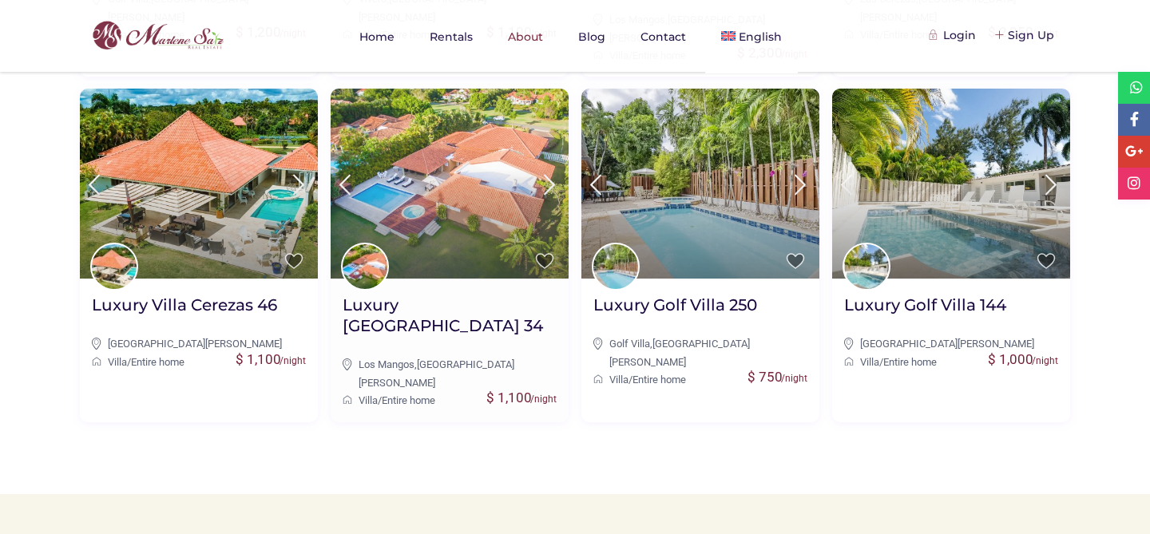
scroll to position [3037, 0]
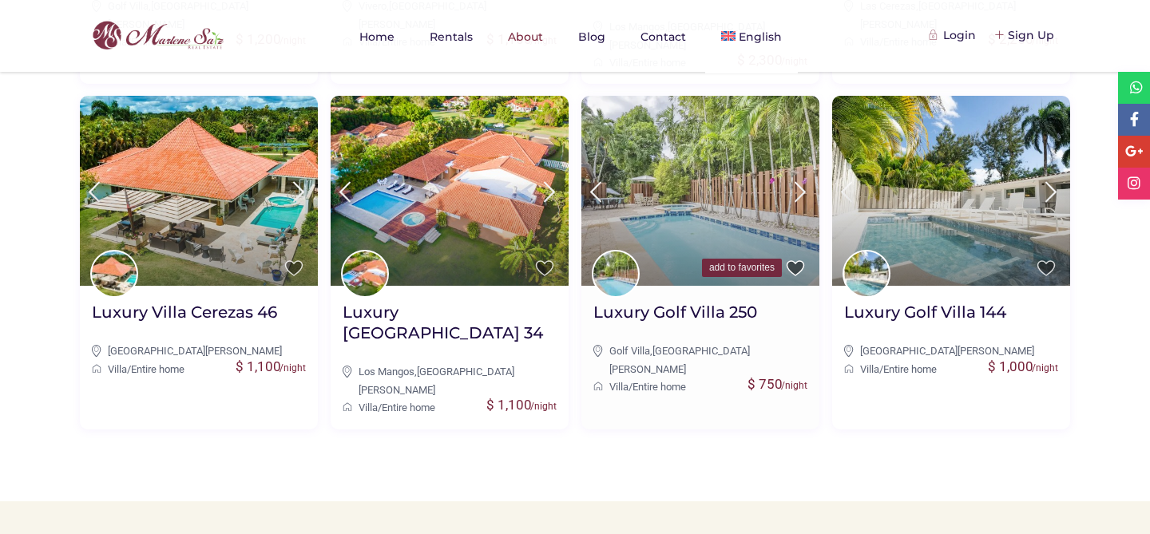
click at [797, 261] on icon at bounding box center [795, 268] width 17 height 14
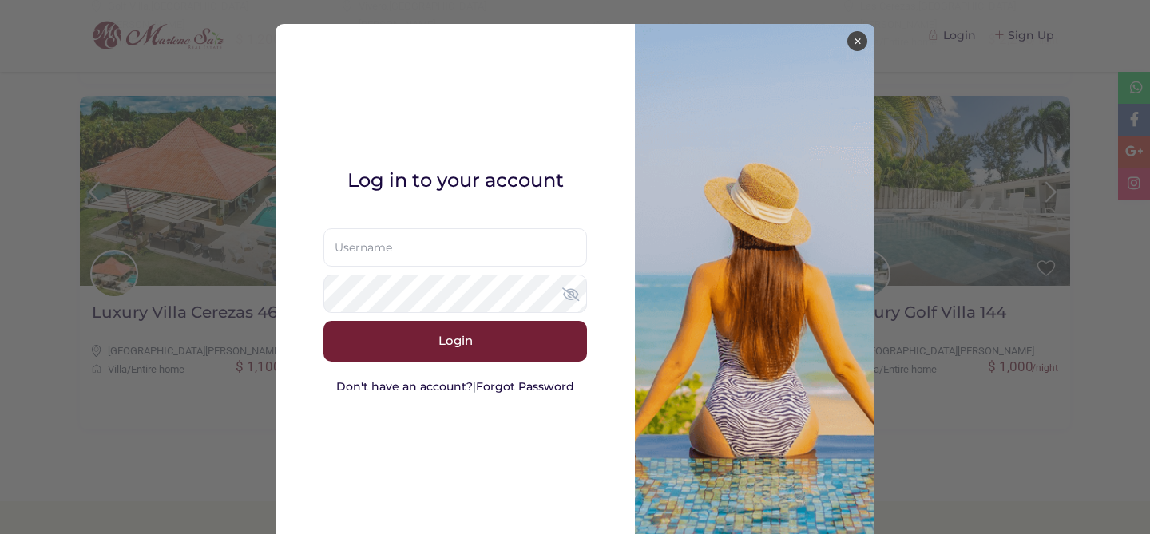
click at [857, 42] on button "×" at bounding box center [857, 41] width 20 height 20
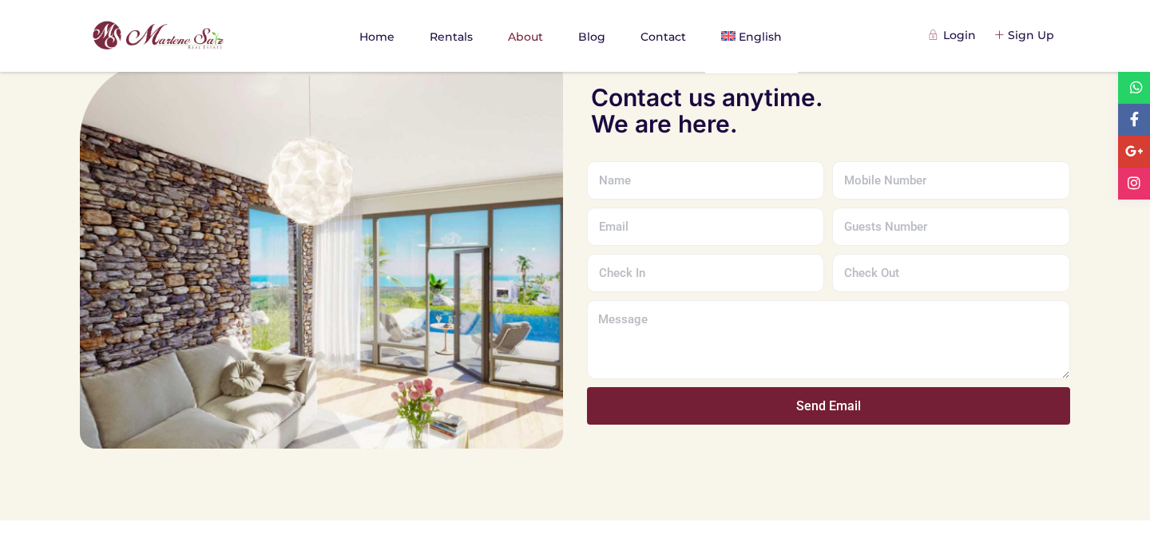
scroll to position [1998, 0]
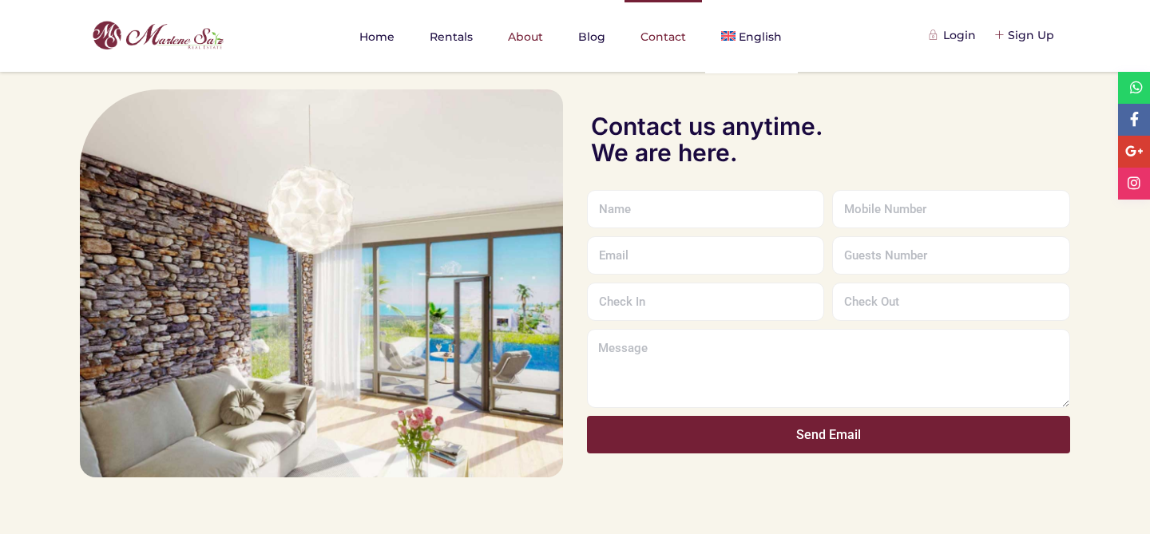
click at [650, 40] on link "Contact" at bounding box center [663, 36] width 77 height 73
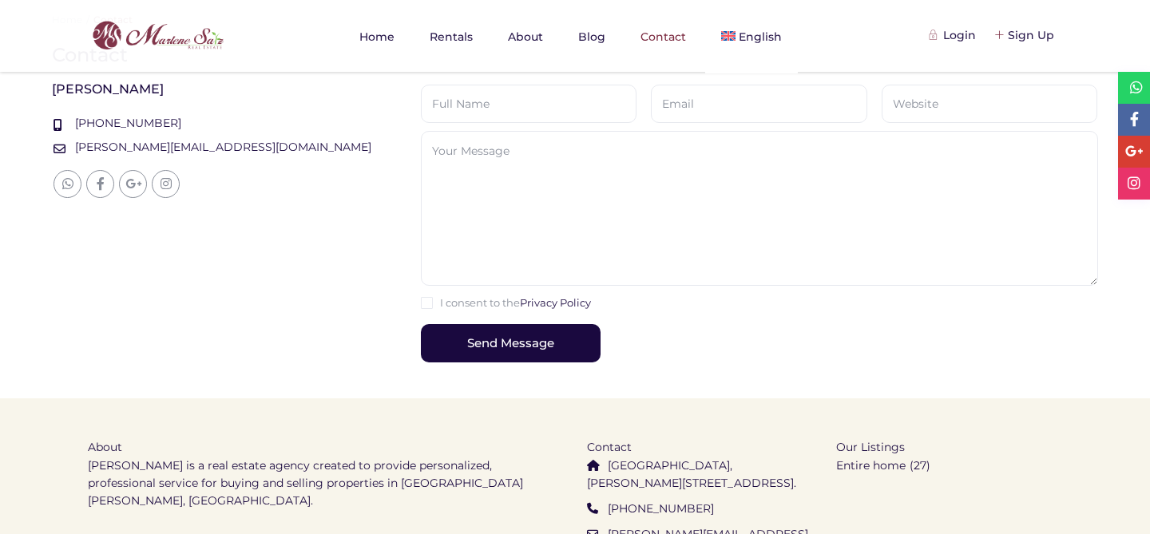
scroll to position [658, 0]
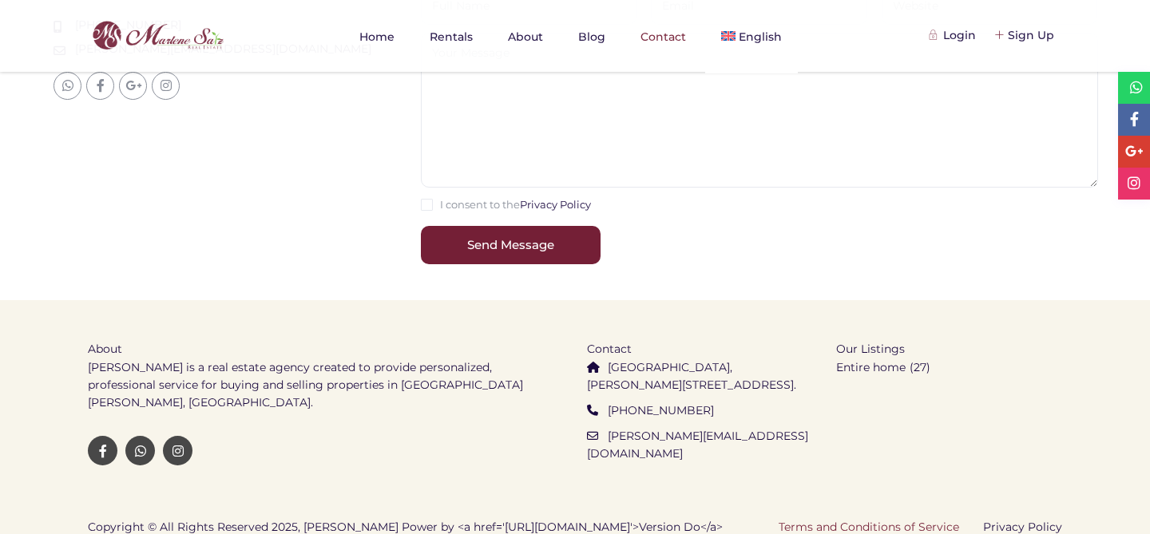
click at [875, 520] on link "Terms and Conditions of Service" at bounding box center [869, 527] width 181 height 14
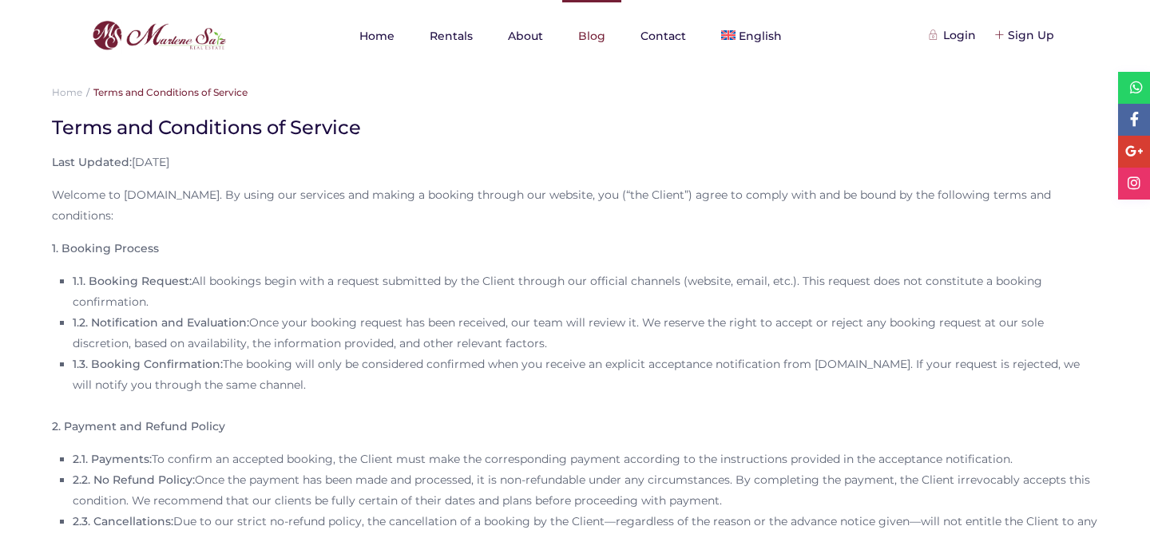
click at [599, 45] on link "Blog" at bounding box center [591, 36] width 59 height 72
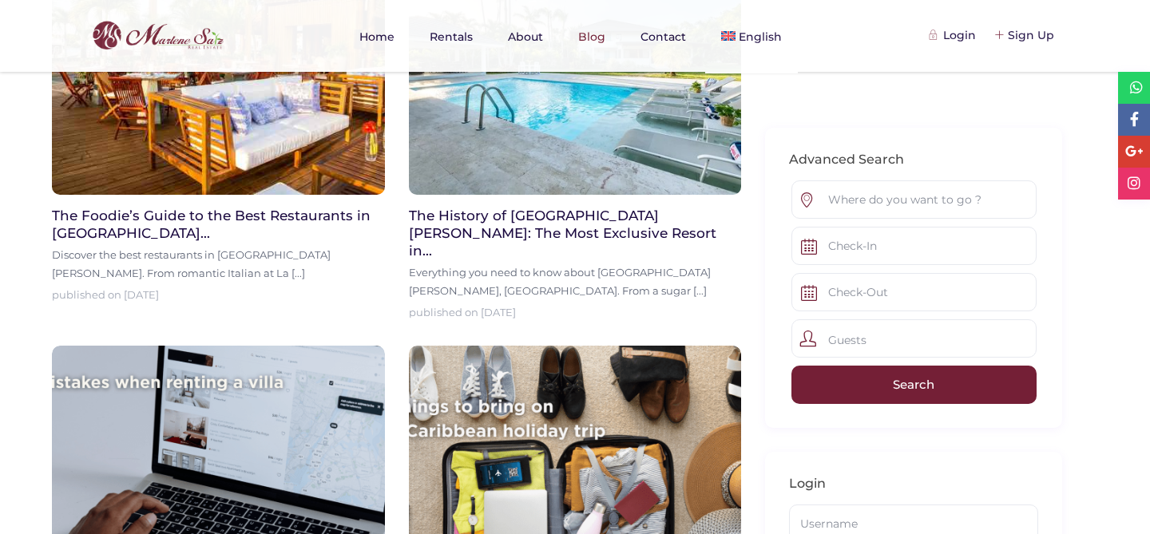
scroll to position [585, 0]
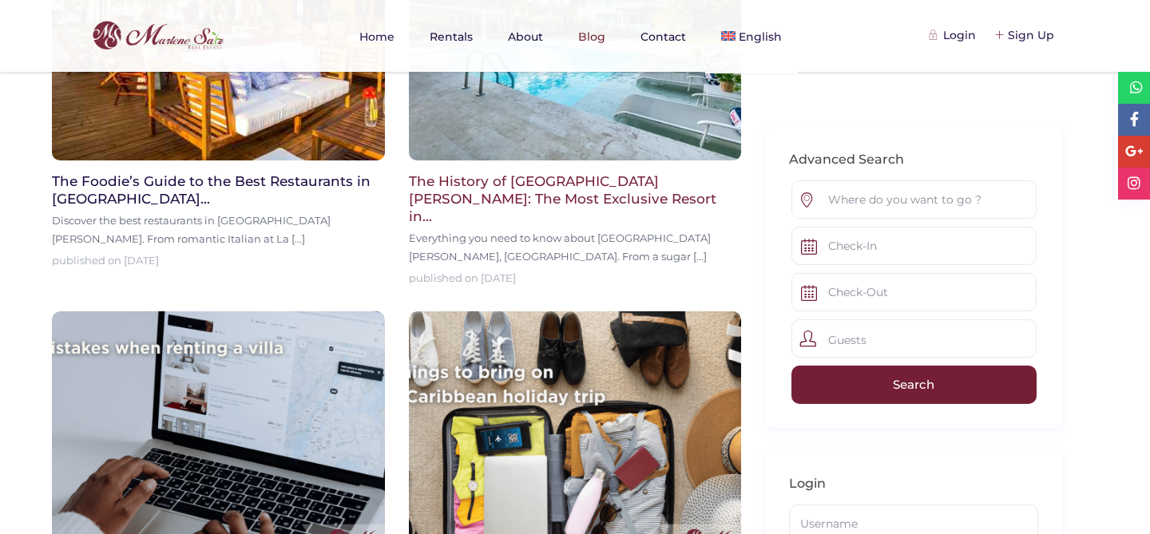
click at [460, 195] on span "The History of [GEOGRAPHIC_DATA][PERSON_NAME]: The Most Exclusive Resort in..." at bounding box center [563, 198] width 308 height 51
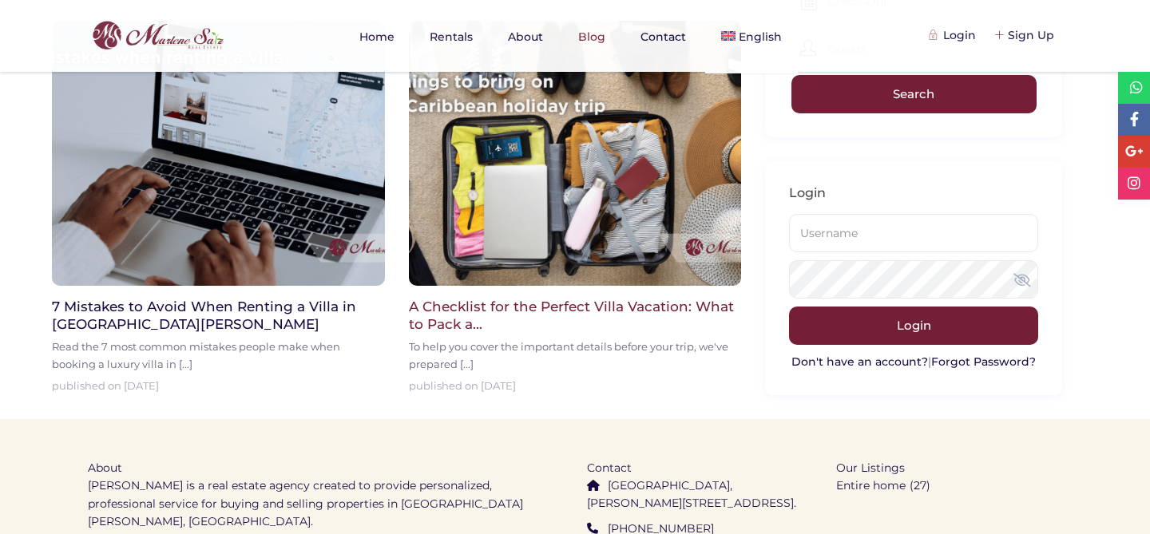
scroll to position [958, 0]
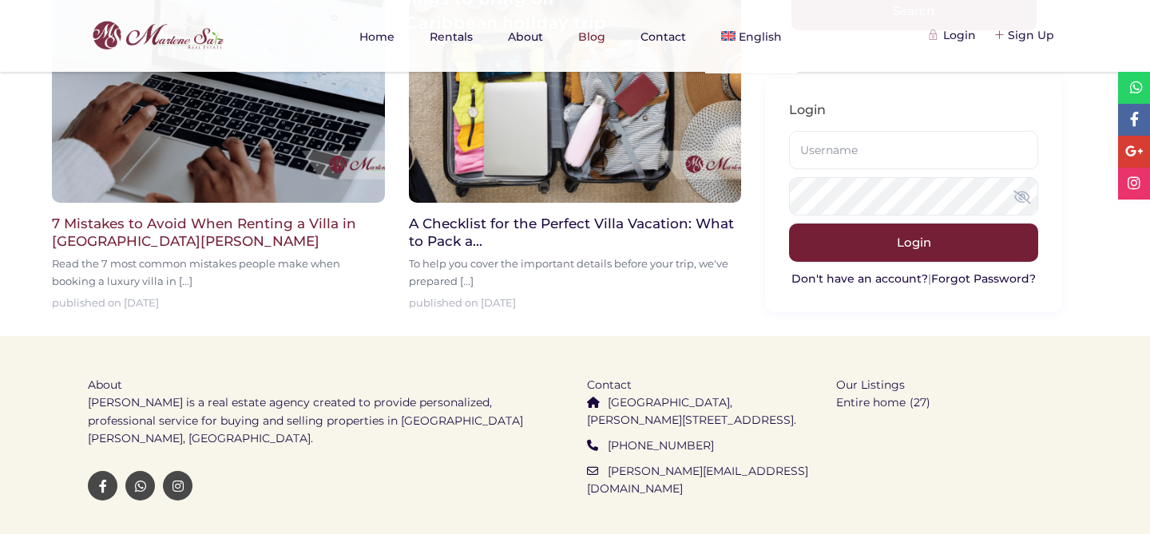
click at [220, 235] on div "7 Mistakes to Avoid When Renting a Villa in [GEOGRAPHIC_DATA][PERSON_NAME] Read…" at bounding box center [218, 257] width 333 height 109
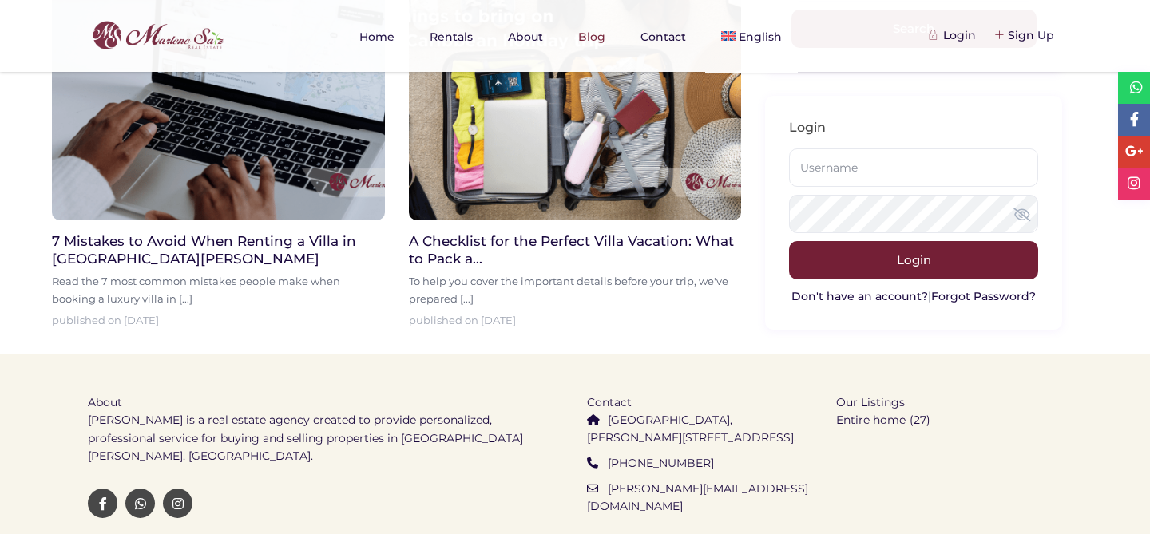
scroll to position [977, 0]
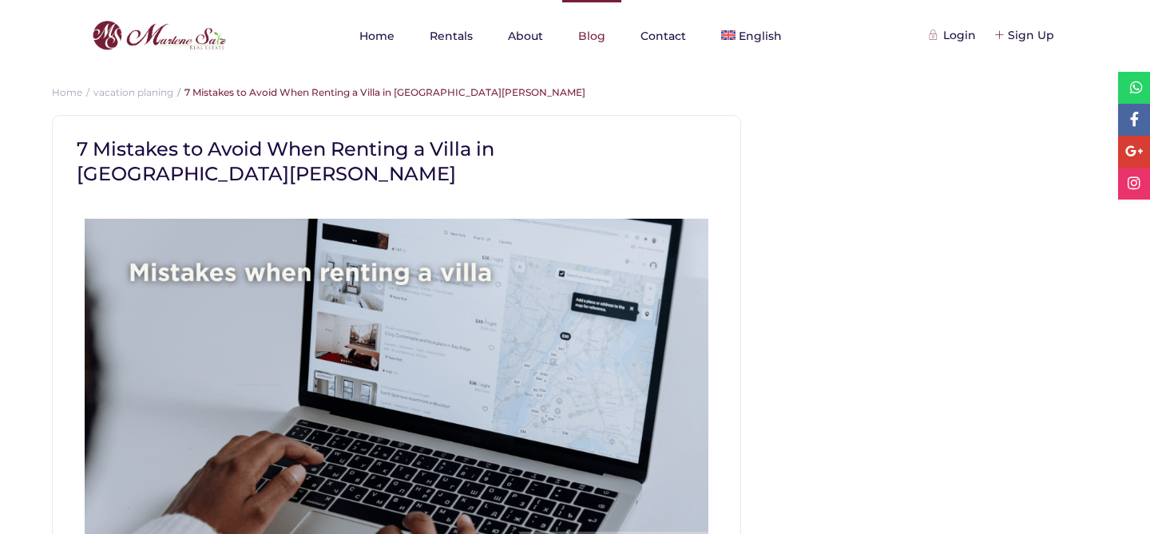
click at [587, 38] on link "Blog" at bounding box center [591, 36] width 59 height 72
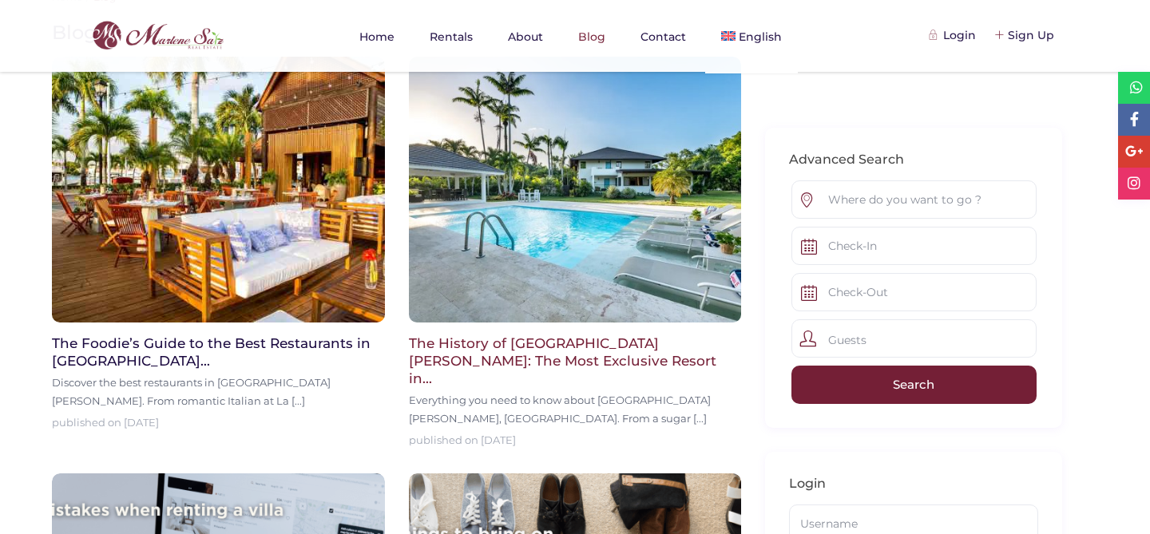
scroll to position [403, 0]
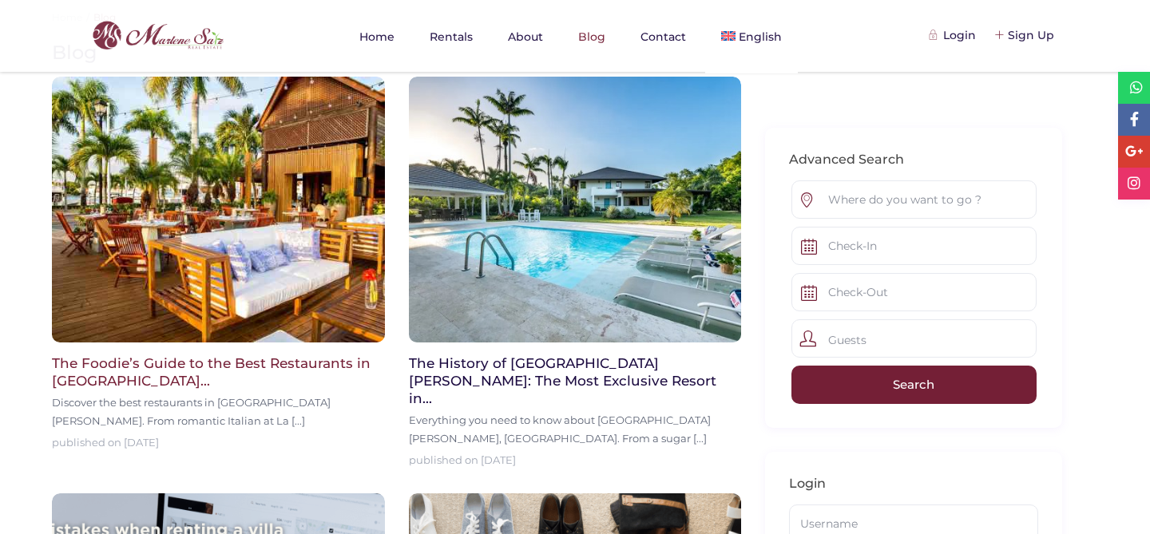
click at [272, 260] on img at bounding box center [218, 210] width 333 height 266
